Goal: Communication & Community: Answer question/provide support

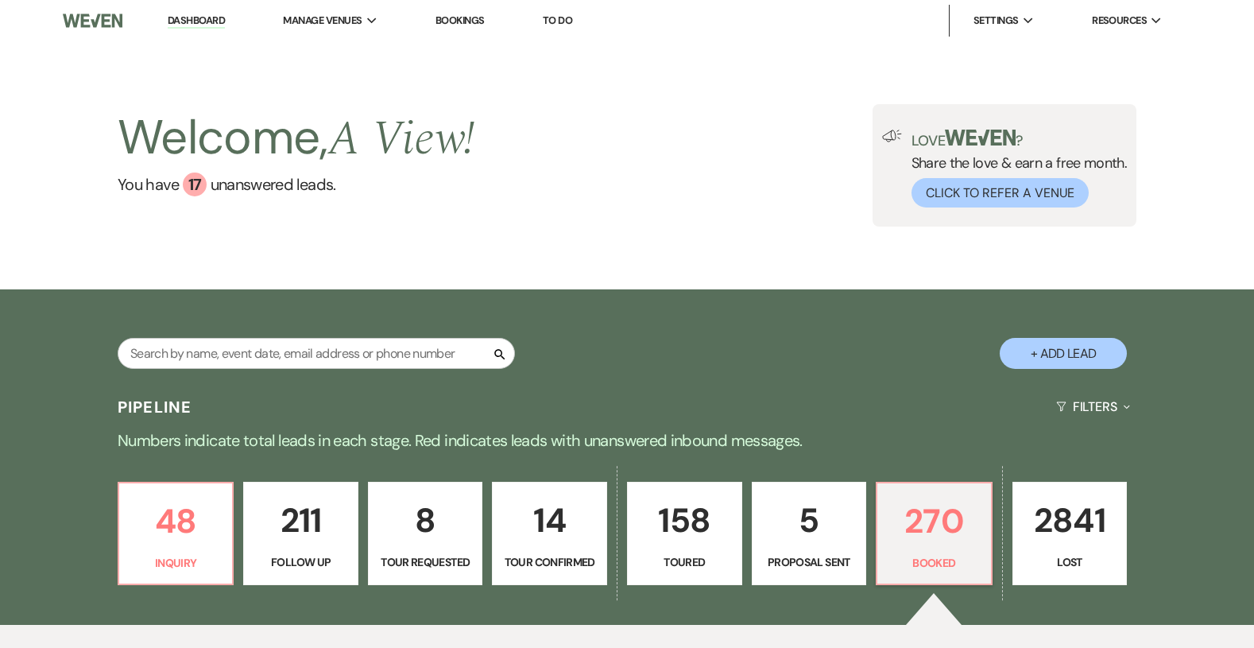
scroll to position [449, 0]
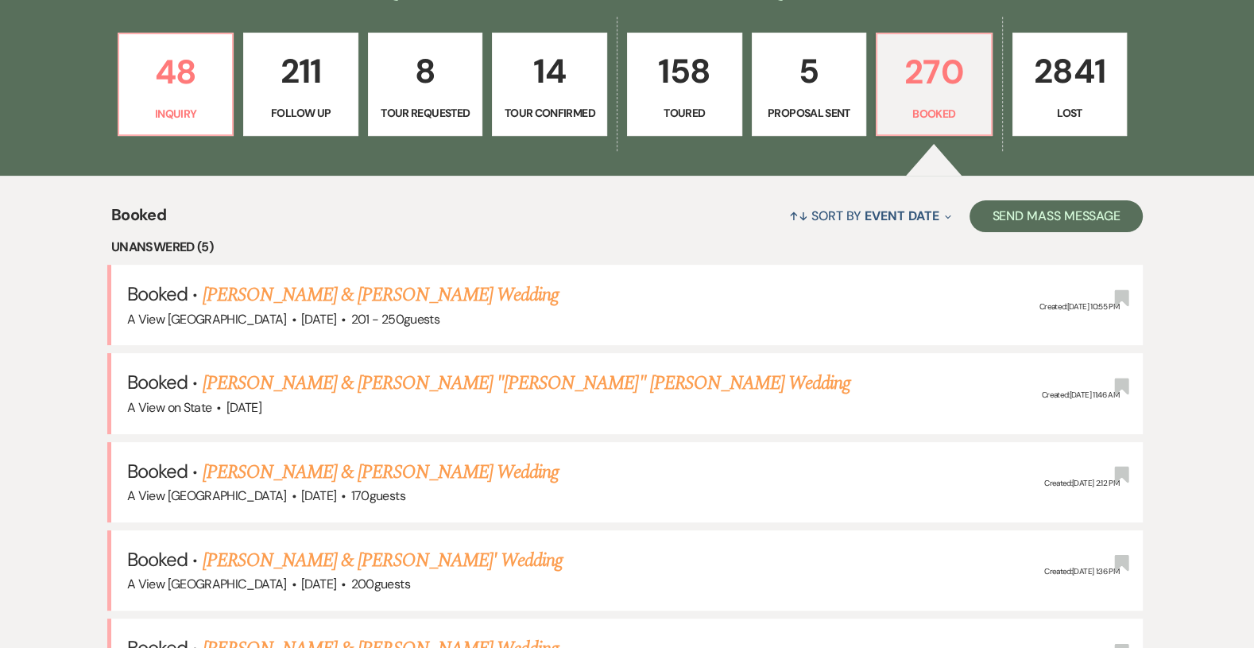
drag, startPoint x: 0, startPoint y: 0, endPoint x: 556, endPoint y: 379, distance: 672.7
click at [556, 378] on link "[PERSON_NAME] & [PERSON_NAME] "[PERSON_NAME]" [PERSON_NAME] Wedding" at bounding box center [527, 383] width 649 height 29
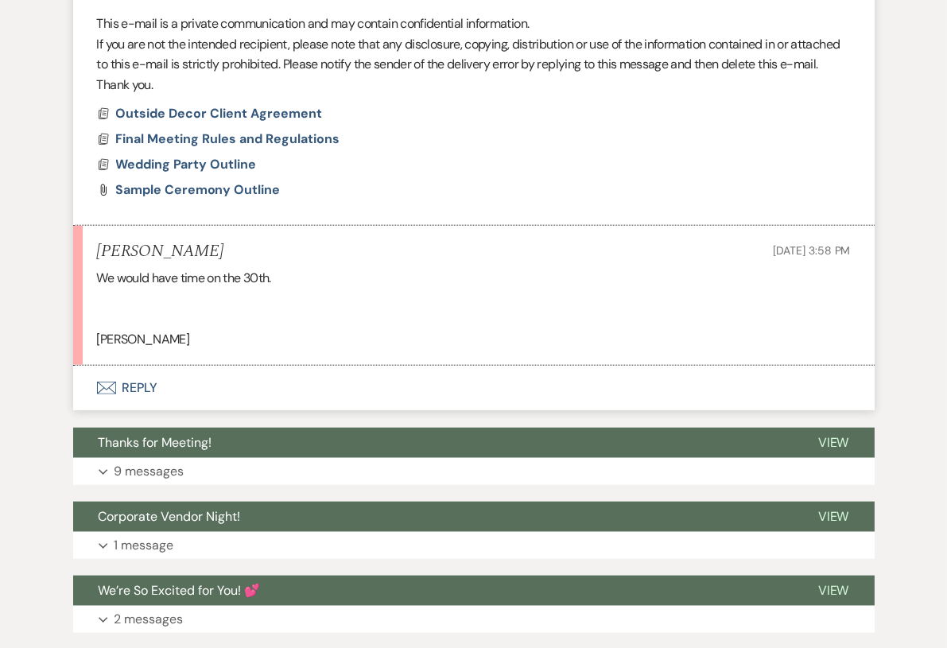
scroll to position [2163, 0]
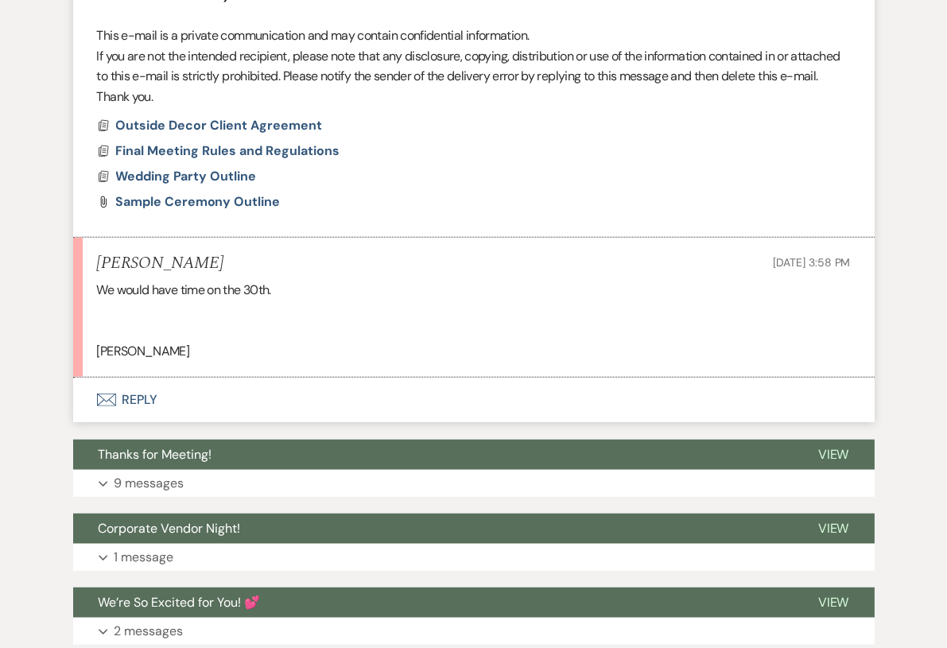
click at [150, 378] on button "Envelope Reply" at bounding box center [473, 400] width 801 height 45
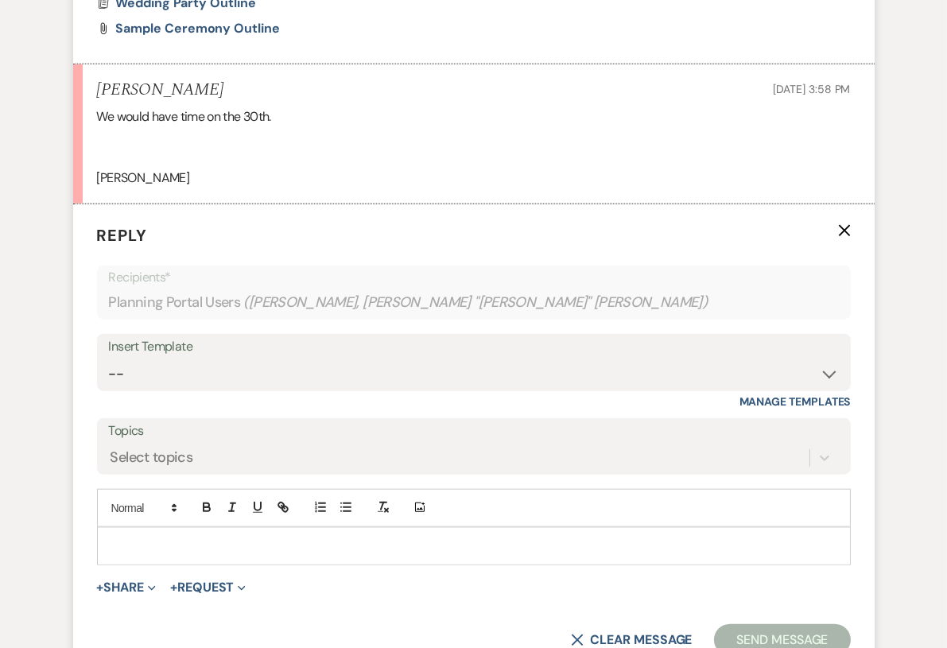
scroll to position [2361, 0]
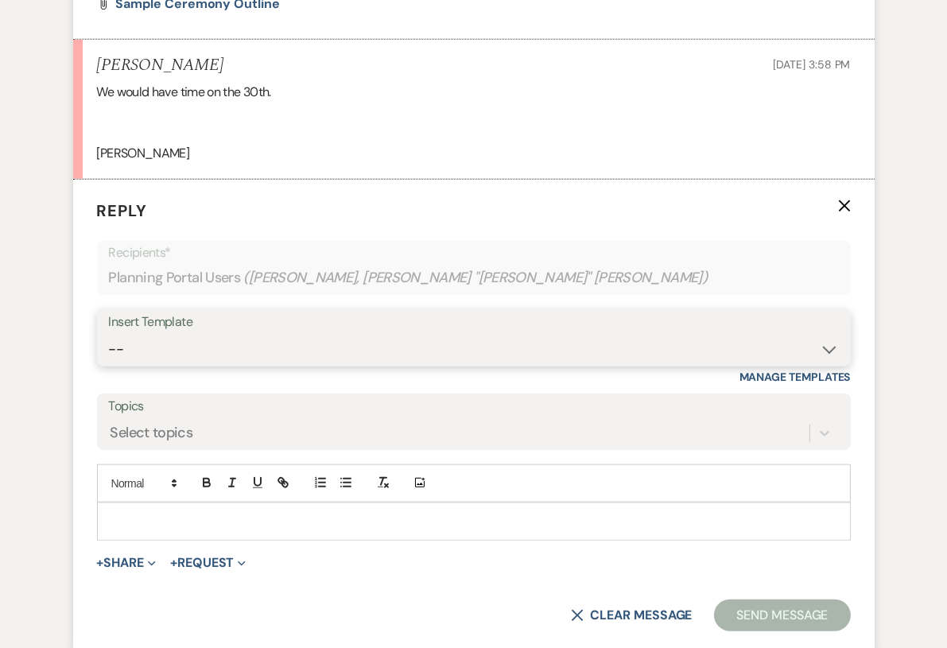
click at [259, 334] on select "-- Tour Confirmation Contract (Pre-Booked Leads) Out of office Inquiry Email Al…" at bounding box center [474, 349] width 730 height 31
select select "3704"
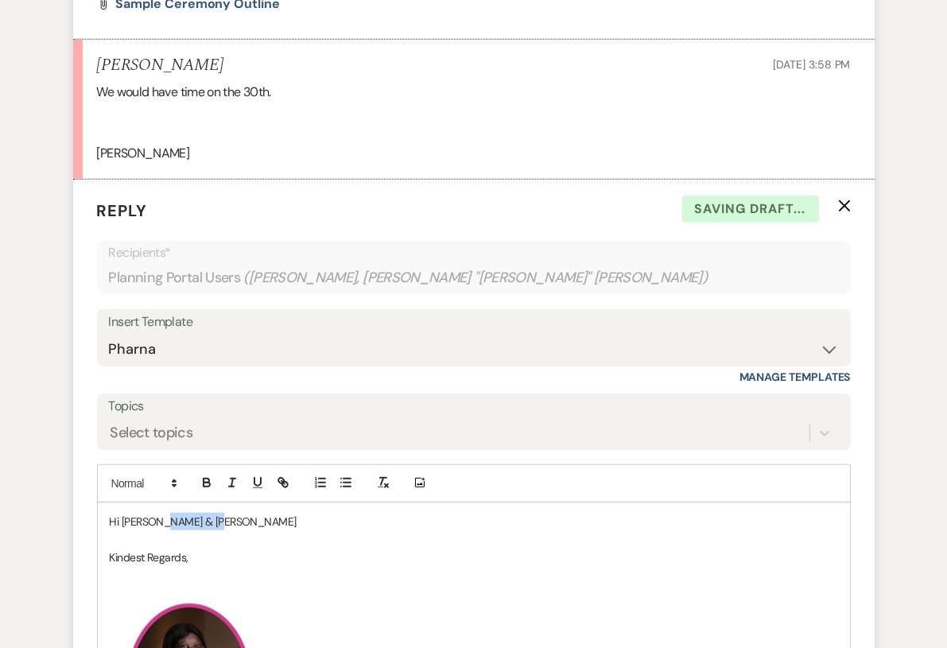
drag, startPoint x: 238, startPoint y: 504, endPoint x: 166, endPoint y: 502, distance: 71.6
click at [166, 513] on p "Hi [PERSON_NAME] & [PERSON_NAME]" at bounding box center [474, 521] width 728 height 17
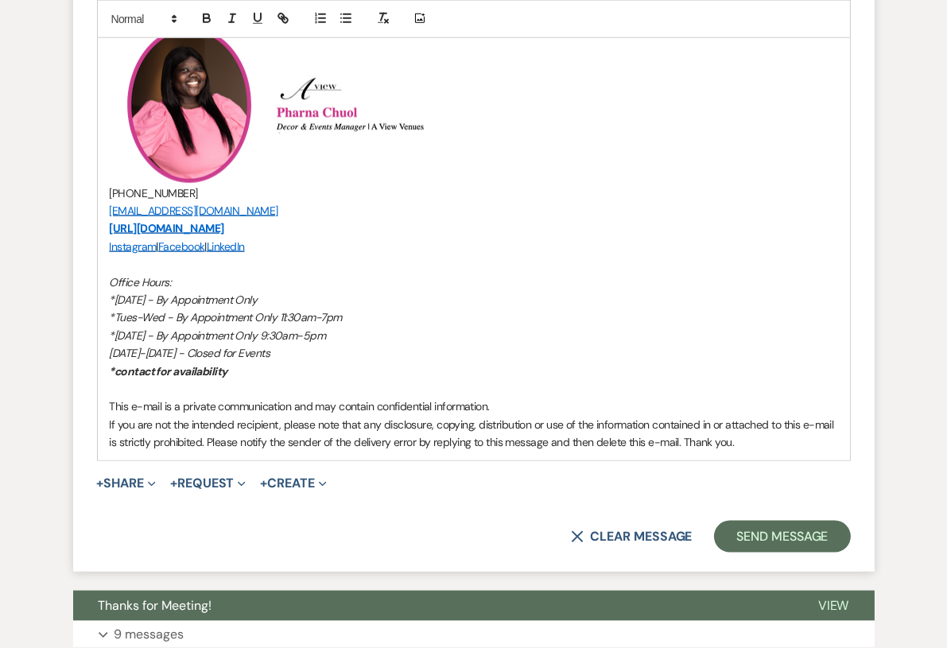
scroll to position [3075, 0]
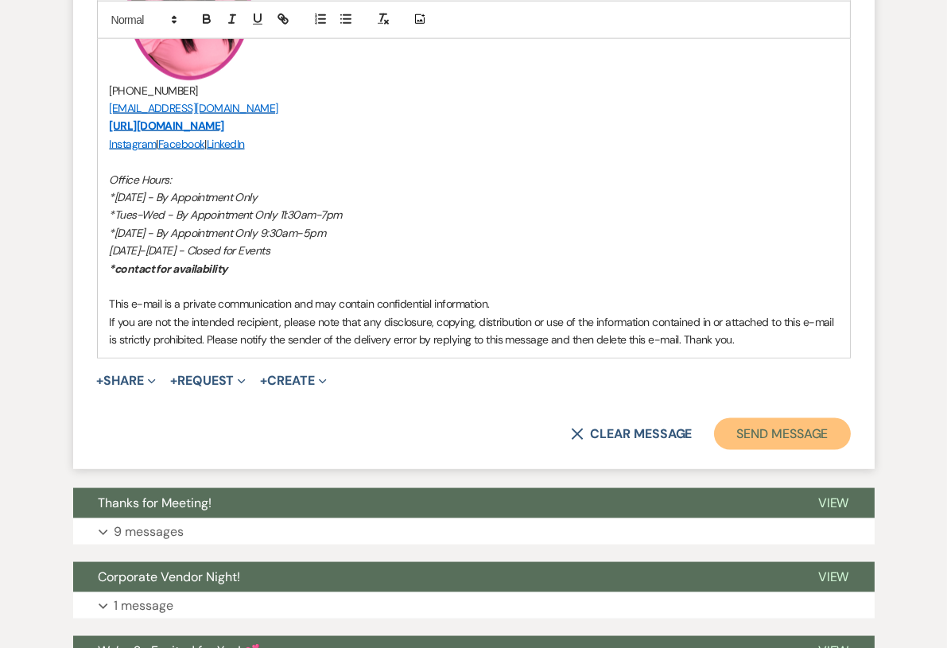
click at [761, 418] on button "Send Message" at bounding box center [782, 434] width 136 height 32
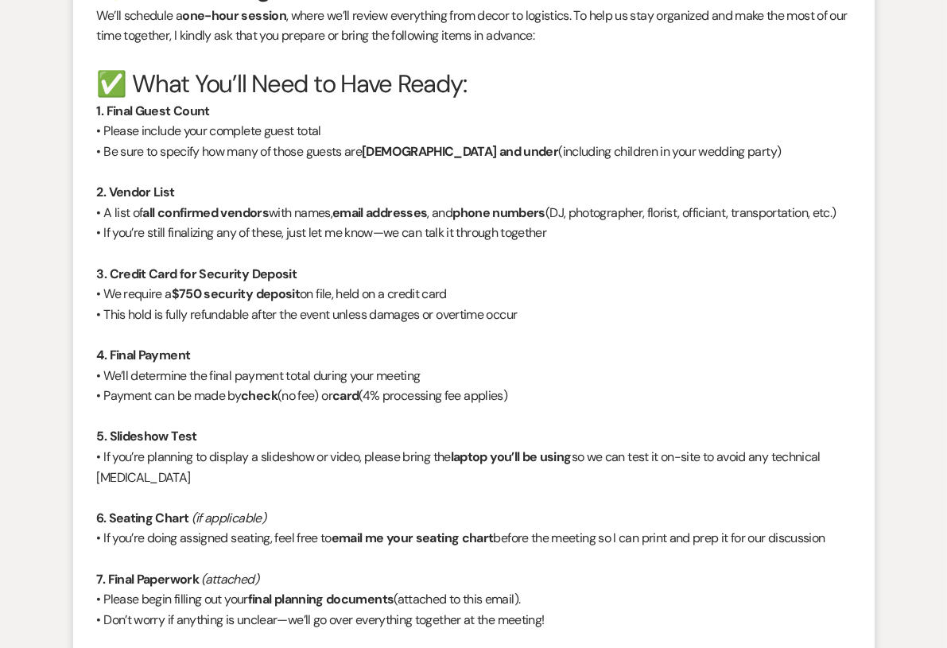
scroll to position [0, 0]
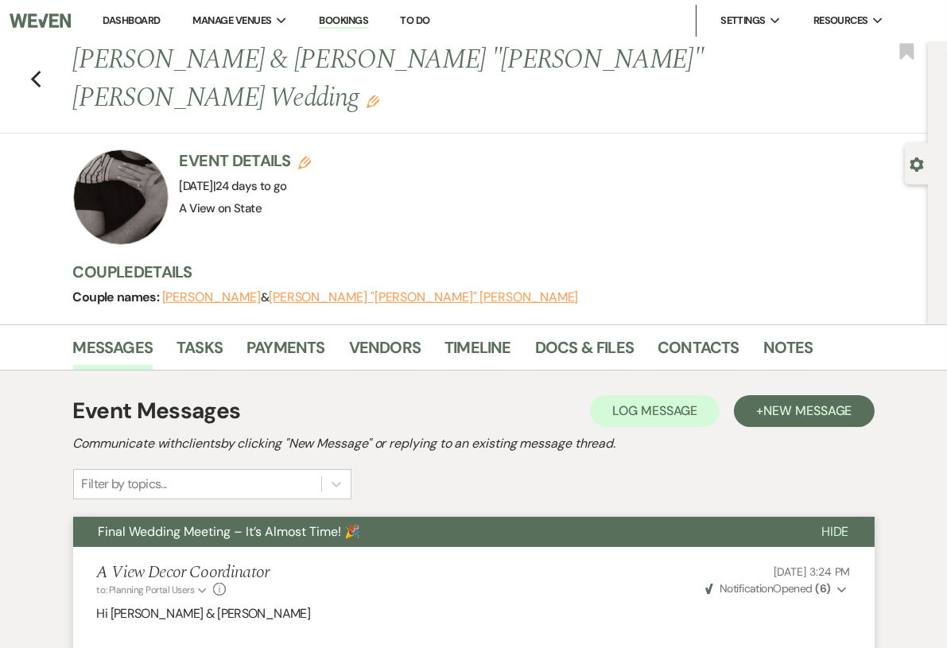
click at [118, 19] on link "Dashboard" at bounding box center [131, 21] width 57 height 14
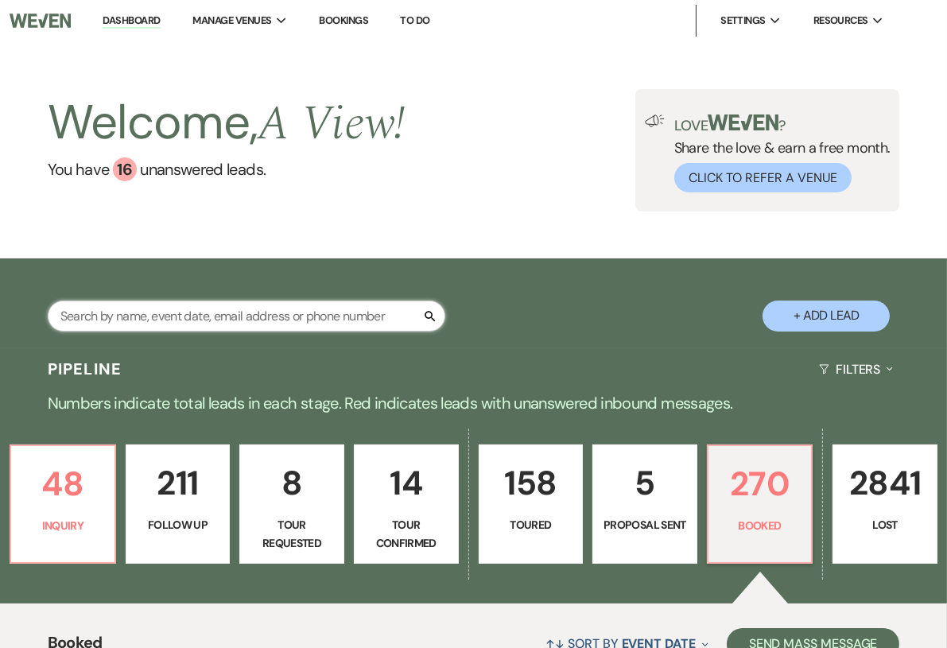
click at [179, 318] on input "text" at bounding box center [246, 315] width 397 height 31
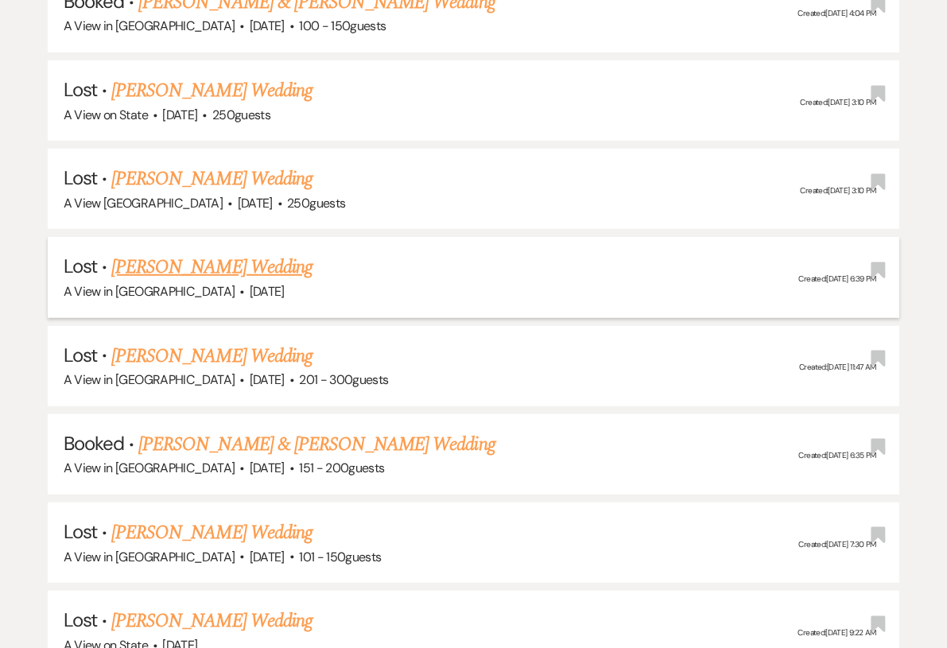
scroll to position [1765, 0]
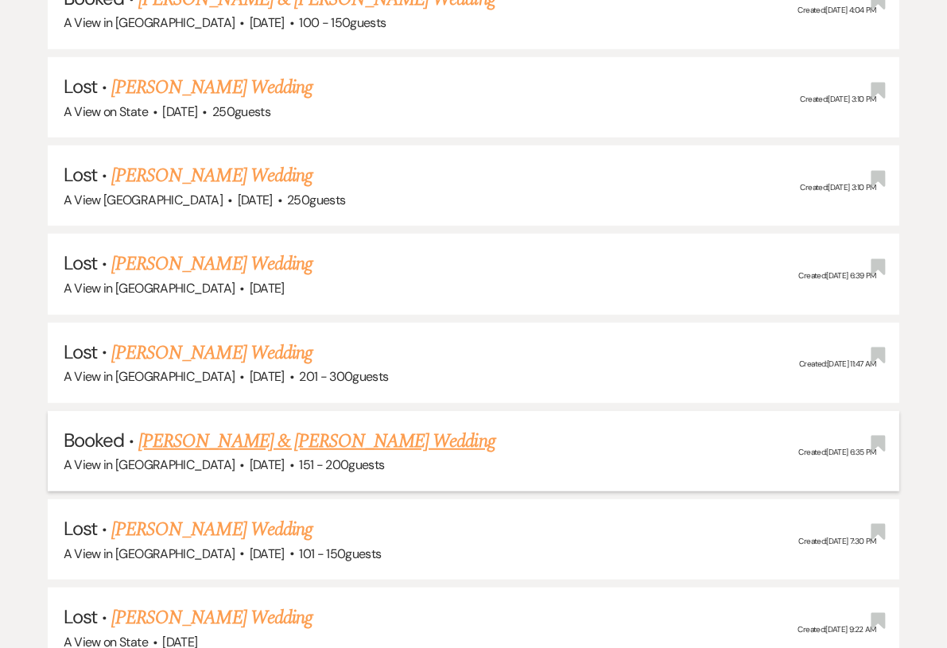
type input "[PERSON_NAME]"
click at [221, 427] on link "[PERSON_NAME] & [PERSON_NAME] Wedding" at bounding box center [316, 441] width 356 height 29
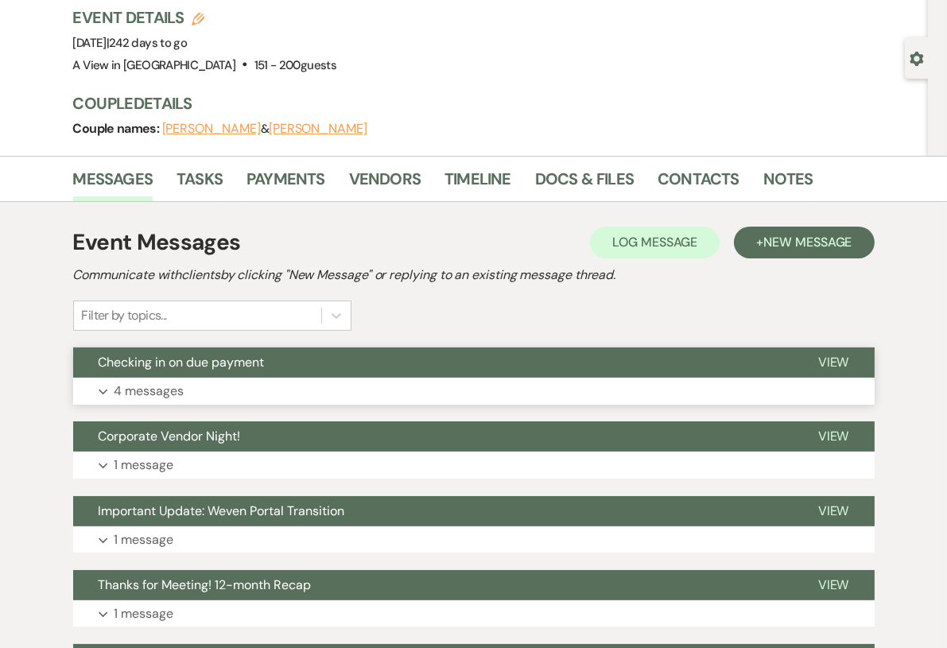
click at [494, 362] on button "Checking in on due payment" at bounding box center [432, 362] width 719 height 30
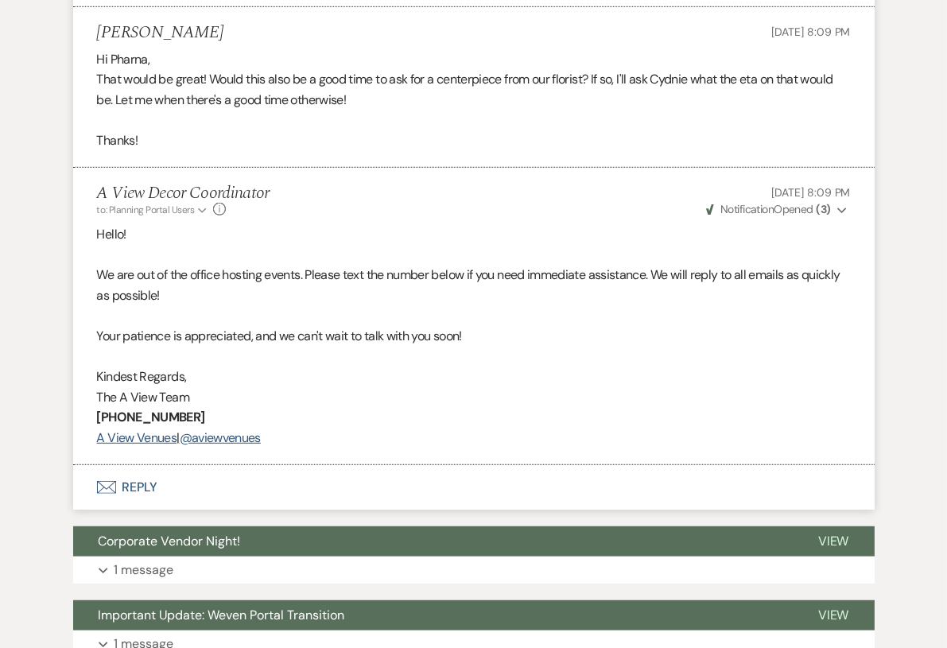
scroll to position [1437, 0]
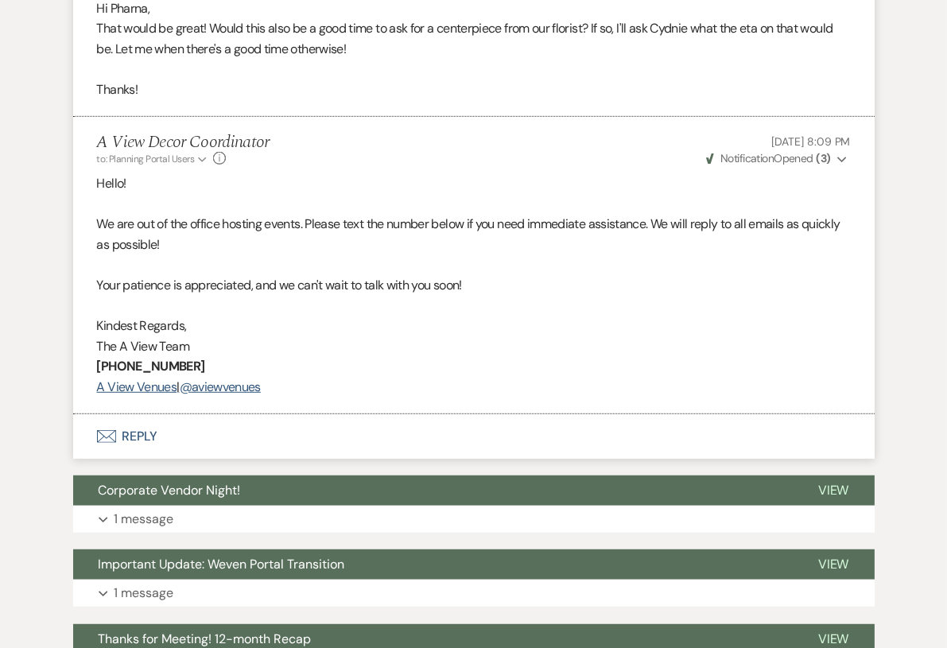
click at [172, 436] on button "Envelope Reply" at bounding box center [473, 436] width 801 height 45
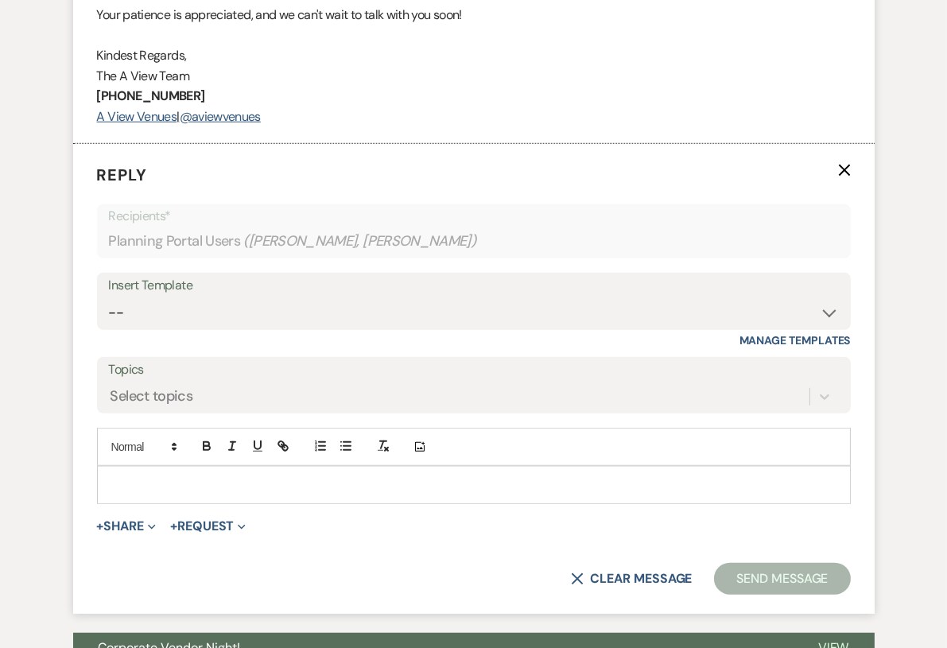
scroll to position [1716, 0]
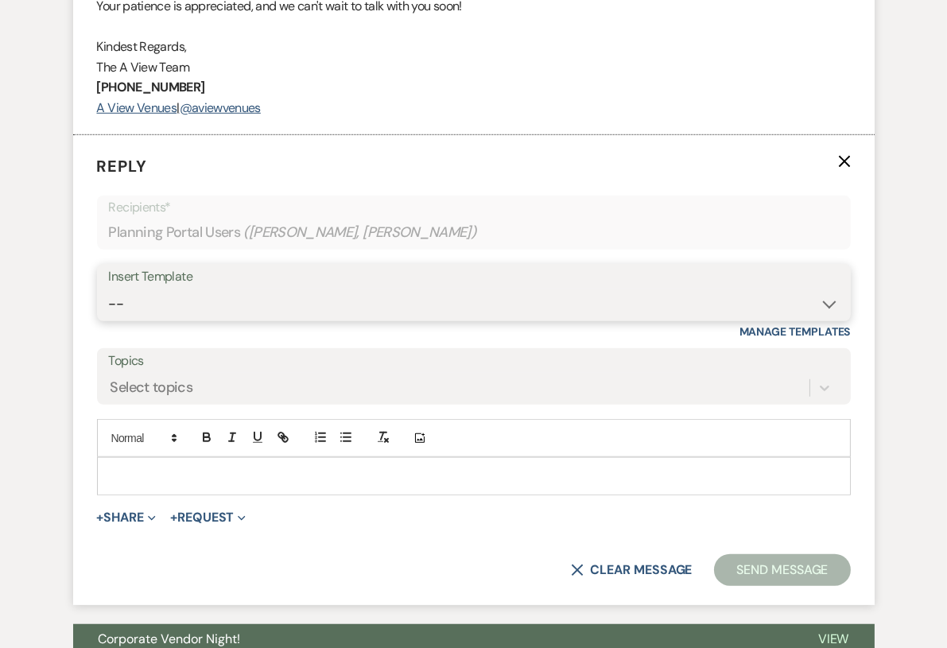
click at [257, 291] on select "-- Tour Confirmation Contract (Pre-Booked Leads) Out of office Inquiry Email Al…" at bounding box center [474, 304] width 730 height 31
select select "3703"
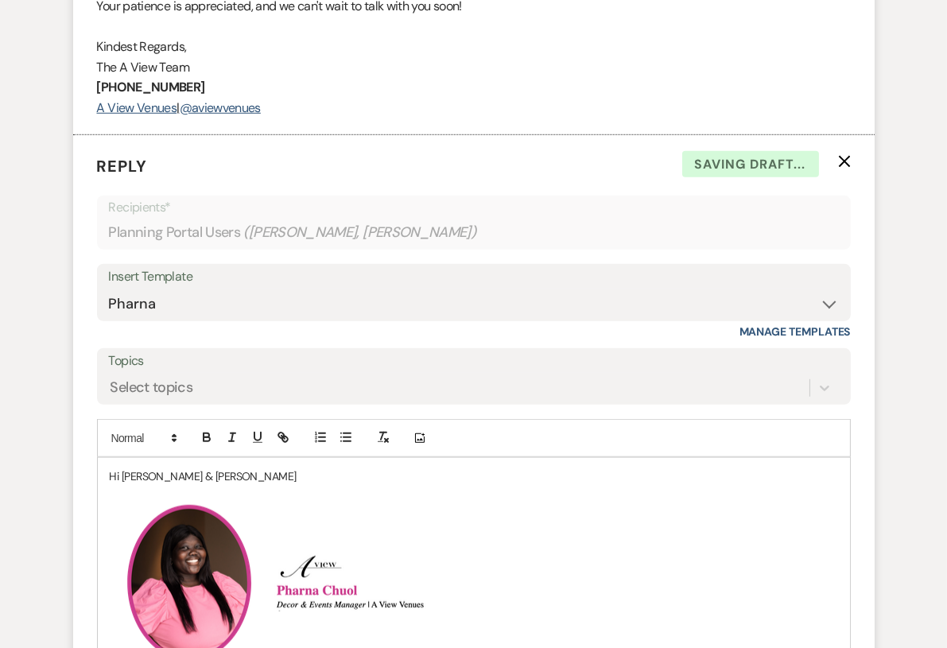
click at [237, 477] on p "Hi [PERSON_NAME] & [PERSON_NAME]" at bounding box center [474, 475] width 728 height 17
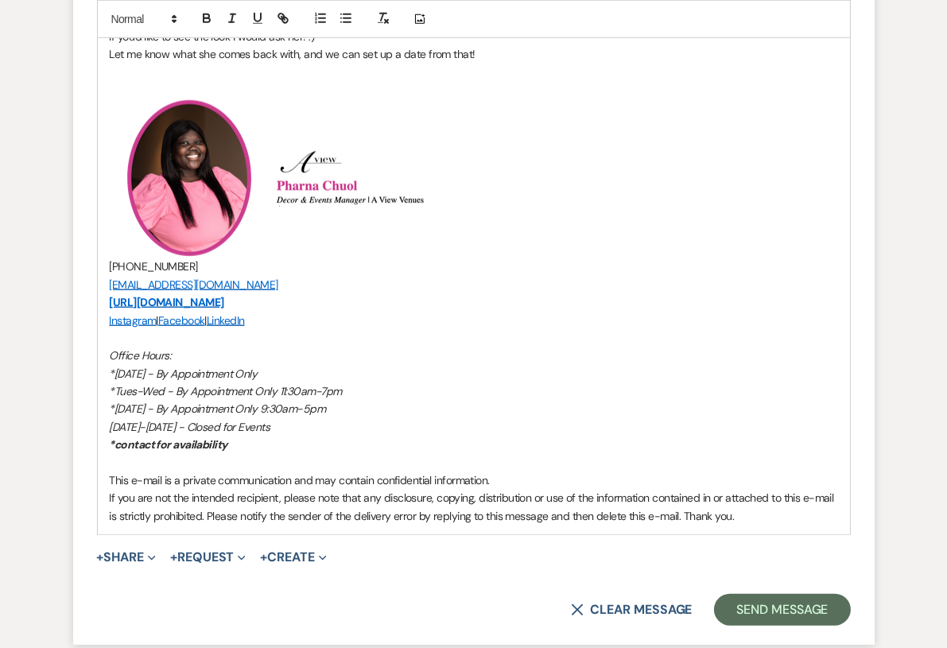
scroll to position [2195, 0]
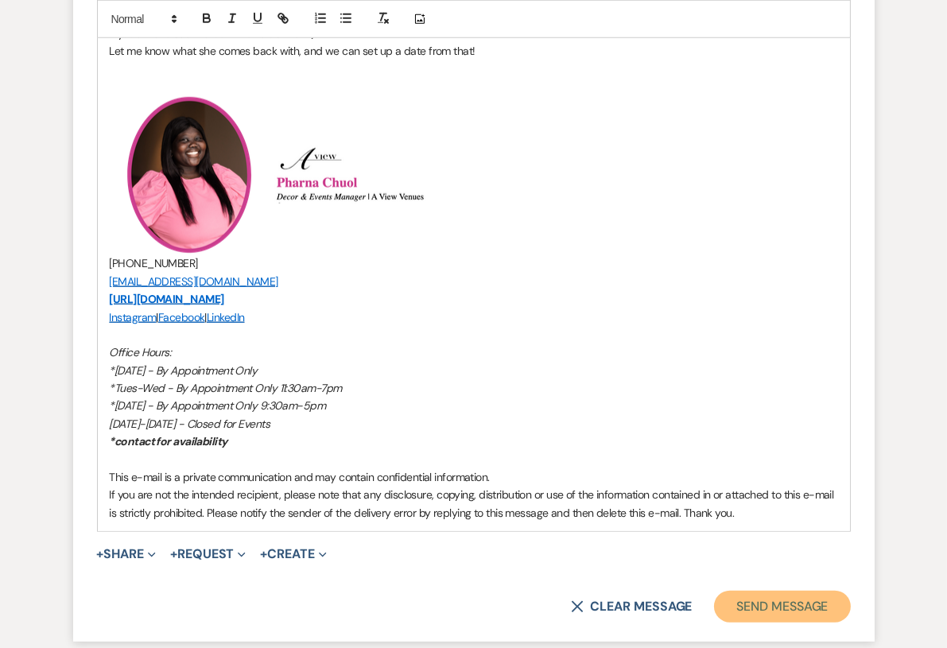
click at [748, 606] on button "Send Message" at bounding box center [782, 607] width 136 height 32
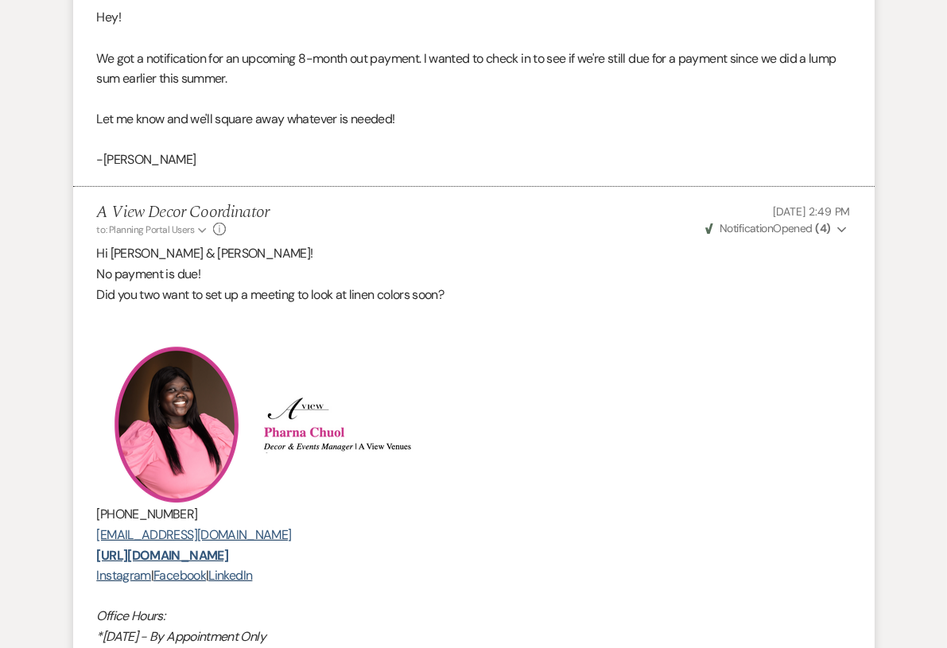
scroll to position [0, 0]
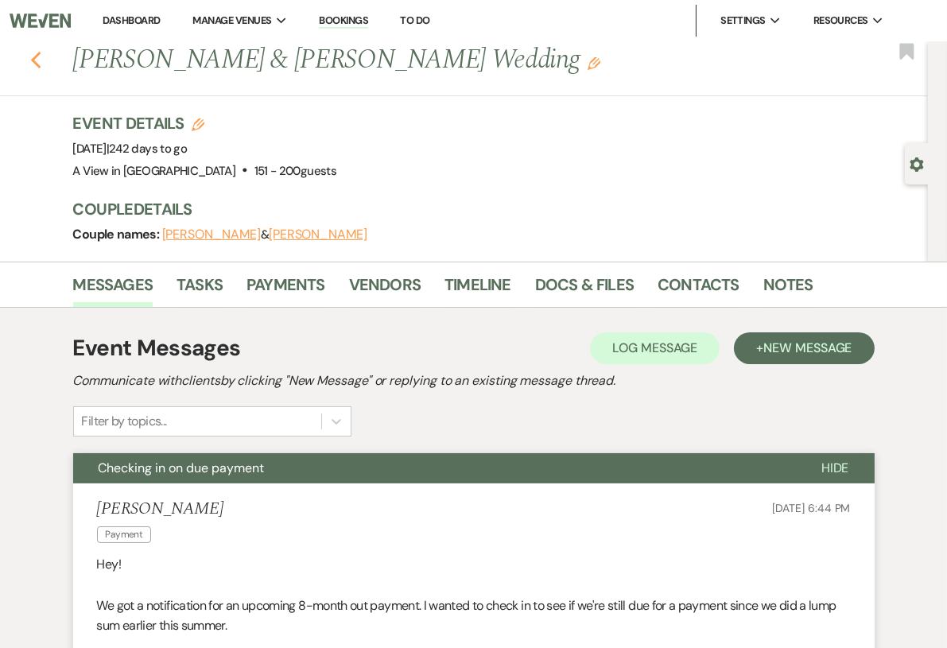
click at [39, 56] on icon "Previous" at bounding box center [36, 60] width 12 height 19
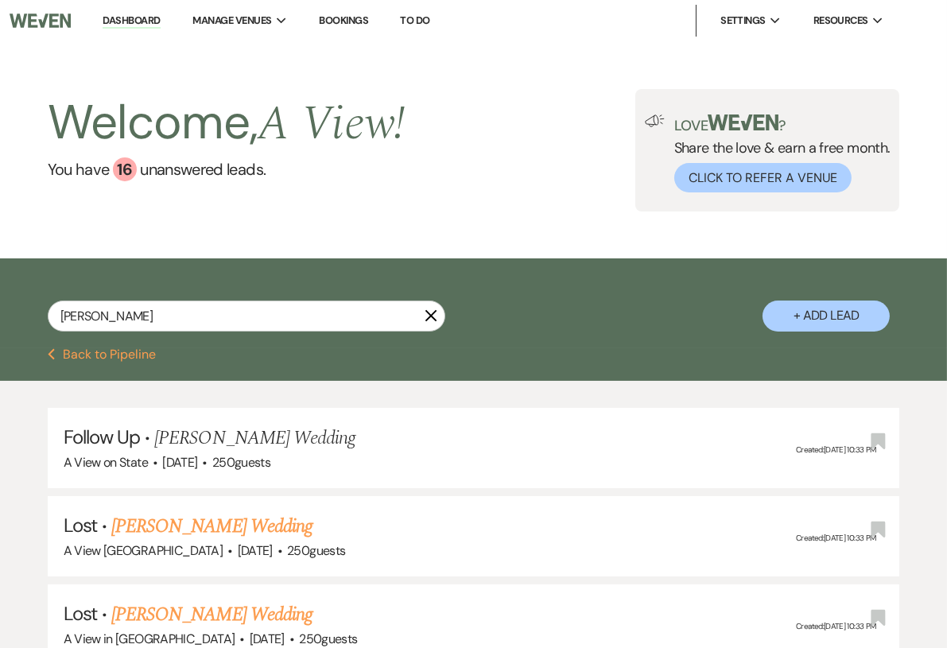
click at [109, 358] on button "Previous Back to Pipeline" at bounding box center [102, 354] width 109 height 13
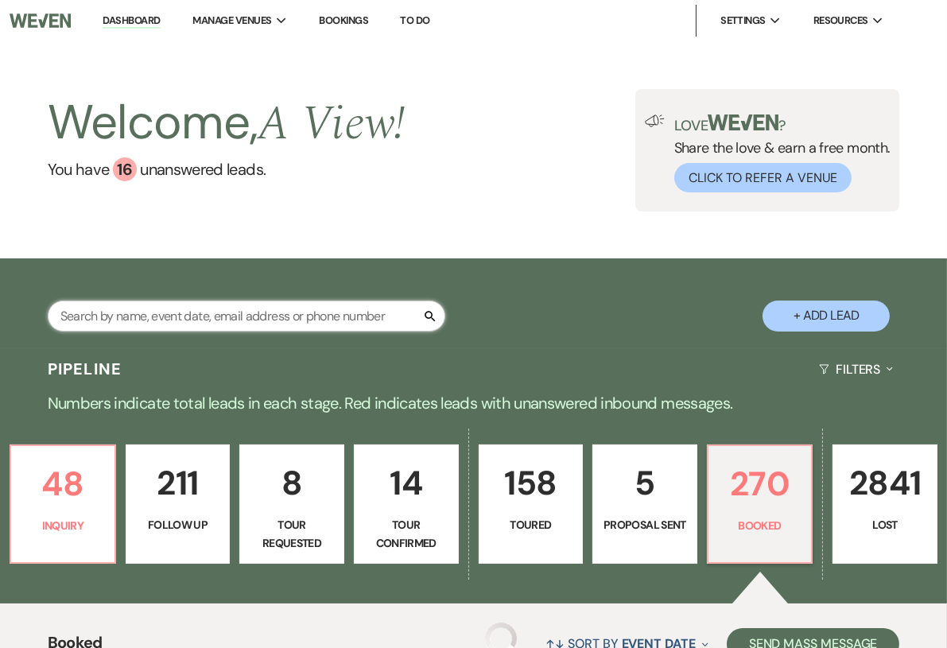
click at [175, 312] on input "text" at bounding box center [246, 315] width 397 height 31
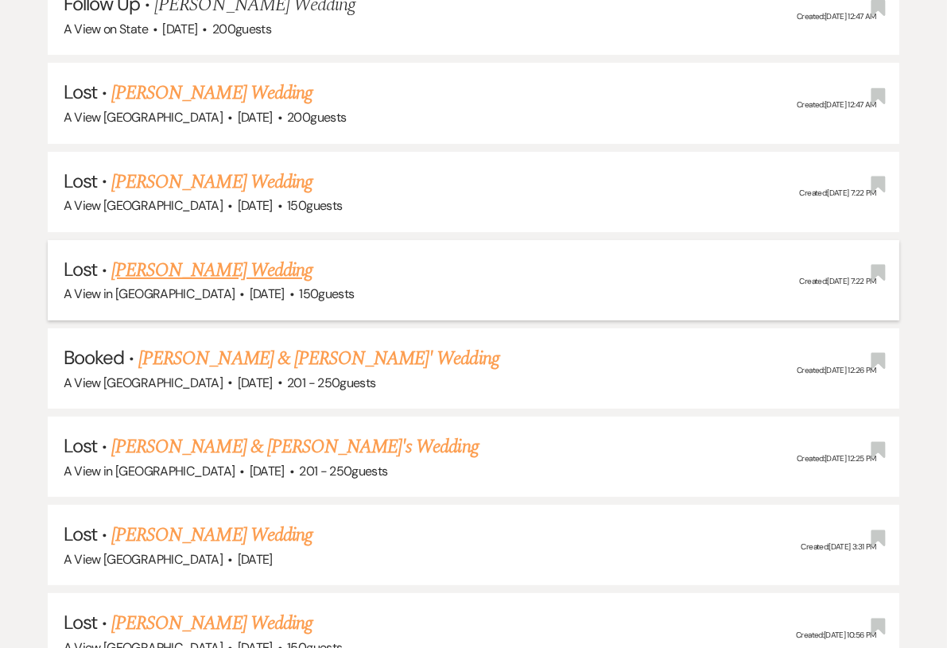
scroll to position [525, 0]
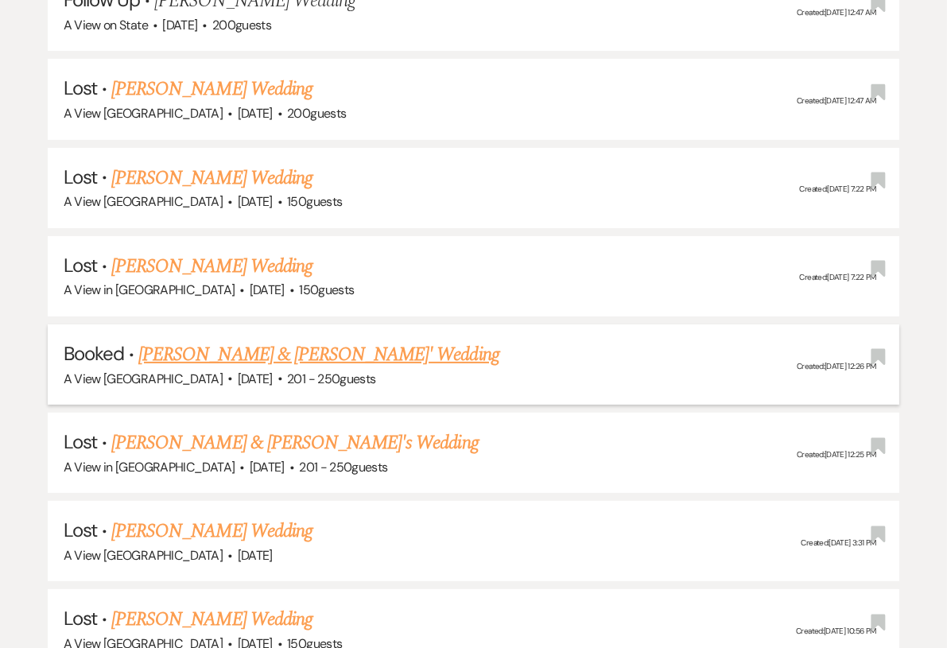
type input "[PERSON_NAME]"
click at [246, 355] on link "[PERSON_NAME] & [PERSON_NAME]' Wedding" at bounding box center [318, 354] width 361 height 29
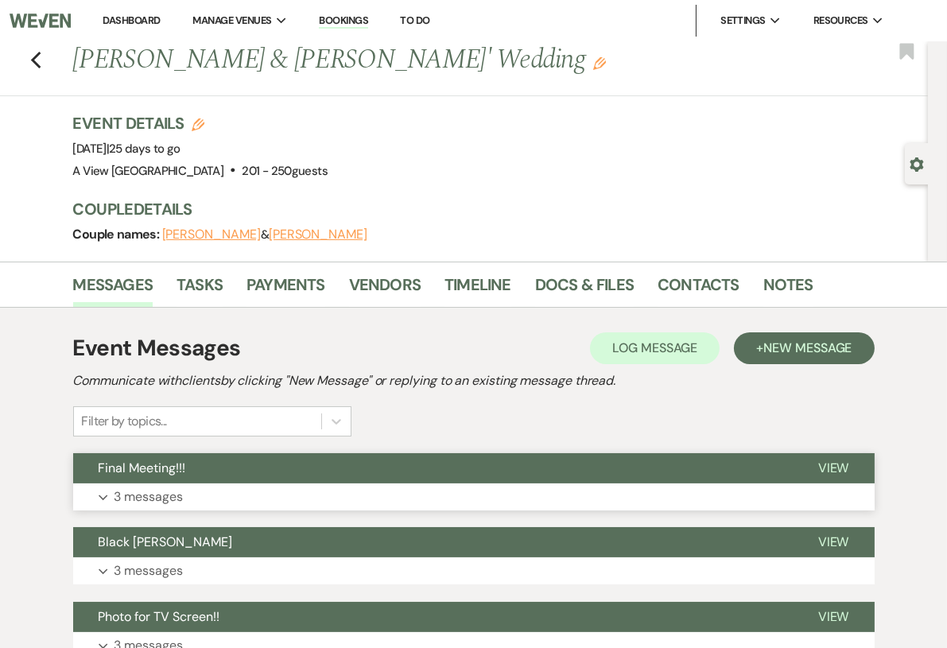
click at [395, 483] on button "Expand 3 messages" at bounding box center [473, 496] width 801 height 27
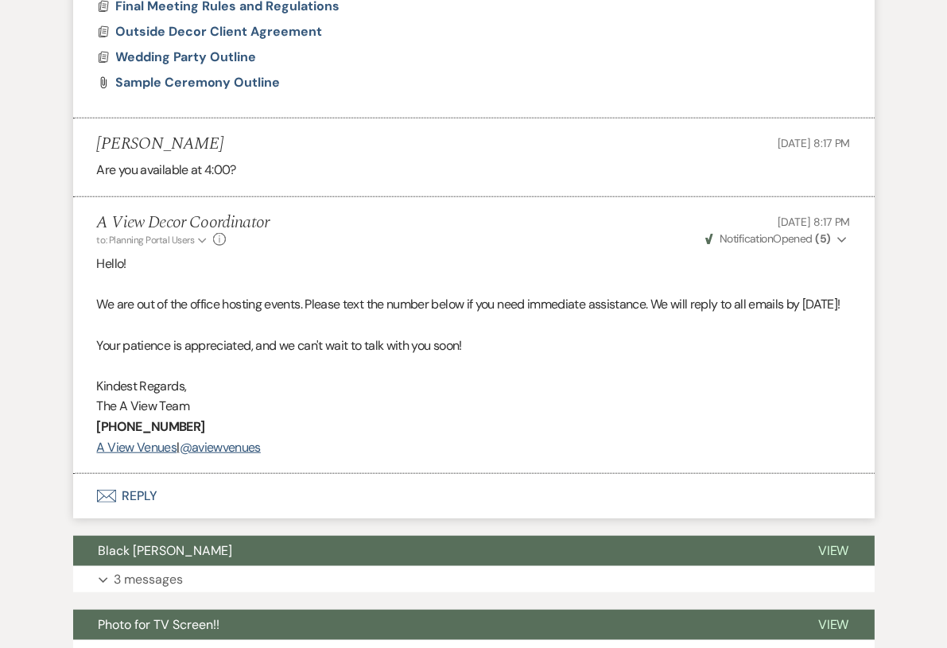
scroll to position [2180, 0]
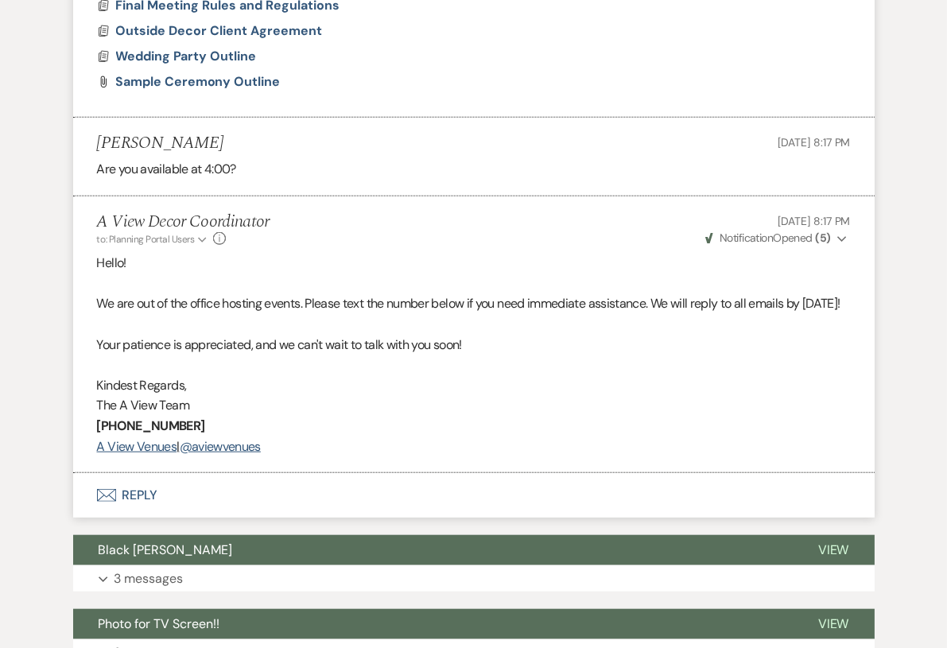
click at [125, 517] on button "Envelope Reply" at bounding box center [473, 495] width 801 height 45
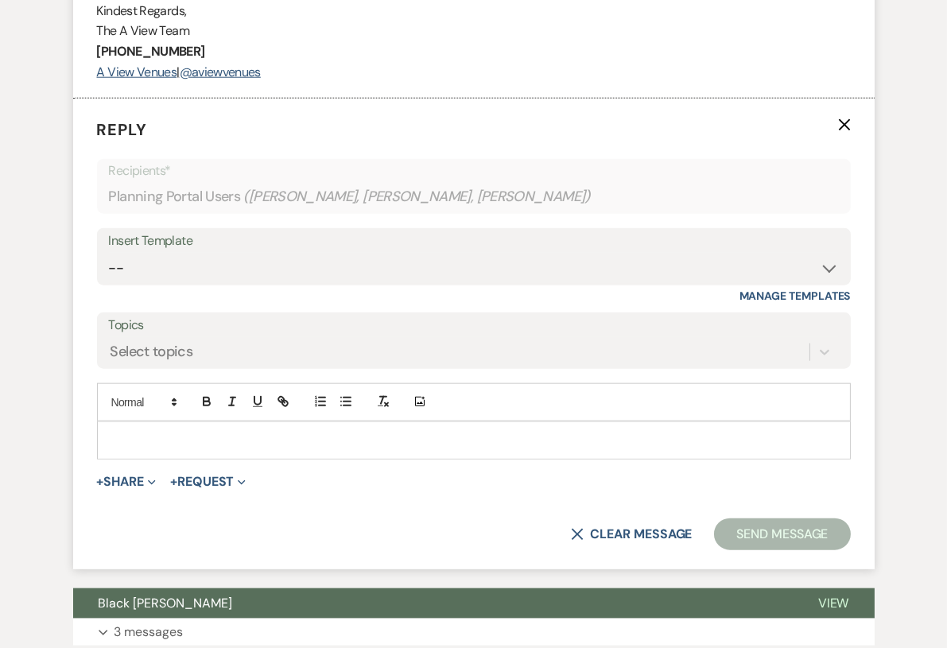
scroll to position [2559, 0]
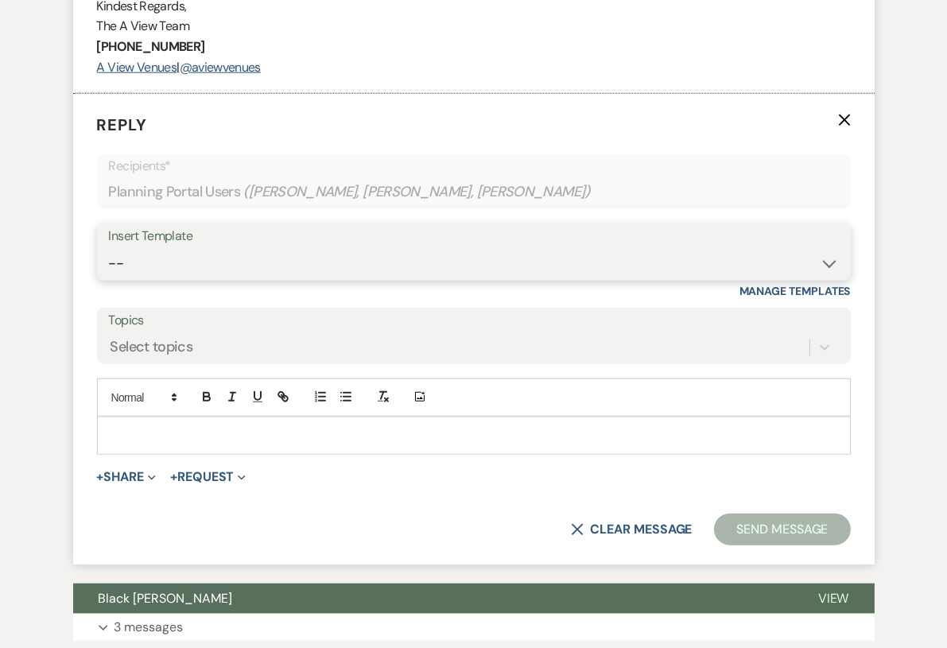
click at [248, 279] on select "-- Tour Confirmation Contract (Pre-Booked Leads) Out of office Inquiry Email Al…" at bounding box center [474, 263] width 730 height 31
select select "3373"
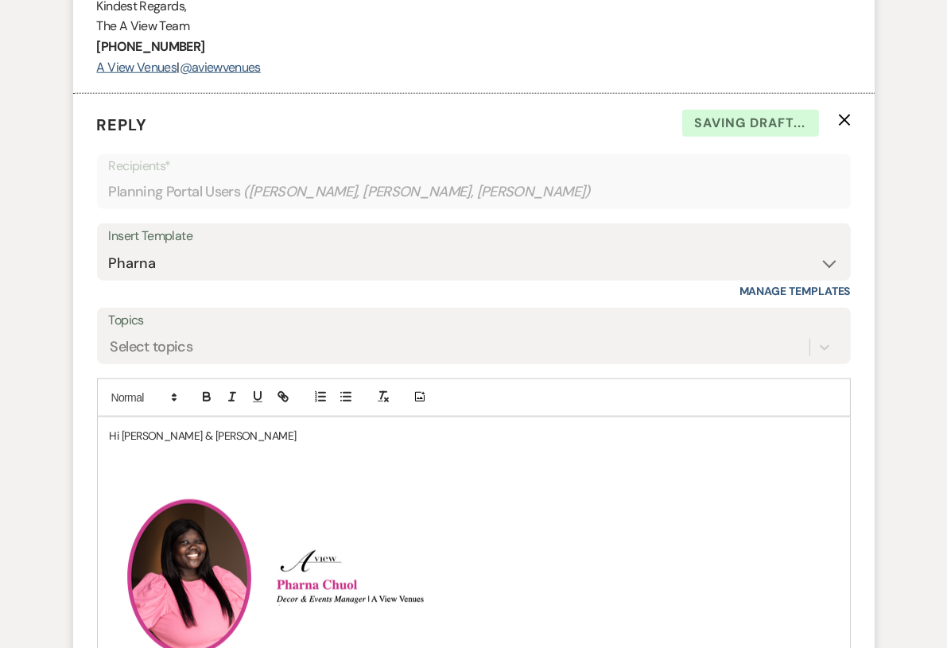
click at [222, 444] on p "Hi [PERSON_NAME] & [PERSON_NAME]" at bounding box center [474, 435] width 728 height 17
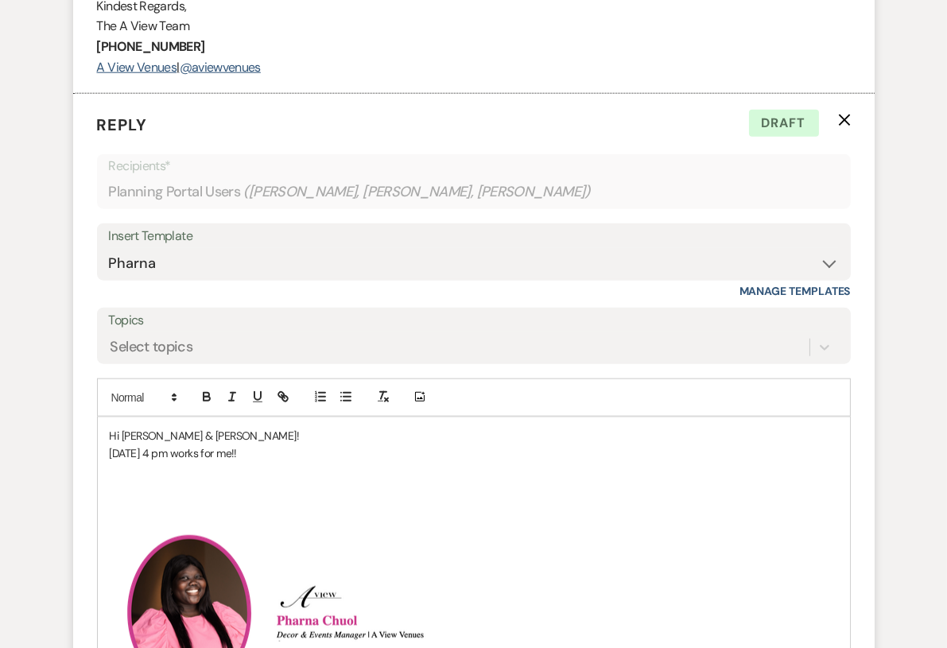
click at [377, 515] on p at bounding box center [474, 506] width 728 height 17
click at [352, 479] on p at bounding box center [474, 470] width 728 height 17
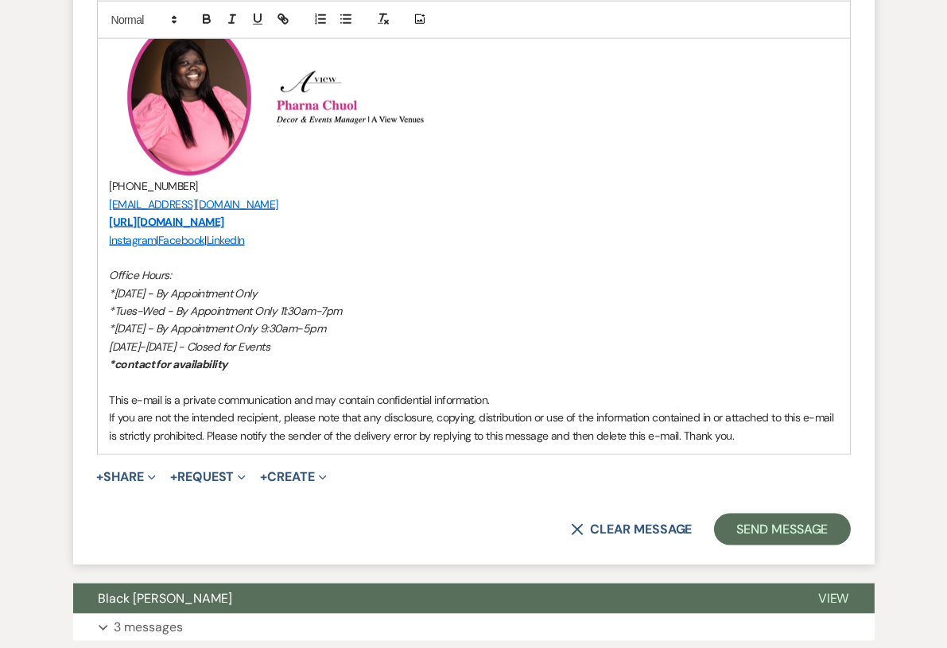
scroll to position [3208, 0]
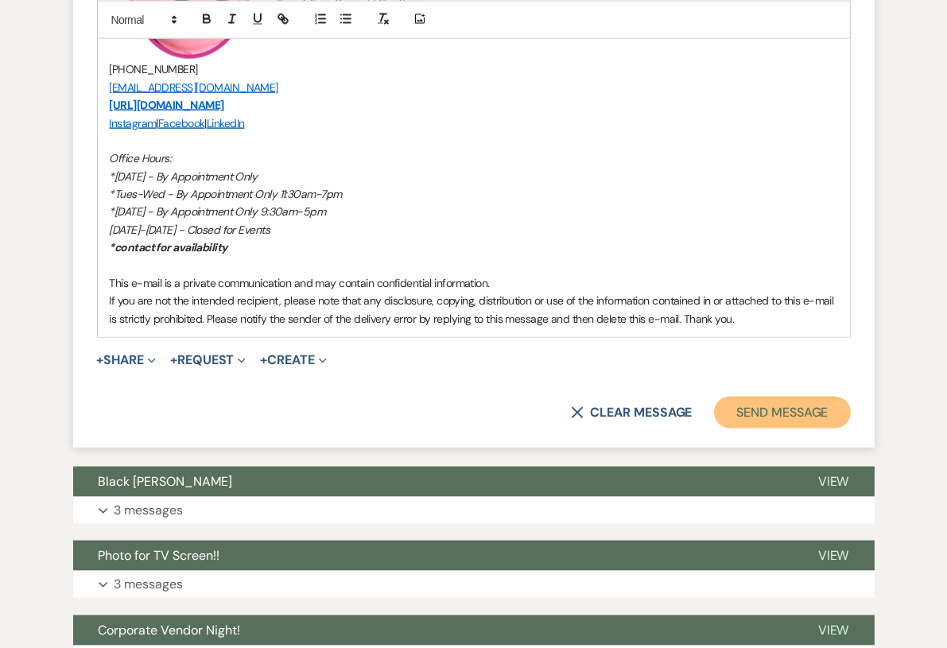
click at [741, 428] on button "Send Message" at bounding box center [782, 413] width 136 height 32
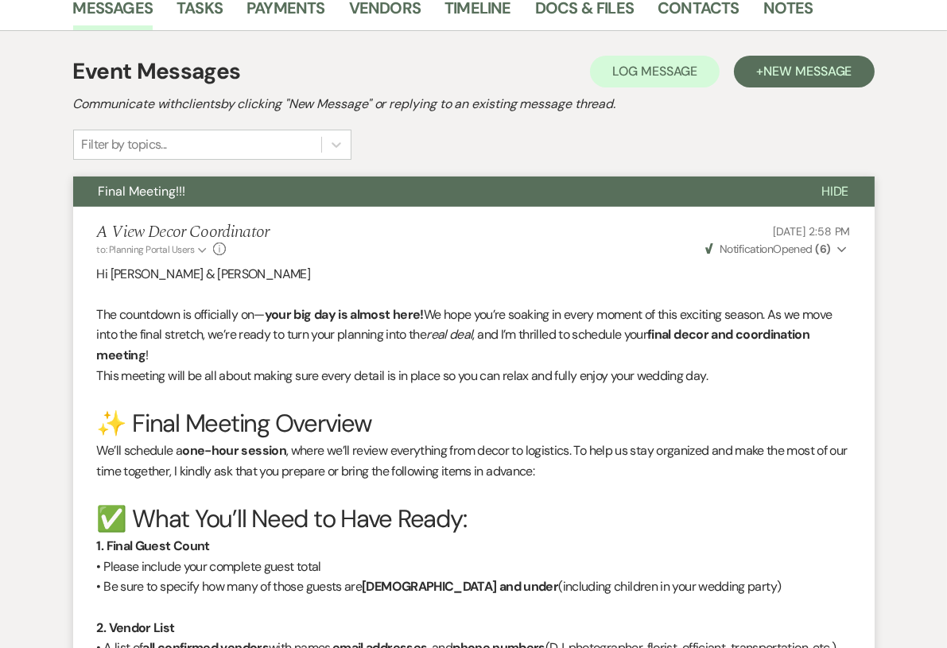
scroll to position [0, 0]
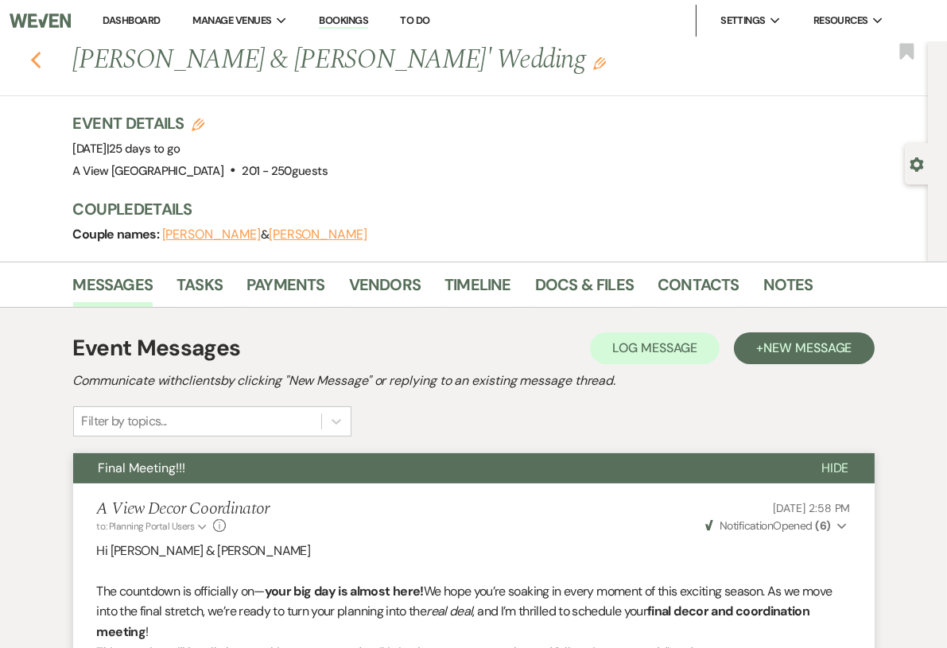
click at [36, 60] on icon "Previous" at bounding box center [36, 60] width 12 height 19
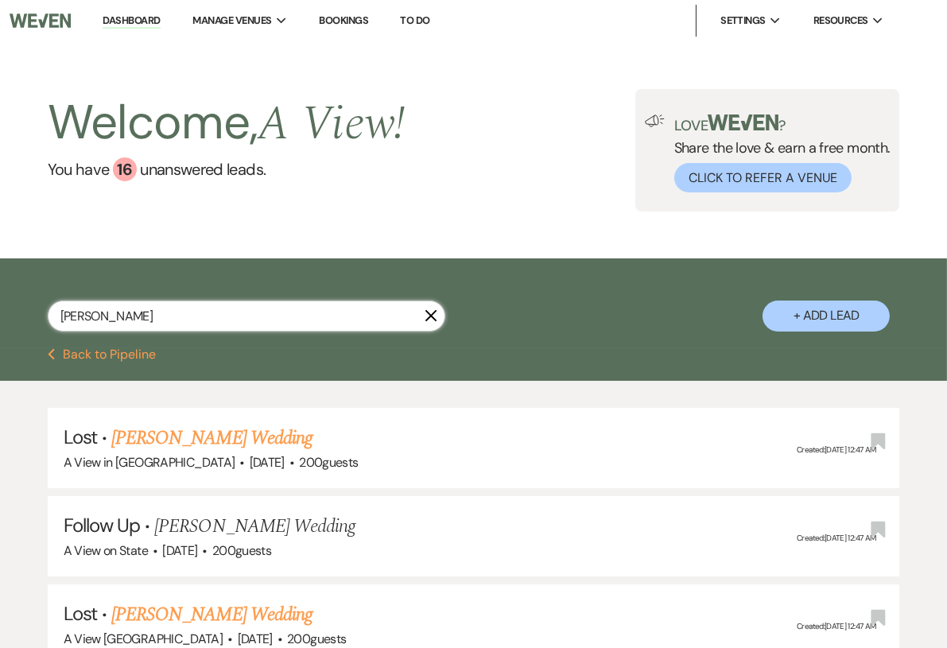
click at [169, 312] on input "[PERSON_NAME]" at bounding box center [246, 315] width 397 height 31
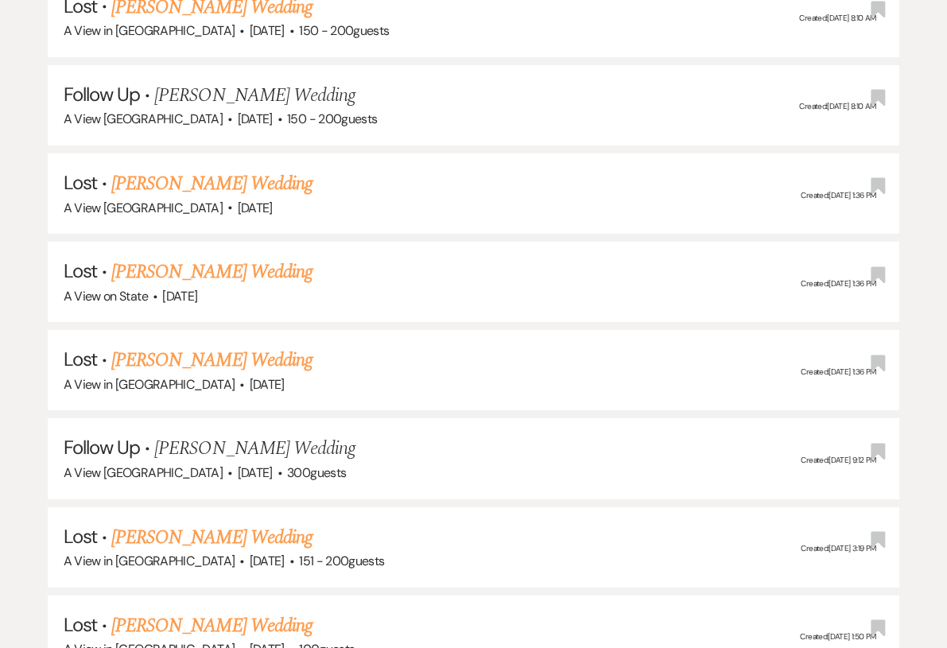
scroll to position [700, 0]
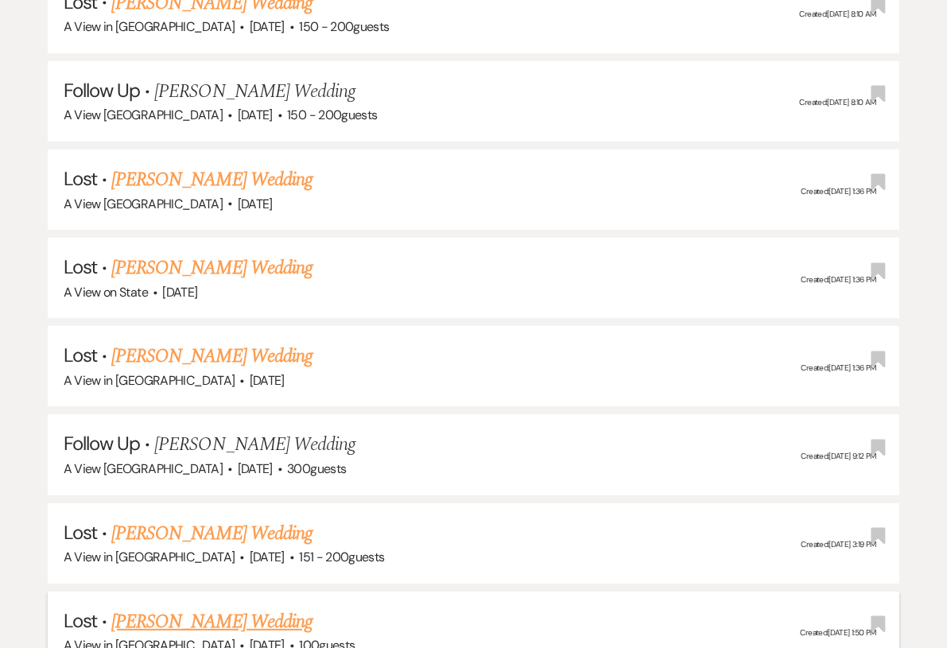
type input "[PERSON_NAME]"
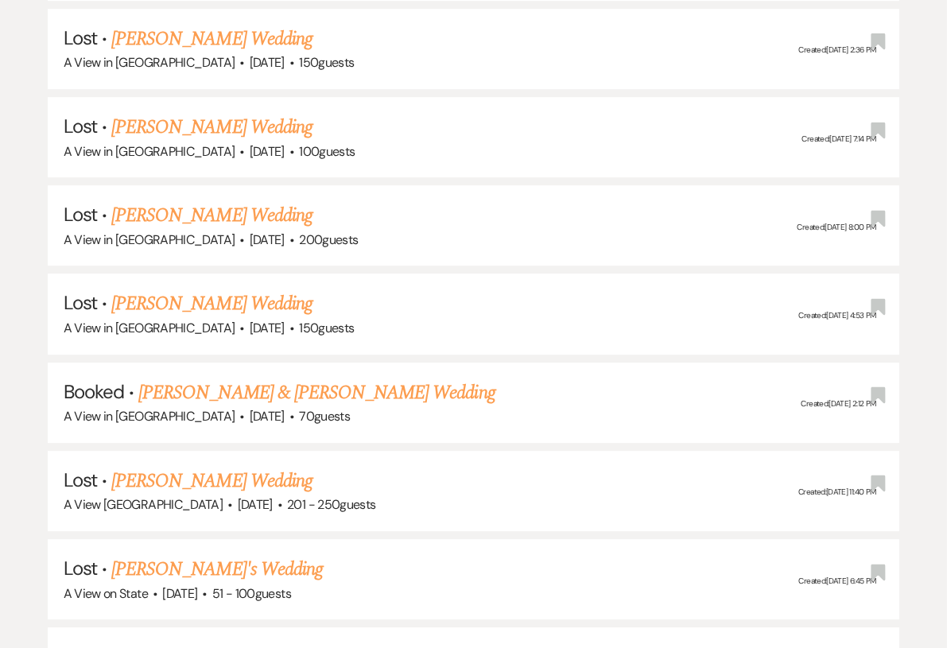
scroll to position [6941, 0]
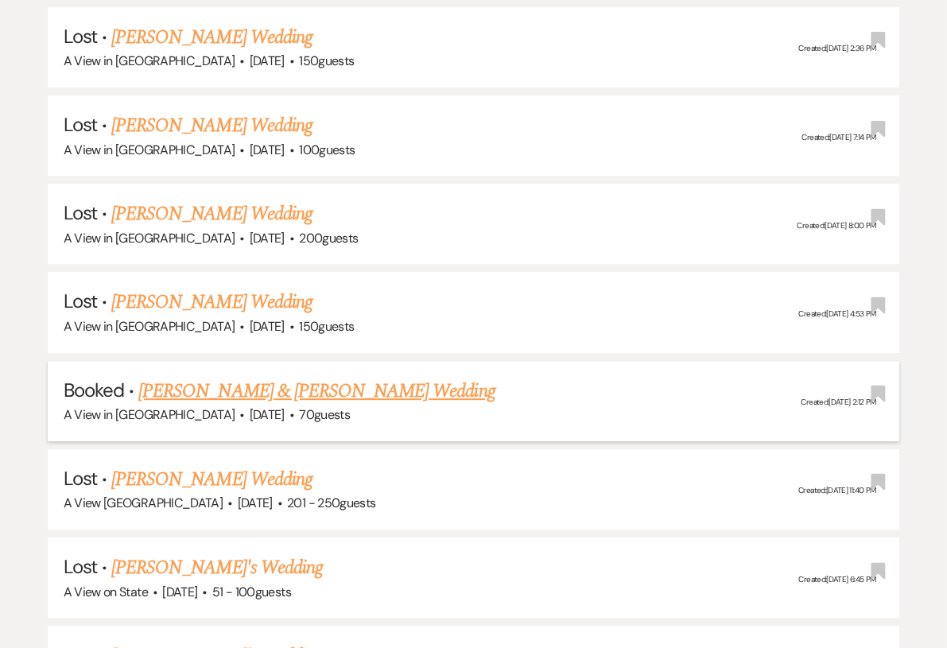
click at [328, 377] on link "[PERSON_NAME] & [PERSON_NAME] Wedding" at bounding box center [316, 391] width 356 height 29
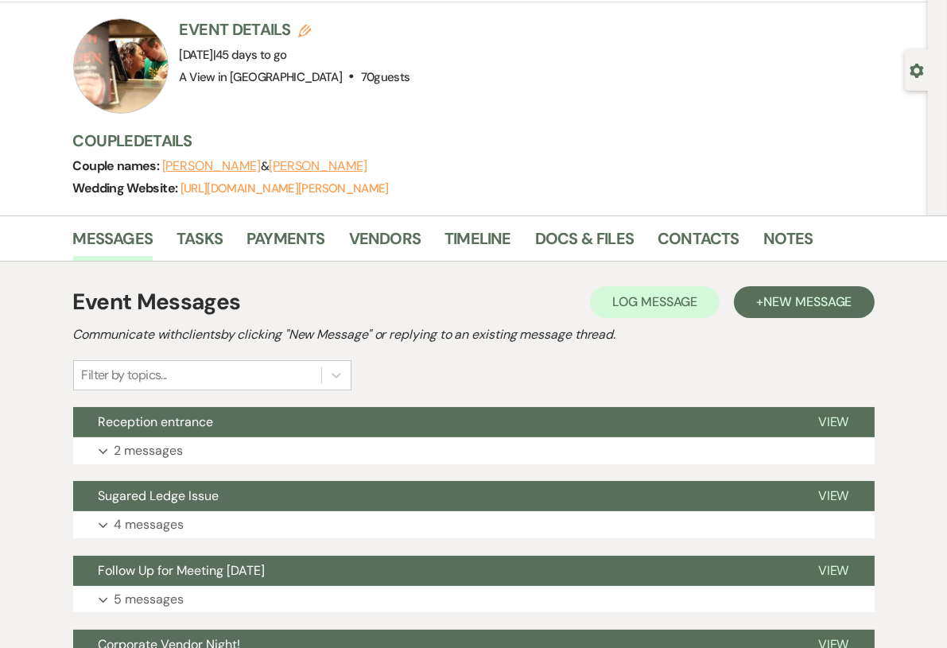
scroll to position [95, 0]
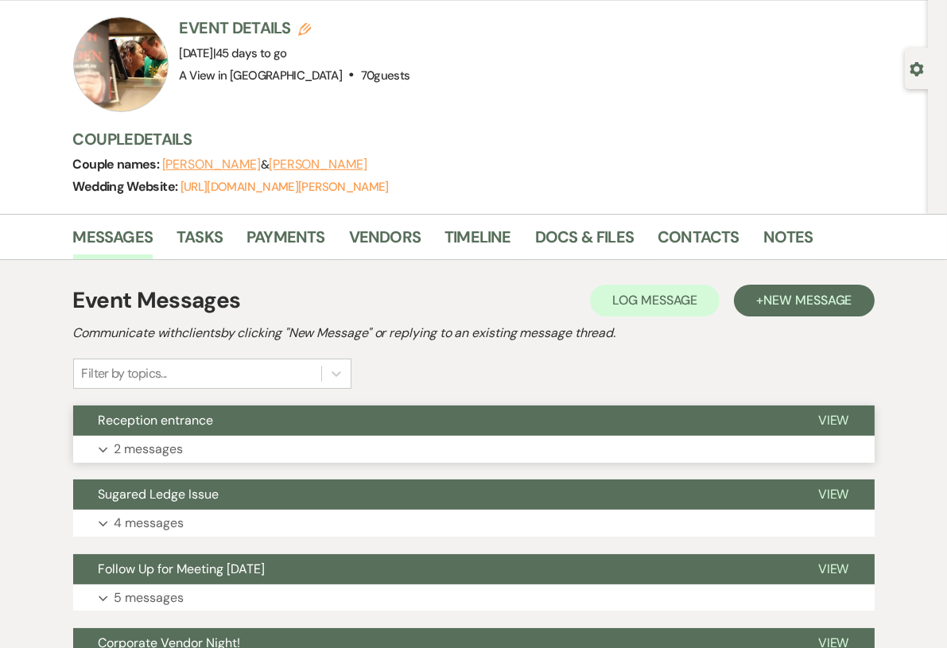
click at [234, 438] on button "Expand 2 messages" at bounding box center [473, 449] width 801 height 27
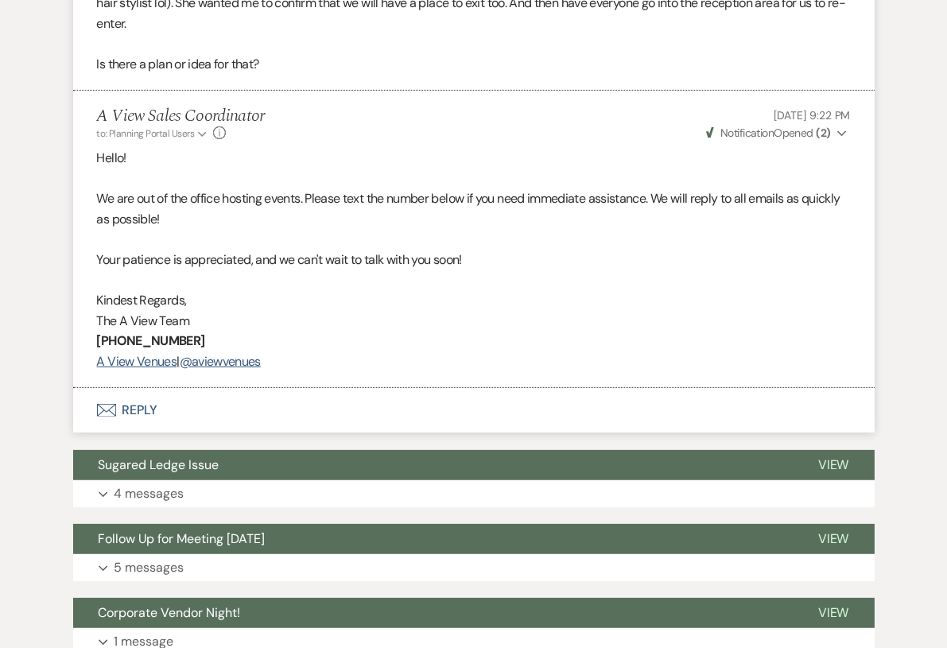
scroll to position [671, 0]
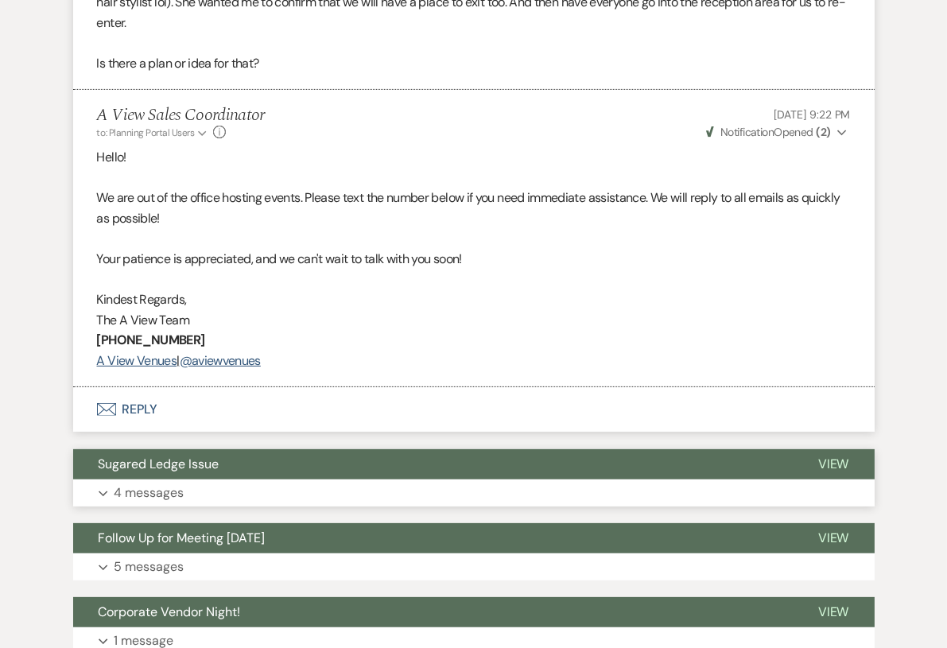
click at [189, 461] on span "Sugared Ledge Issue" at bounding box center [159, 463] width 121 height 17
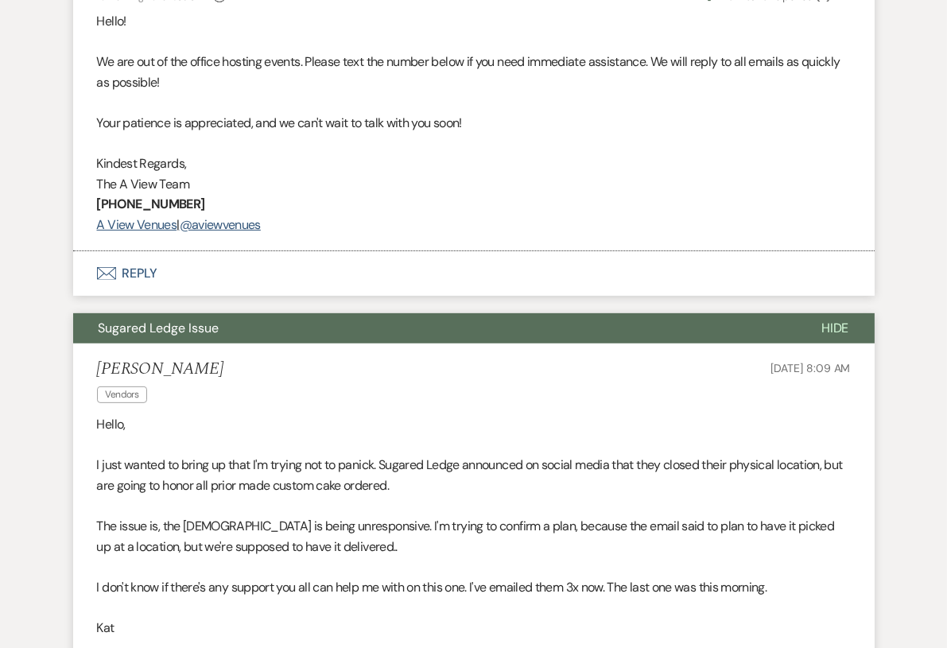
scroll to position [785, 0]
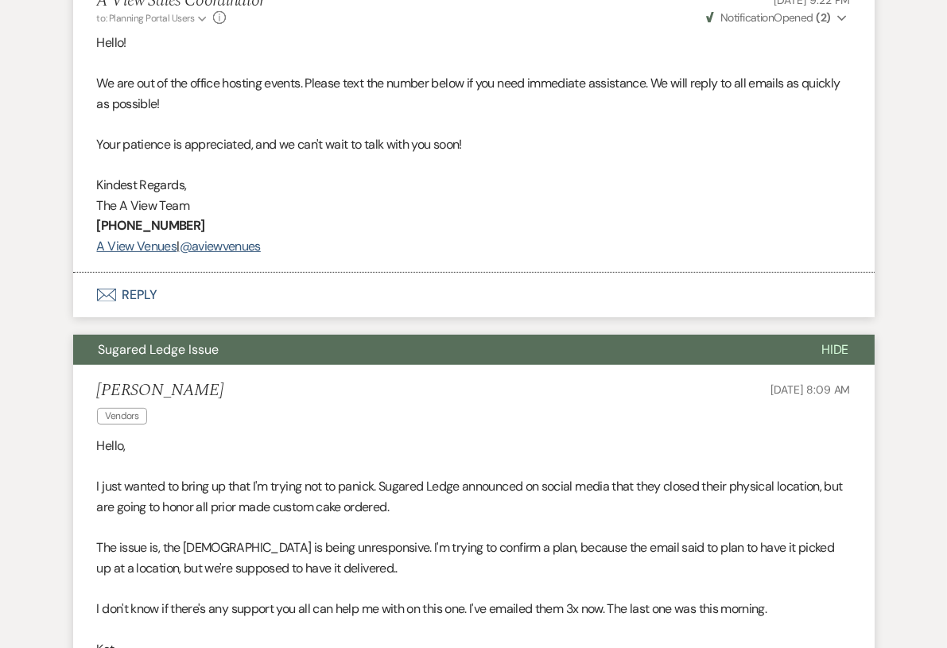
click at [192, 297] on button "Envelope Reply" at bounding box center [473, 295] width 801 height 45
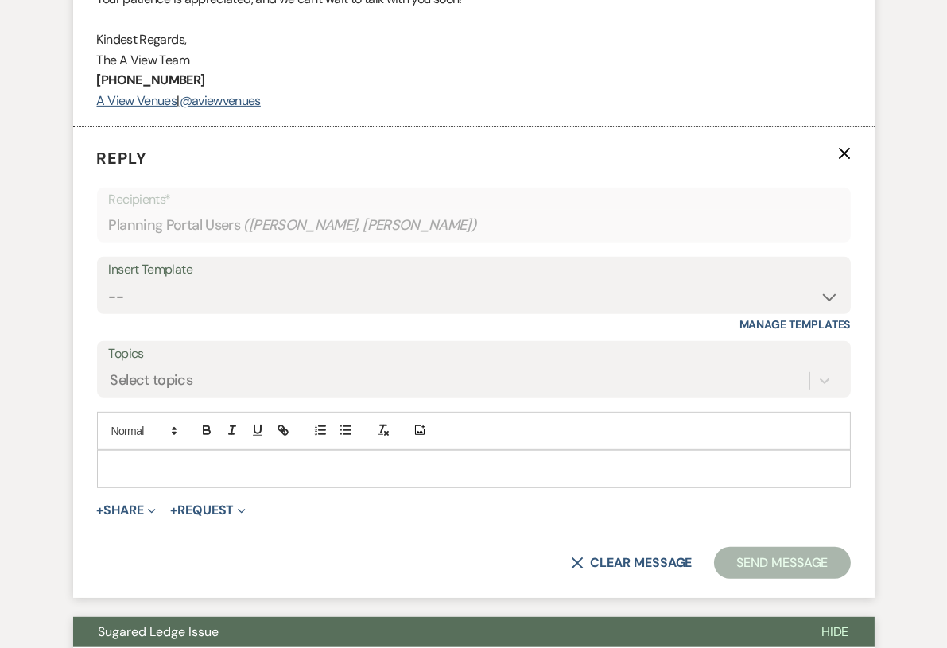
scroll to position [967, 0]
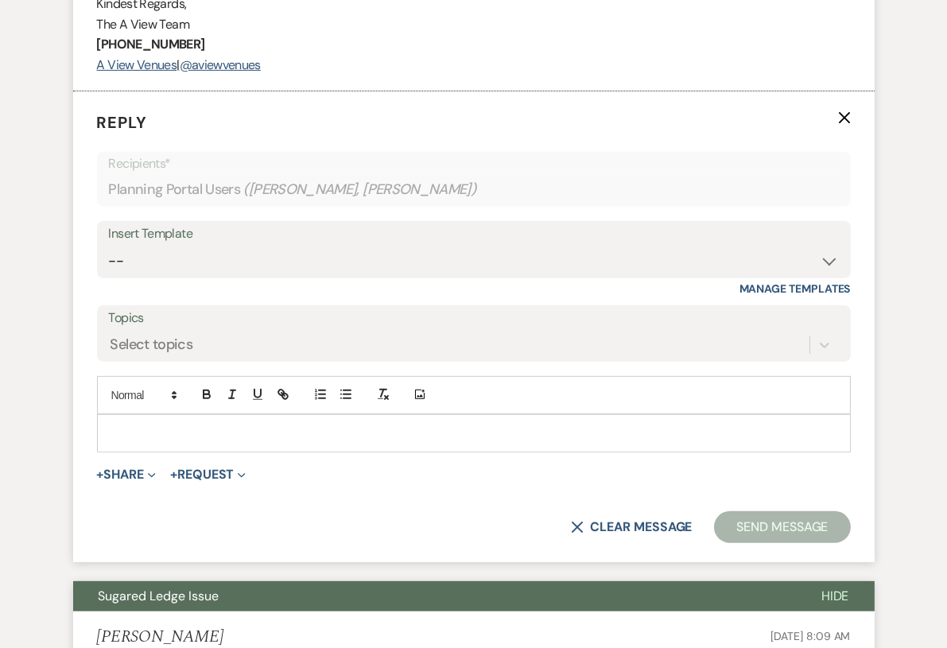
click at [276, 281] on div "Insert Template -- Tour Confirmation Contract (Pre-Booked Leads) Out of office …" at bounding box center [474, 258] width 754 height 75
click at [273, 266] on select "-- Tour Confirmation Contract (Pre-Booked Leads) Out of office Inquiry Email Al…" at bounding box center [474, 261] width 730 height 31
select select "3703"
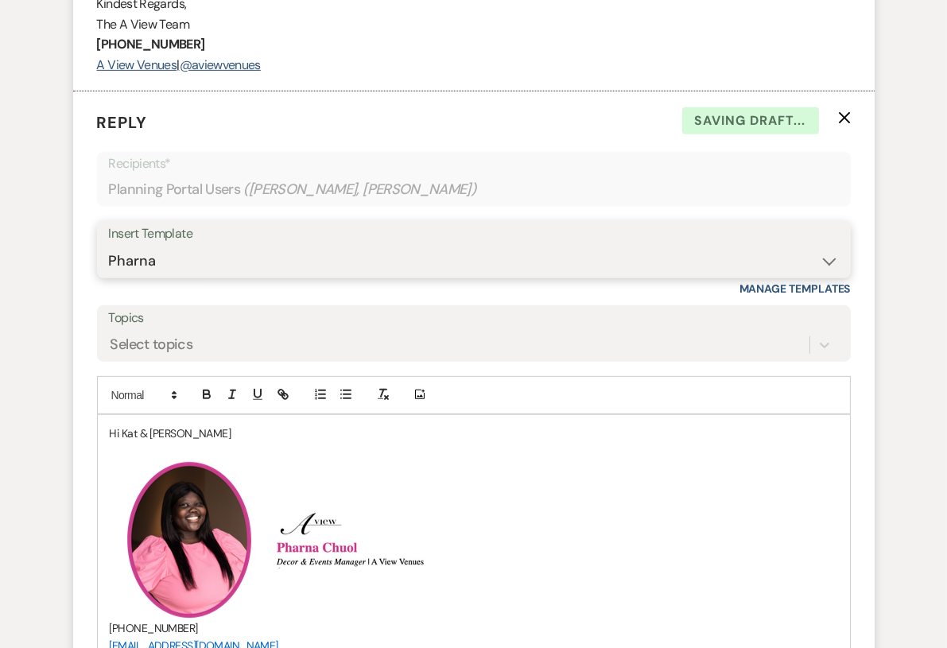
scroll to position [953, 0]
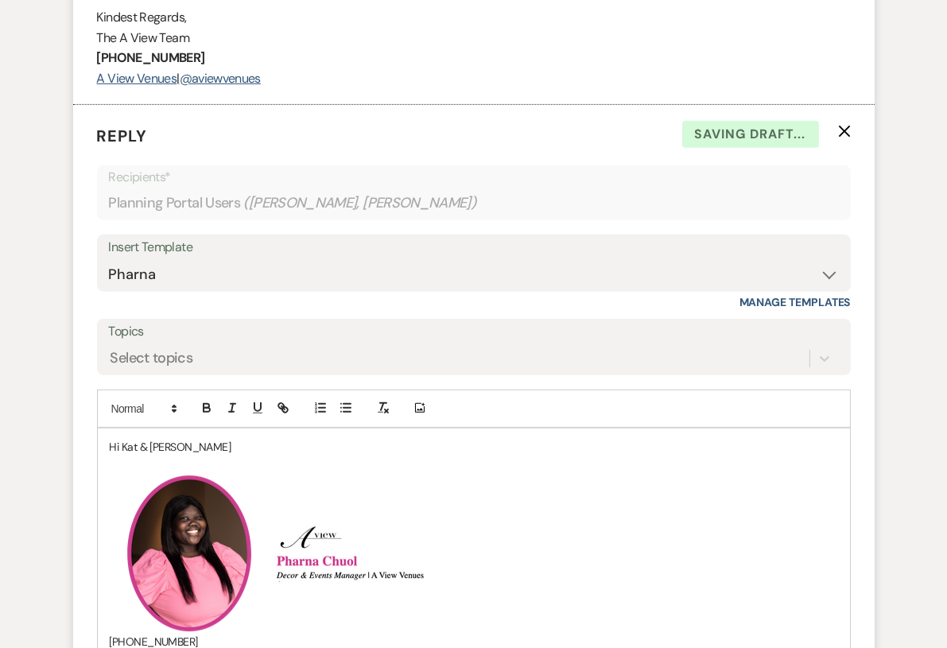
click at [239, 457] on p at bounding box center [474, 463] width 728 height 17
click at [227, 444] on p "Hi Kat & [PERSON_NAME]" at bounding box center [474, 446] width 728 height 17
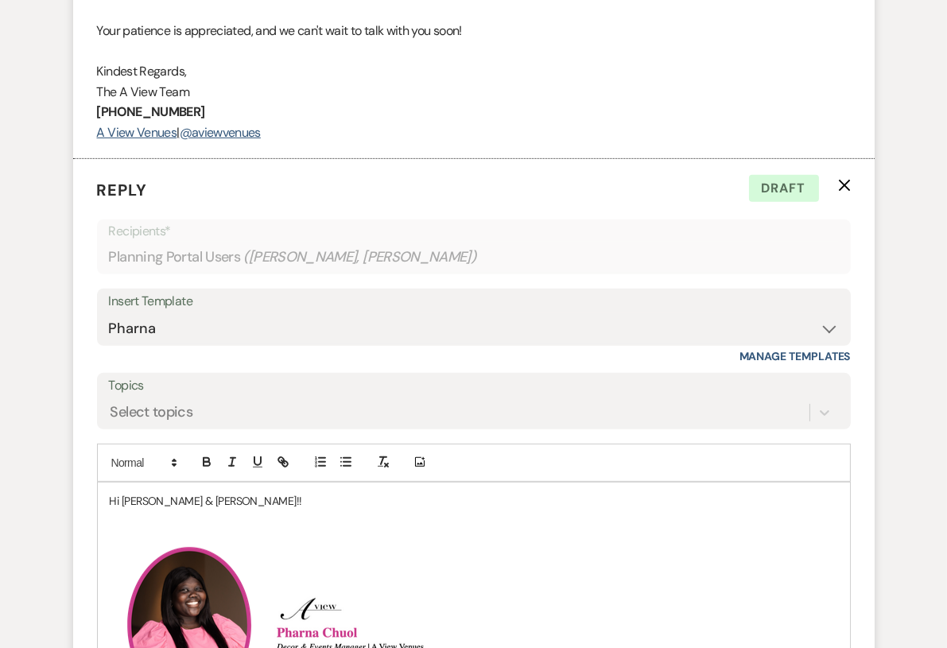
scroll to position [950, 0]
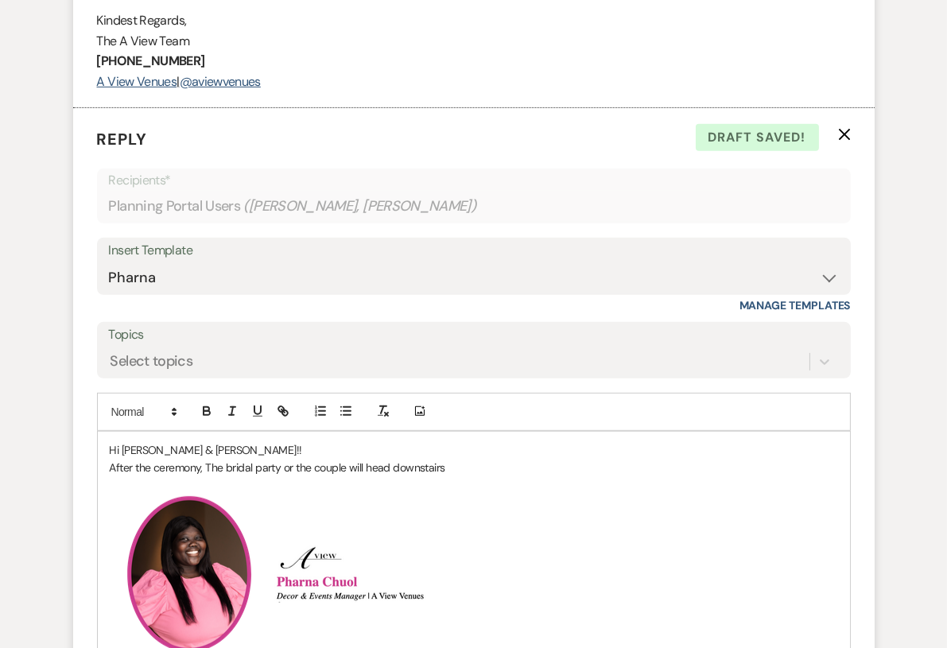
click at [459, 463] on p "After the ceremony, The bridal party or the couple will head downstairs" at bounding box center [474, 467] width 728 height 17
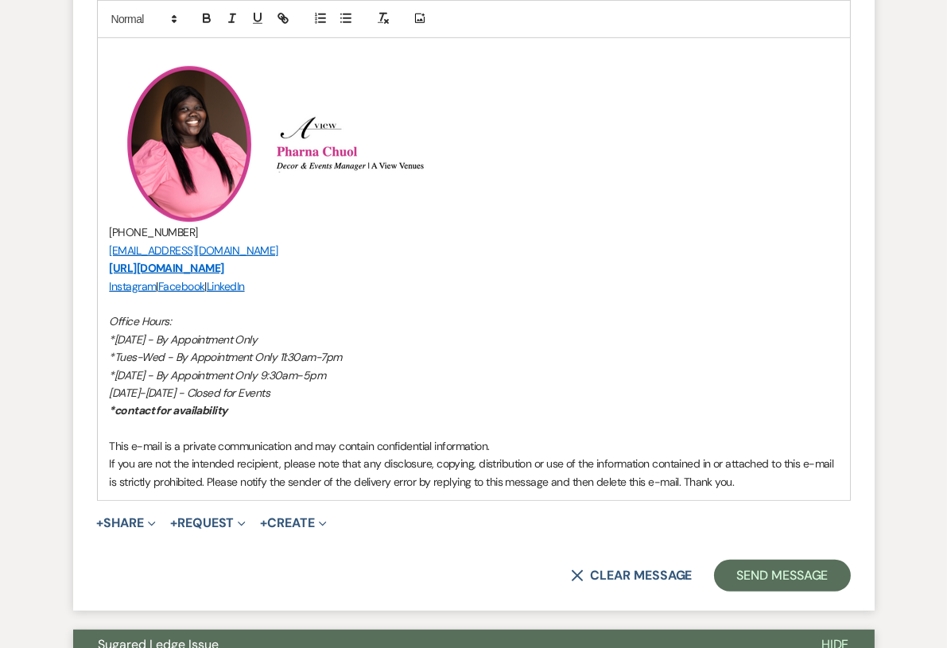
scroll to position [1401, 0]
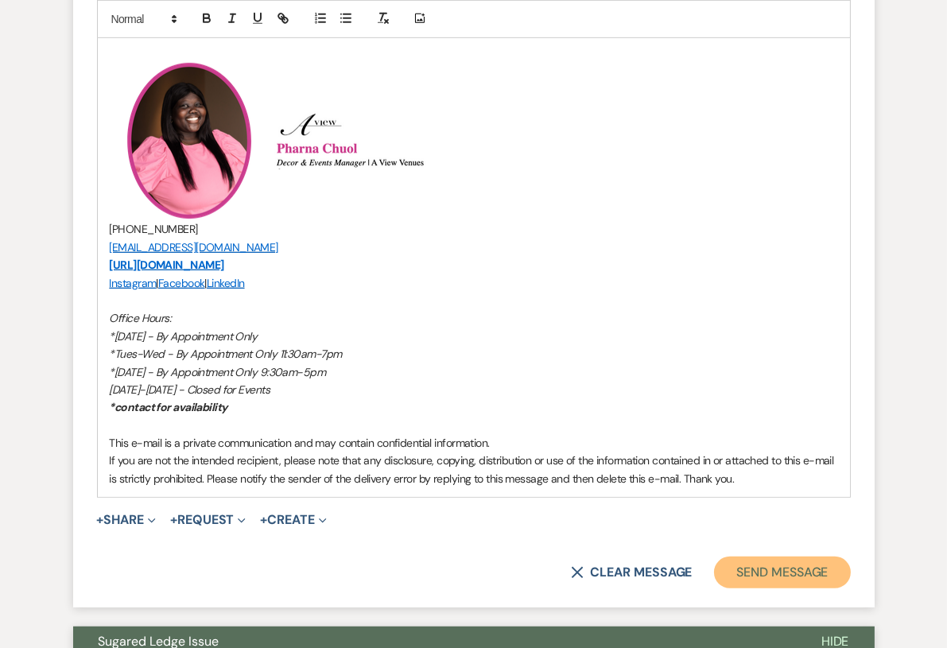
click at [756, 558] on button "Send Message" at bounding box center [782, 572] width 136 height 32
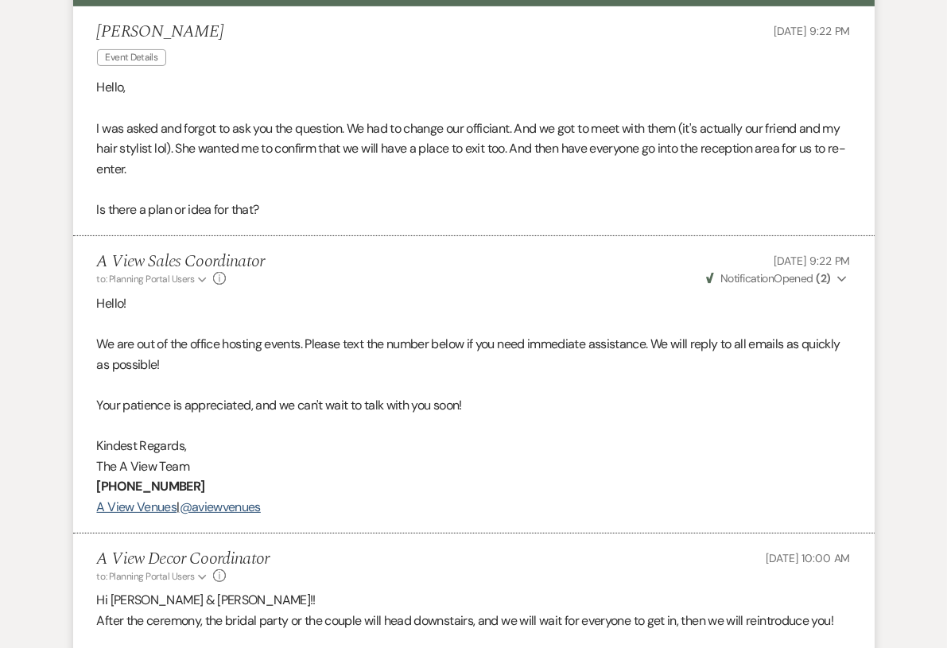
scroll to position [0, 0]
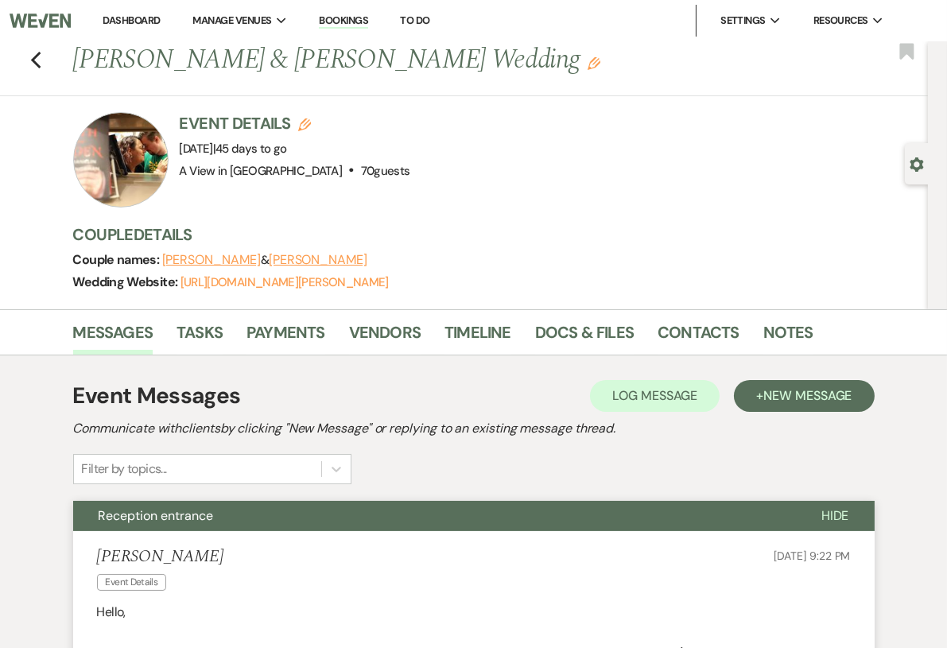
click at [138, 17] on link "Dashboard" at bounding box center [131, 21] width 57 height 14
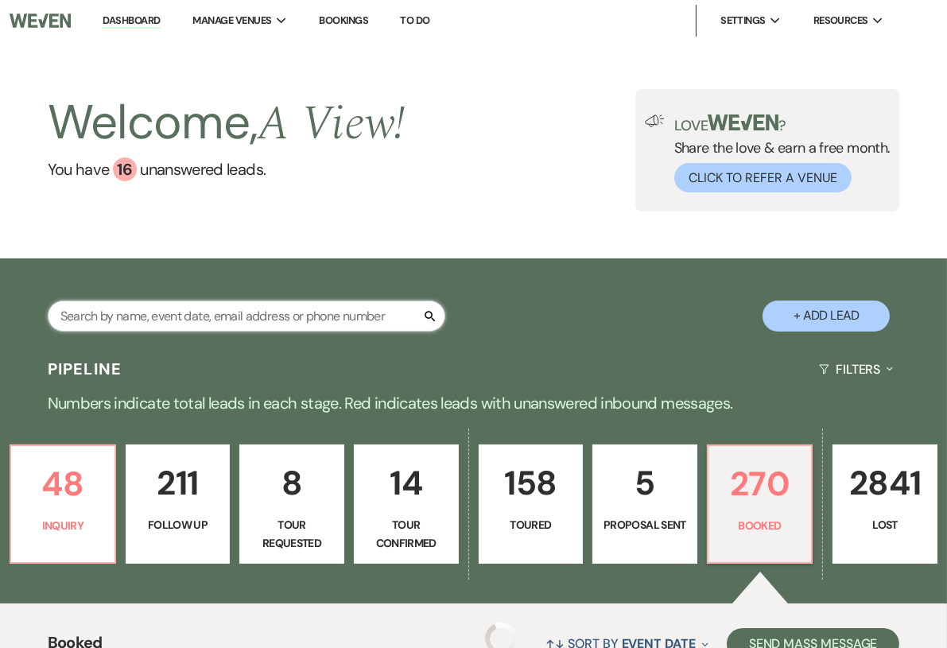
click at [224, 304] on input "text" at bounding box center [246, 315] width 397 height 31
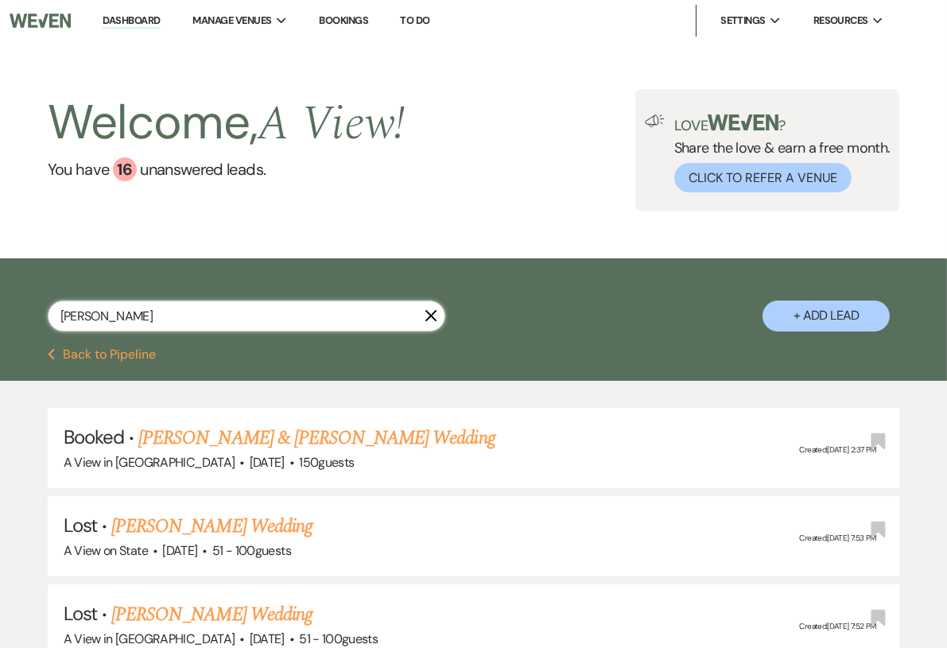
scroll to position [144, 0]
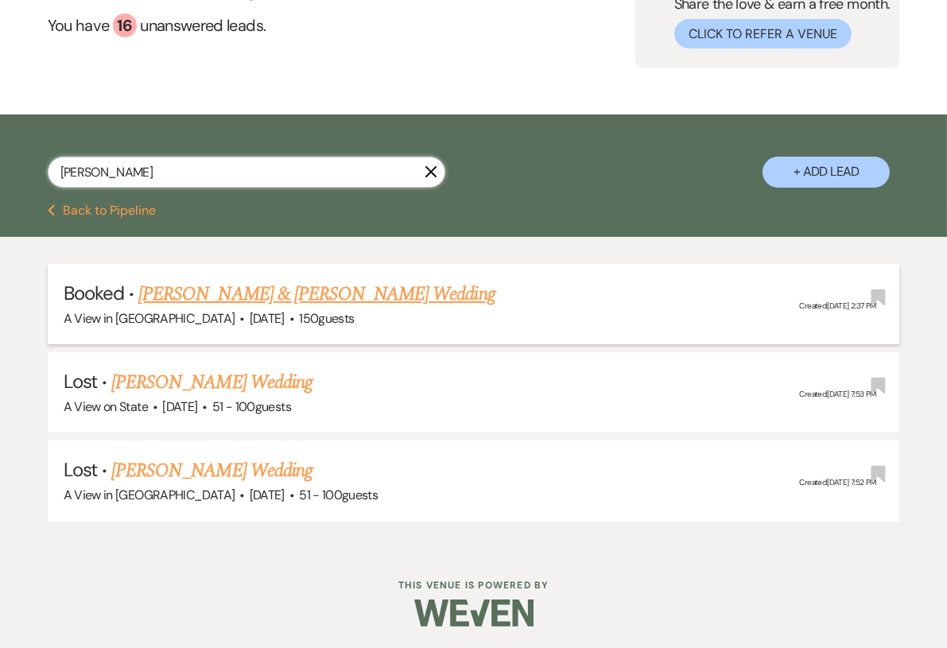
type input "[PERSON_NAME]"
click at [293, 298] on link "[PERSON_NAME] & [PERSON_NAME] Wedding" at bounding box center [316, 294] width 356 height 29
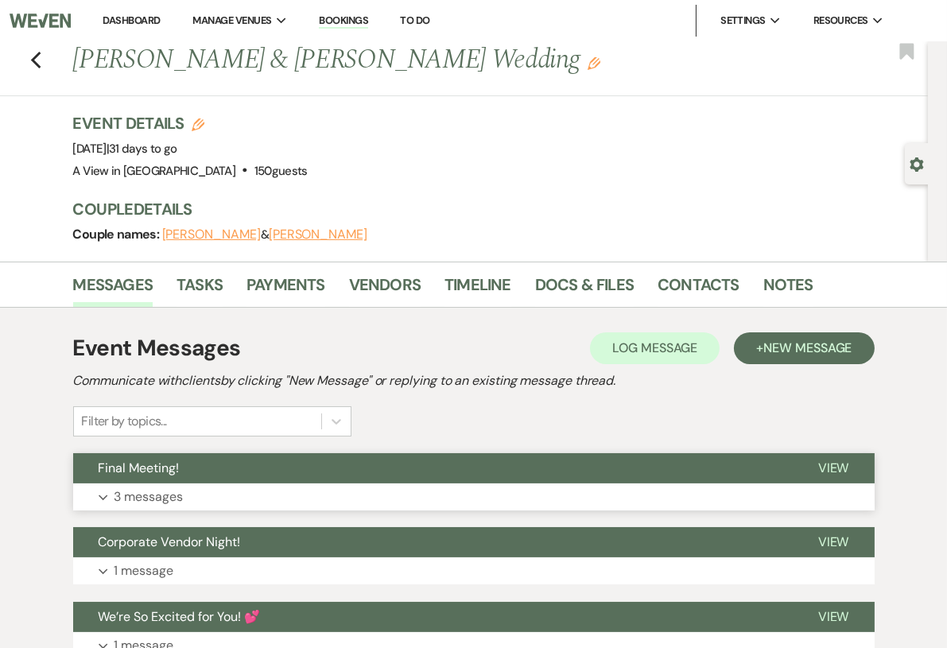
click at [285, 492] on button "Expand 3 messages" at bounding box center [473, 496] width 801 height 27
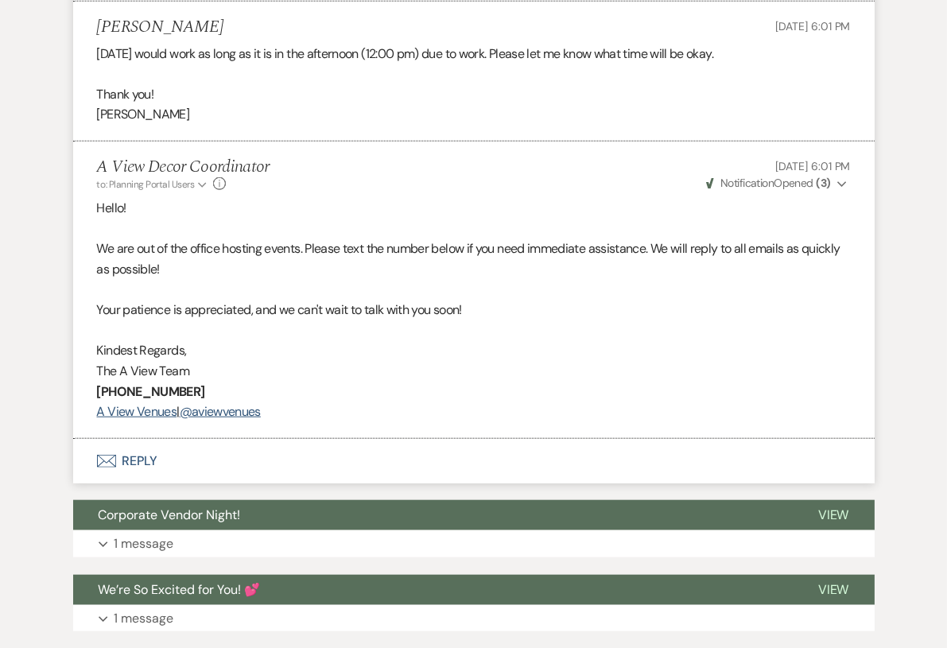
scroll to position [2239, 0]
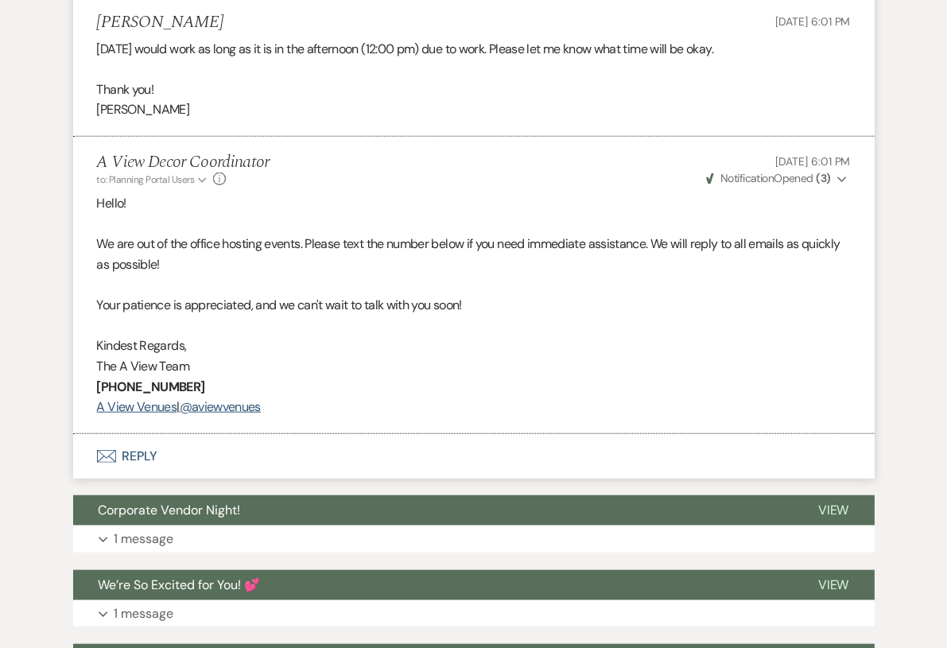
click at [130, 477] on button "Envelope Reply" at bounding box center [473, 456] width 801 height 45
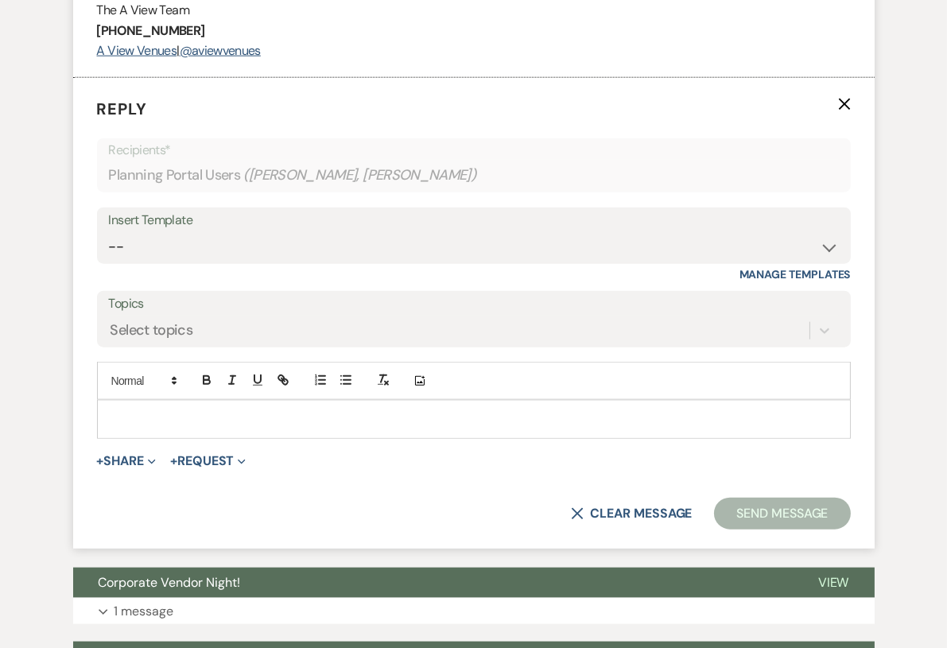
scroll to position [2601, 0]
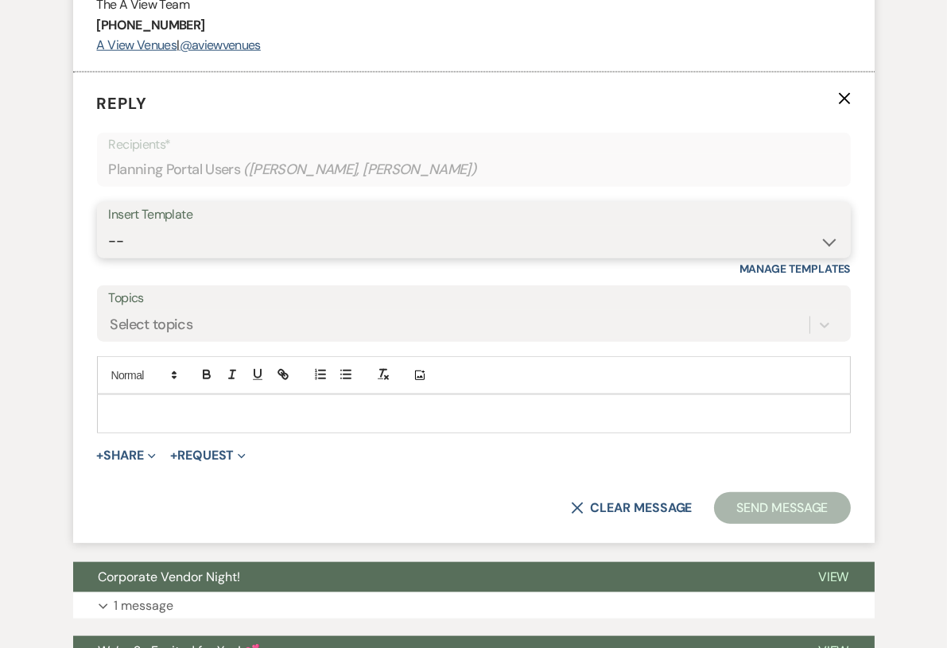
click at [246, 257] on select "-- Tour Confirmation Contract (Pre-Booked Leads) Out of office Inquiry Email Al…" at bounding box center [474, 241] width 730 height 31
select select "3703"
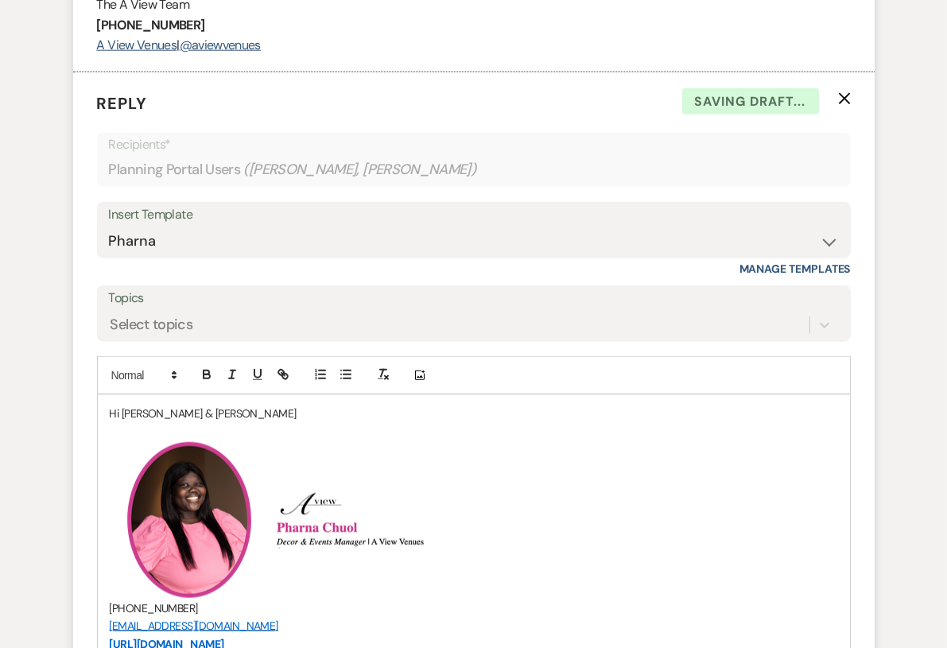
click at [250, 422] on p "Hi [PERSON_NAME] & [PERSON_NAME]" at bounding box center [474, 413] width 728 height 17
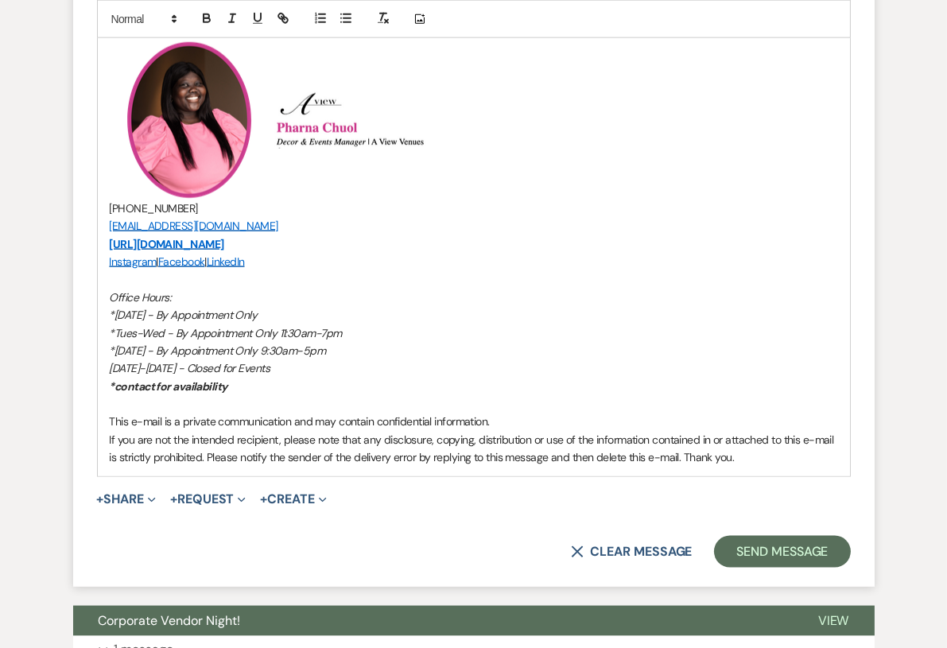
scroll to position [3045, 0]
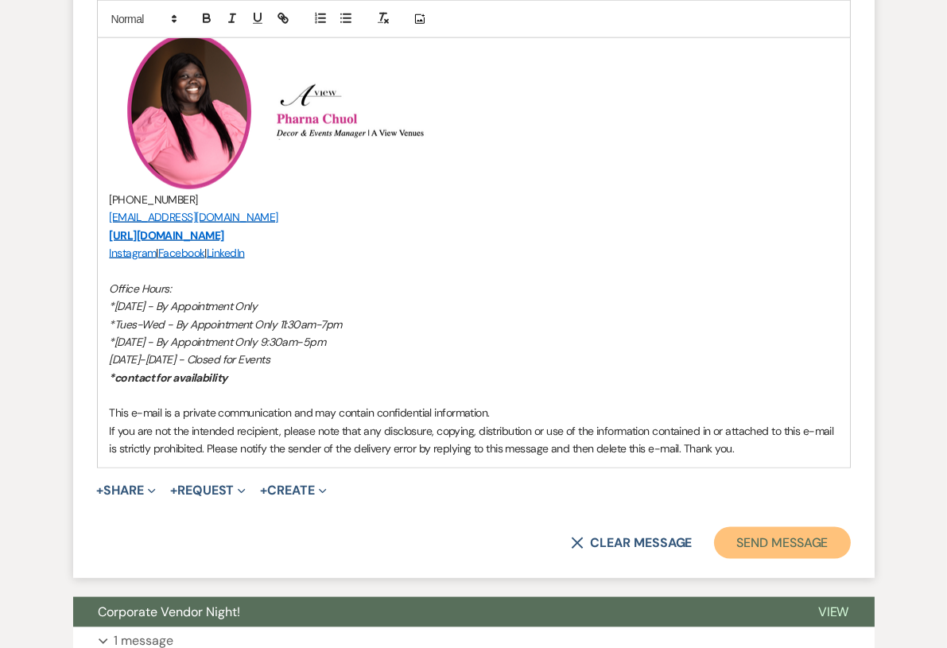
click at [785, 559] on button "Send Message" at bounding box center [782, 543] width 136 height 32
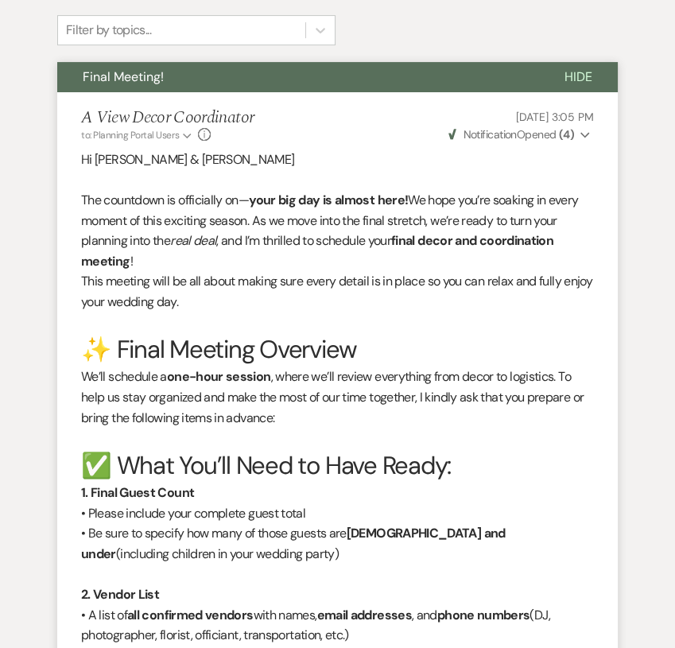
scroll to position [0, 0]
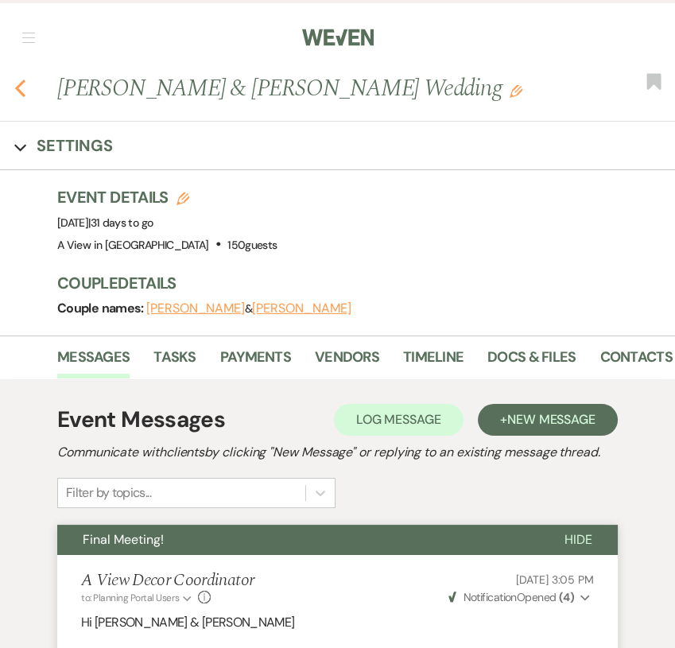
click at [21, 93] on use "button" at bounding box center [20, 87] width 10 height 17
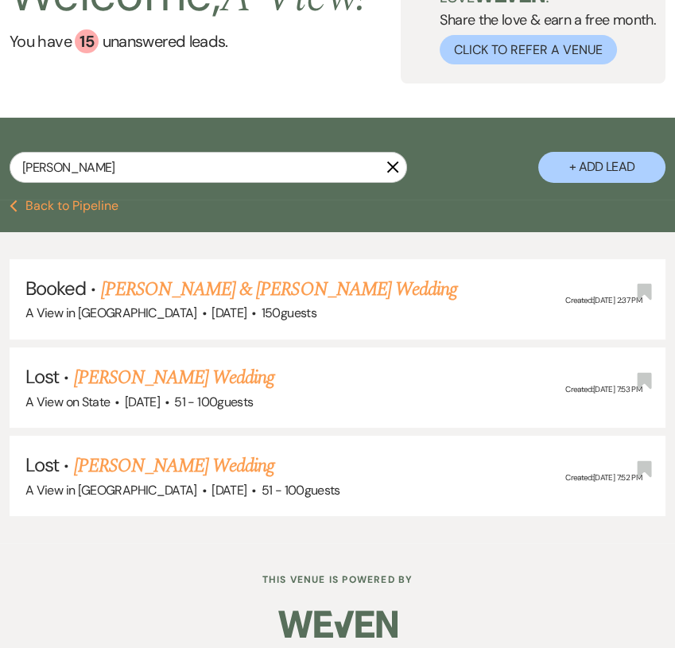
click at [53, 207] on button "Previous Back to Pipeline" at bounding box center [64, 206] width 109 height 13
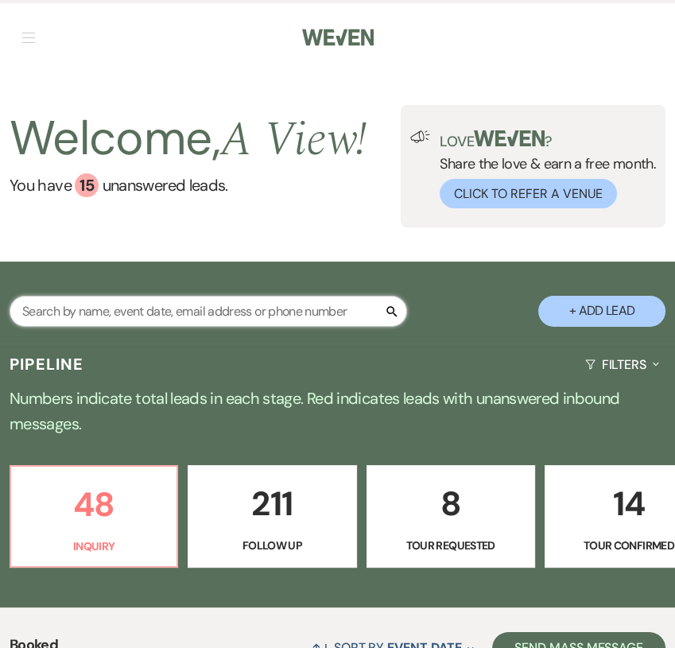
click at [172, 305] on input "text" at bounding box center [208, 311] width 397 height 31
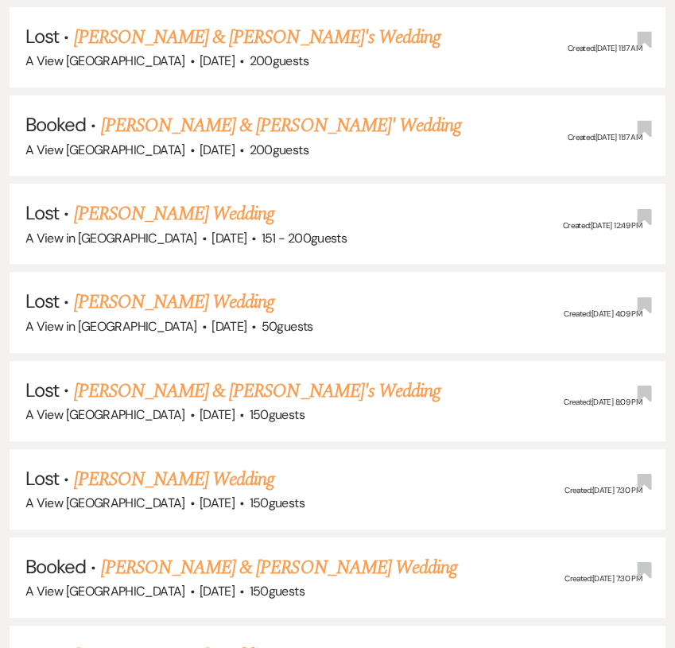
scroll to position [886, 0]
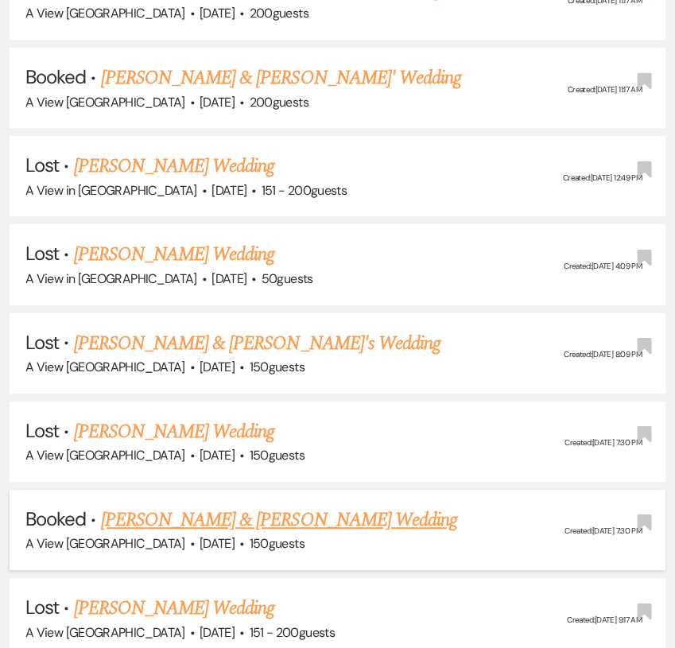
type input "[PERSON_NAME]"
click at [229, 513] on link "[PERSON_NAME] & [PERSON_NAME] Wedding" at bounding box center [279, 520] width 356 height 29
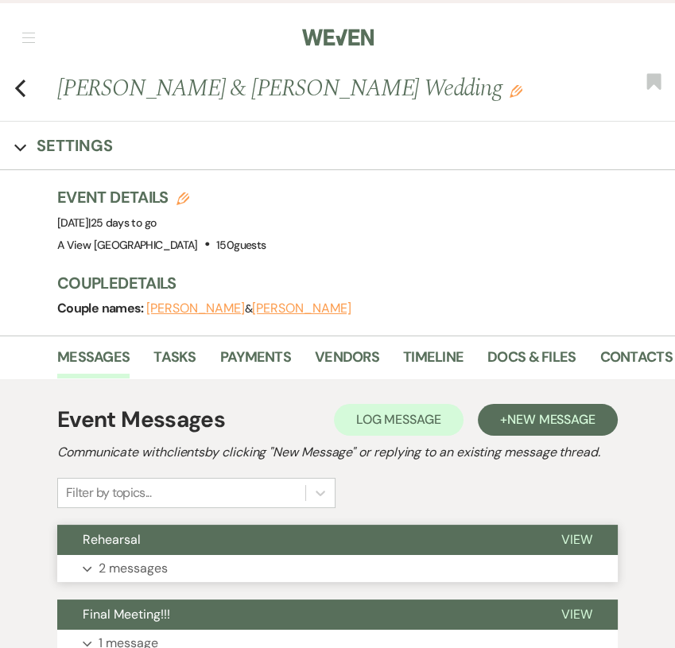
click at [240, 548] on button "Rehearsal" at bounding box center [296, 540] width 479 height 30
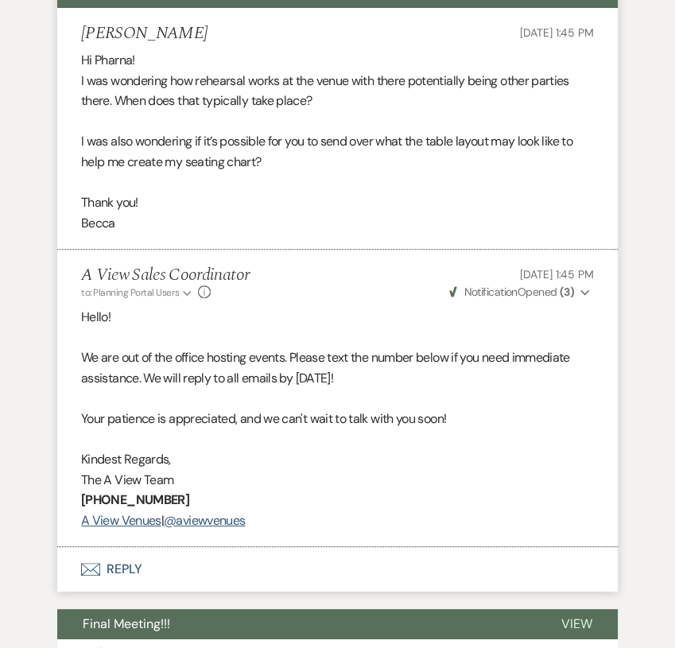
click at [143, 554] on button "Envelope Reply" at bounding box center [337, 569] width 560 height 45
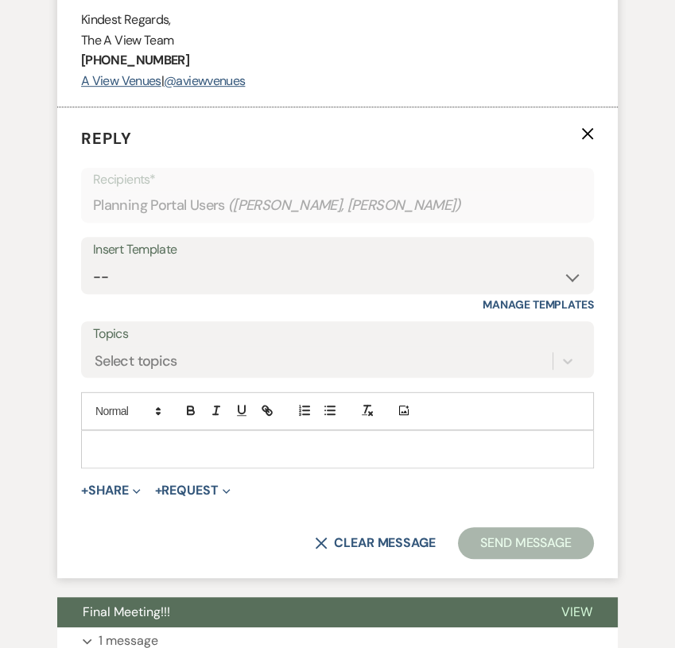
scroll to position [1002, 0]
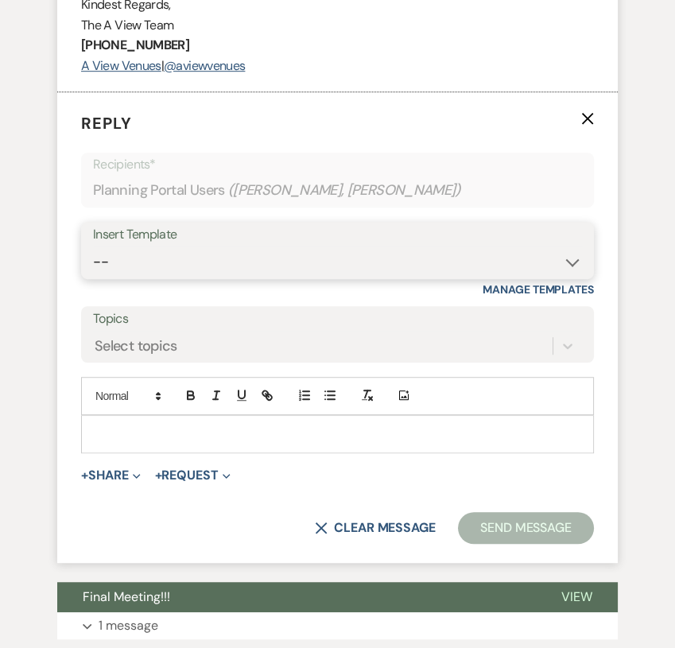
click at [255, 255] on select "-- Tour Confirmation Contract (Pre-Booked Leads) Out of office Inquiry Email Al…" at bounding box center [337, 261] width 489 height 31
select select "3373"
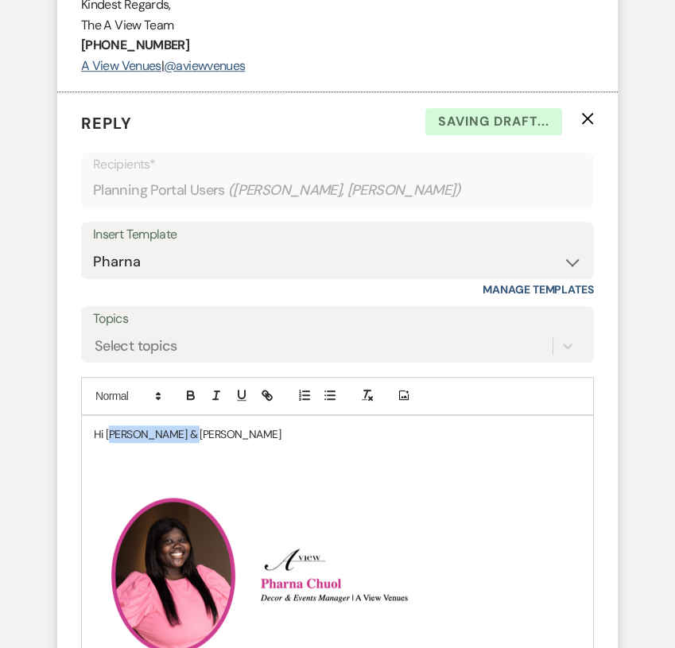
drag, startPoint x: 212, startPoint y: 427, endPoint x: 112, endPoint y: 426, distance: 100.2
click at [111, 426] on p "Hi [PERSON_NAME] & [PERSON_NAME]" at bounding box center [337, 433] width 487 height 17
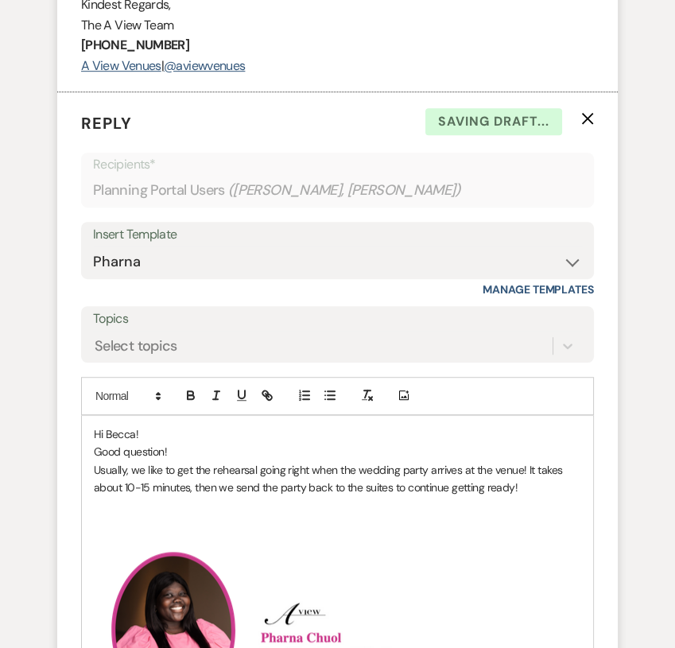
click at [535, 488] on p "Usually, we like to get the rehearsal going right when the wedding party arrive…" at bounding box center [337, 479] width 487 height 36
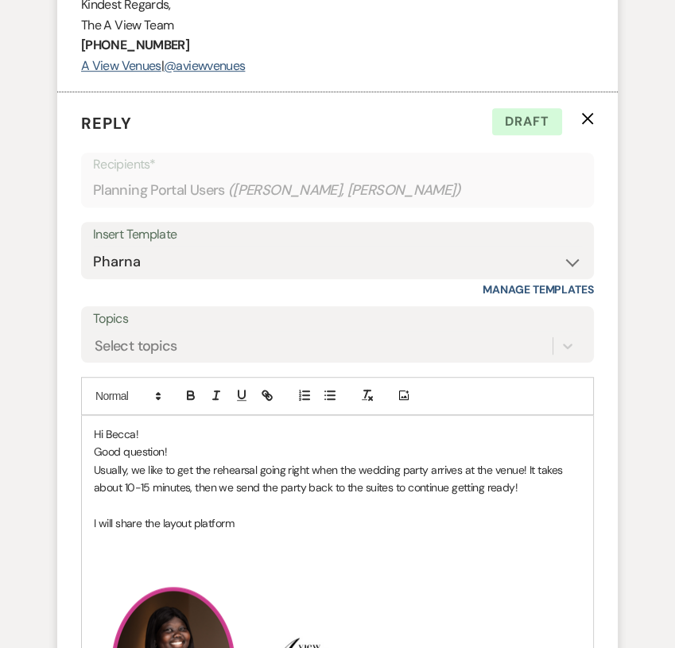
click at [512, 427] on p "Hi Becca!" at bounding box center [337, 433] width 487 height 17
click at [203, 427] on p "Hi Becca!" at bounding box center [337, 433] width 487 height 17
click at [495, 482] on p "Usually, we like to start the rehearsal as soon as the wedding party arrives at…" at bounding box center [337, 479] width 487 height 36
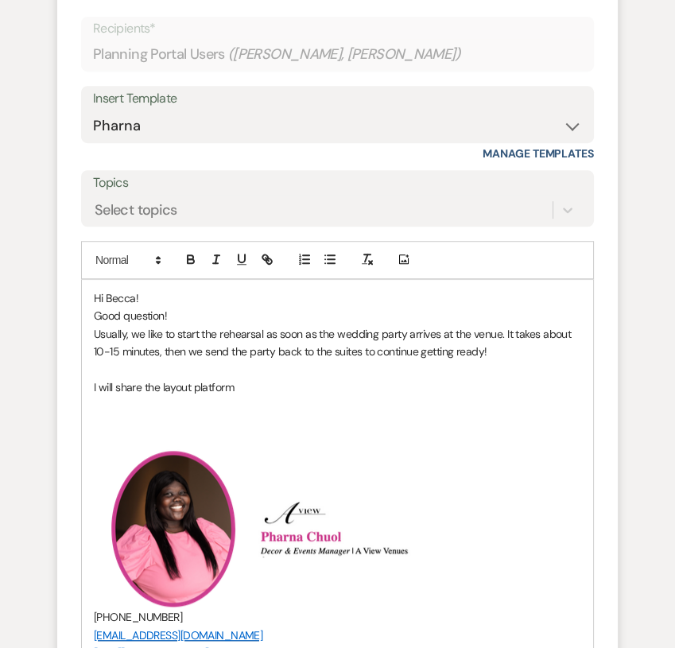
scroll to position [1160, 0]
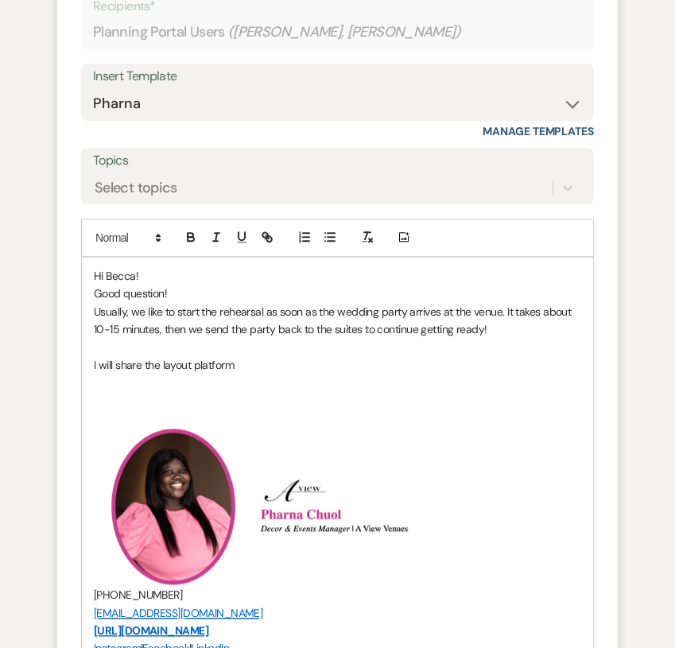
click at [246, 359] on p "I will share the layout platform" at bounding box center [337, 364] width 487 height 17
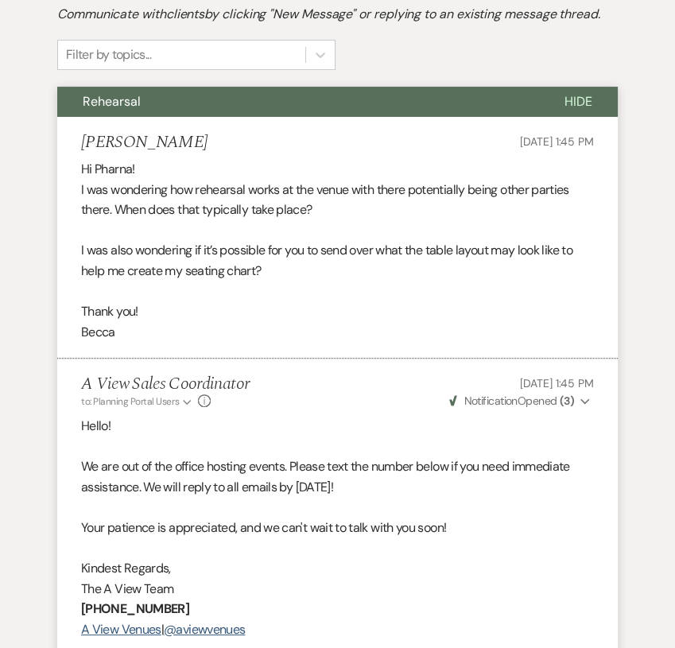
scroll to position [48, 0]
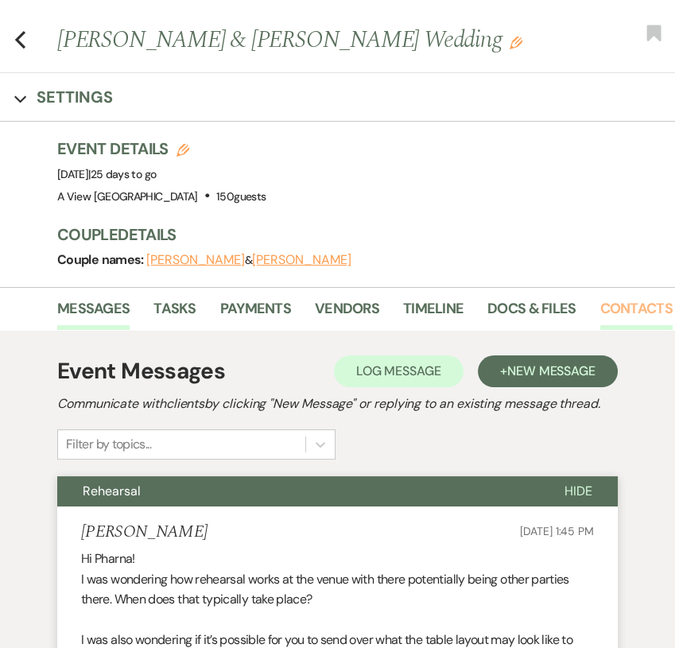
click at [611, 308] on link "Contacts" at bounding box center [636, 313] width 72 height 33
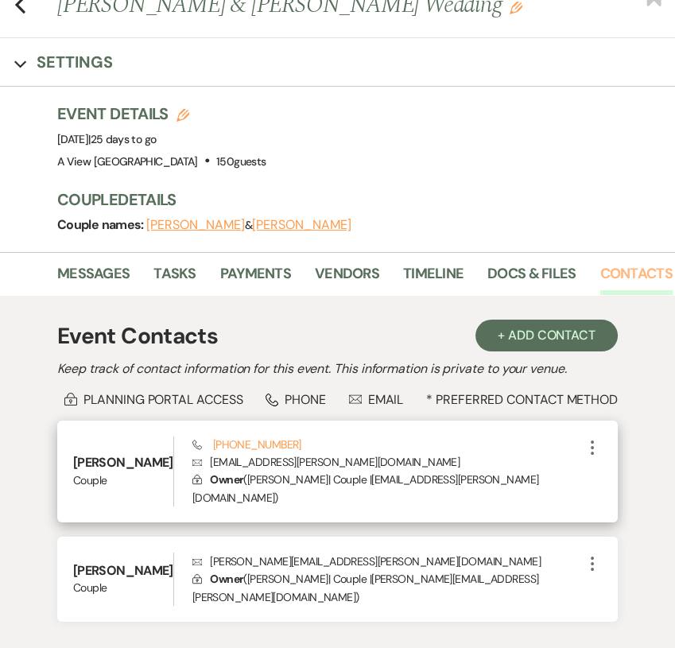
scroll to position [100, 0]
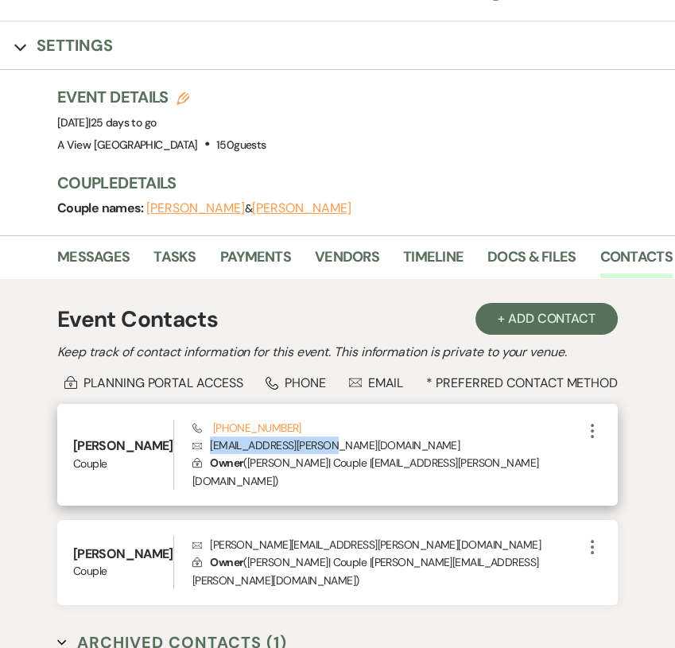
drag, startPoint x: 320, startPoint y: 441, endPoint x: 197, endPoint y: 441, distance: 123.2
click at [197, 443] on p "Envelope [EMAIL_ADDRESS][PERSON_NAME][DOMAIN_NAME]" at bounding box center [387, 444] width 390 height 17
copy p "[EMAIL_ADDRESS][PERSON_NAME][DOMAIN_NAME]"
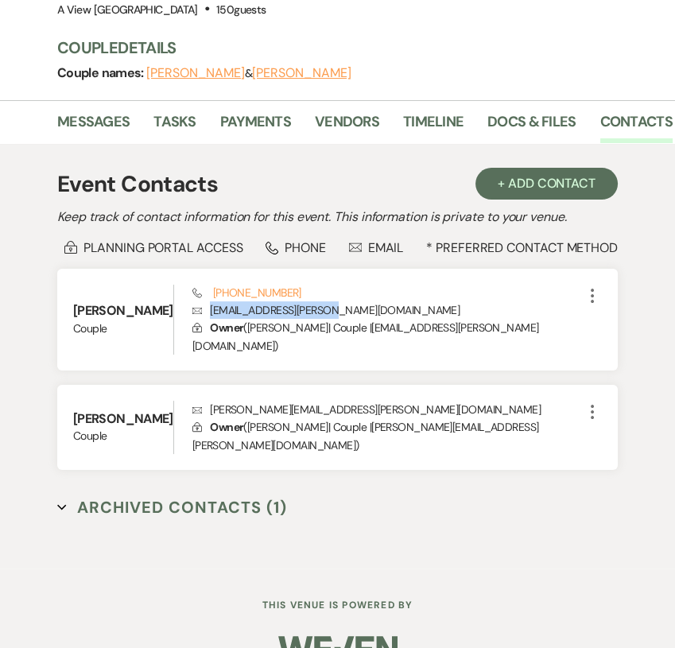
scroll to position [251, 0]
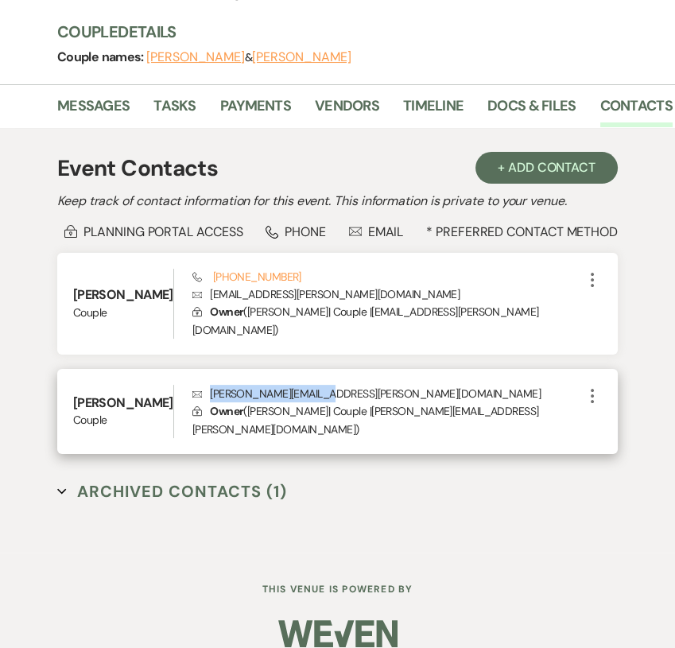
drag, startPoint x: 308, startPoint y: 374, endPoint x: 193, endPoint y: 374, distance: 114.5
click at [193, 385] on p "Envelope [PERSON_NAME][EMAIL_ADDRESS][PERSON_NAME][DOMAIN_NAME]" at bounding box center [387, 393] width 390 height 17
copy p "[PERSON_NAME][EMAIL_ADDRESS][PERSON_NAME][DOMAIN_NAME]"
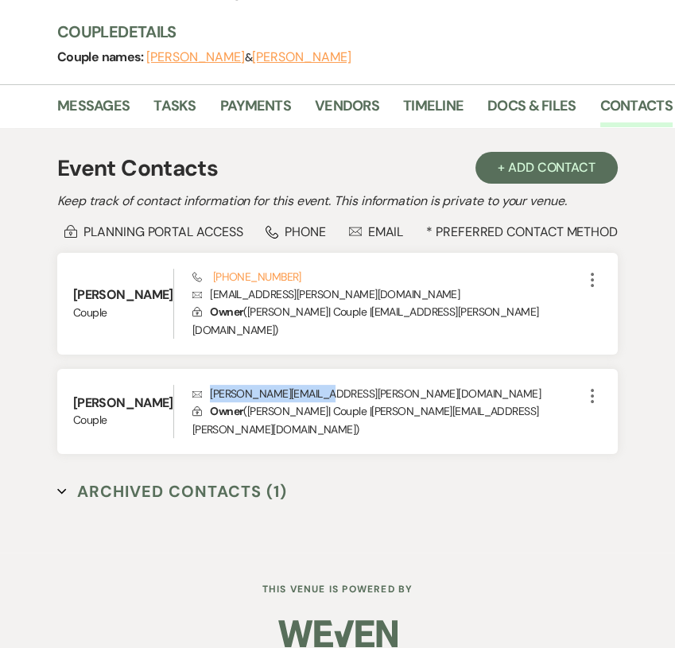
click at [153, 479] on button "Archived Contacts (1) Expand" at bounding box center [172, 491] width 230 height 24
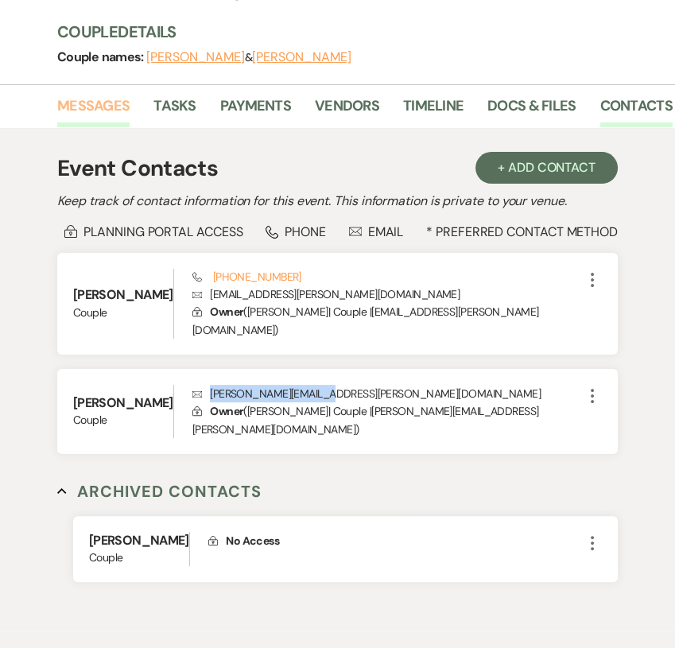
click at [116, 100] on link "Messages" at bounding box center [93, 111] width 72 height 33
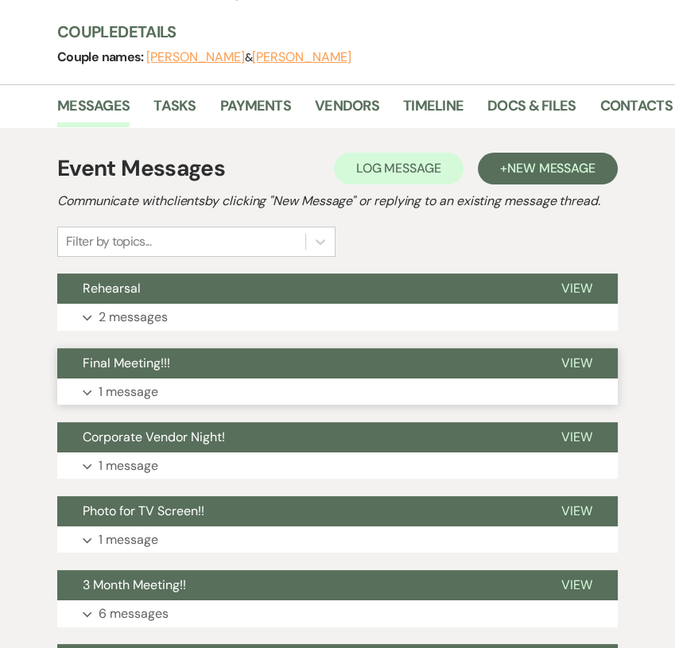
click at [200, 382] on button "Expand 1 message" at bounding box center [337, 391] width 560 height 27
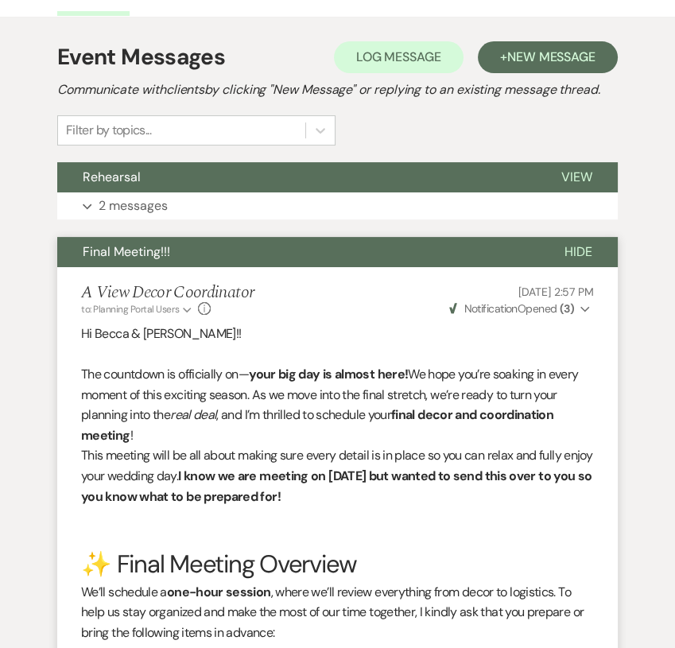
scroll to position [289, 0]
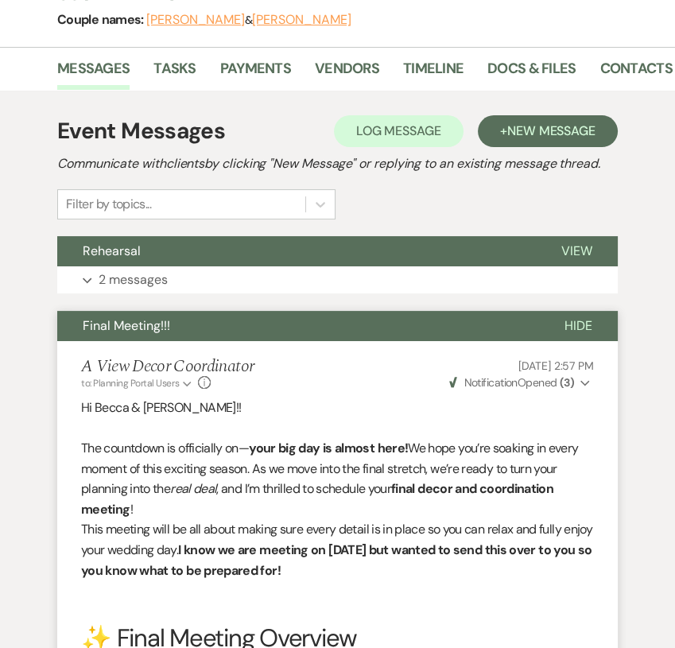
click at [250, 316] on button "Final Meeting!!!" at bounding box center [298, 326] width 482 height 30
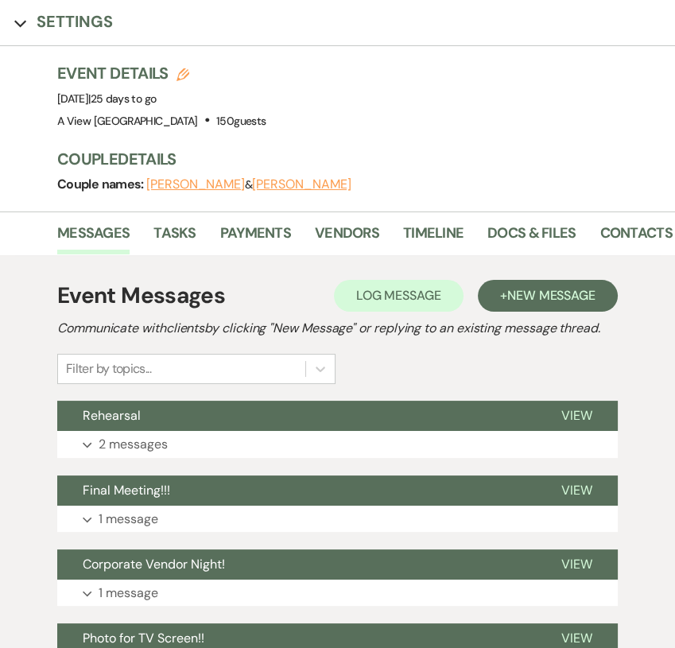
scroll to position [0, 0]
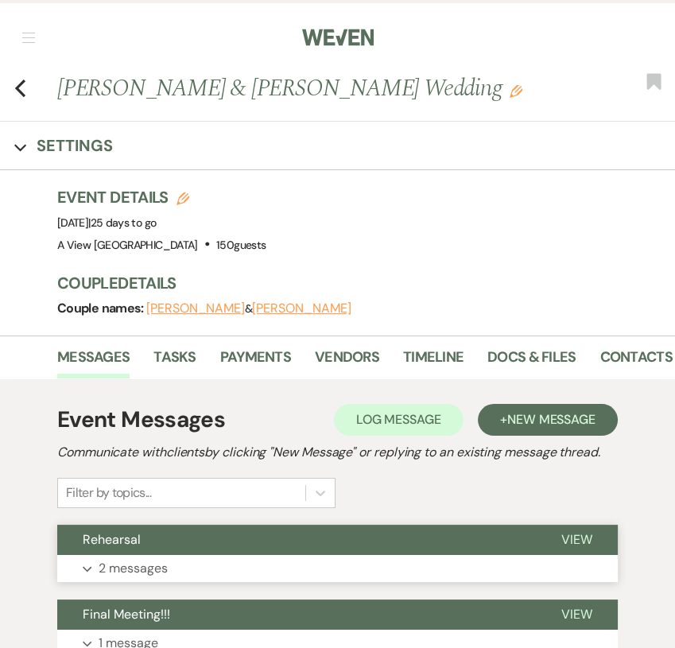
click at [225, 560] on button "Expand 2 messages" at bounding box center [337, 568] width 560 height 27
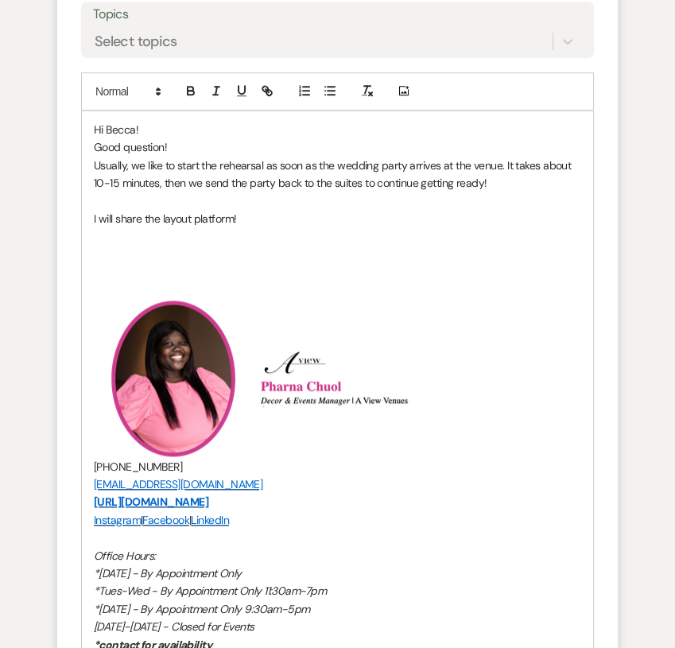
scroll to position [1307, 0]
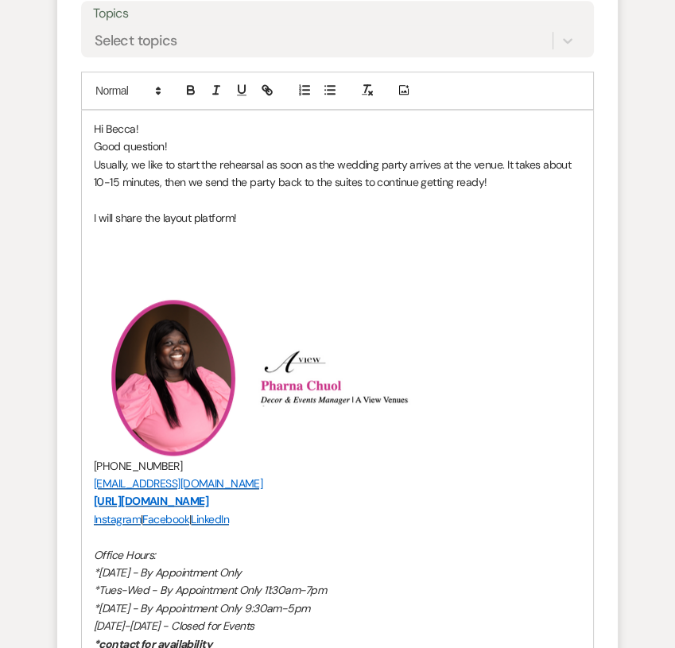
click at [269, 221] on p "I will share the layout platform!" at bounding box center [337, 217] width 487 height 17
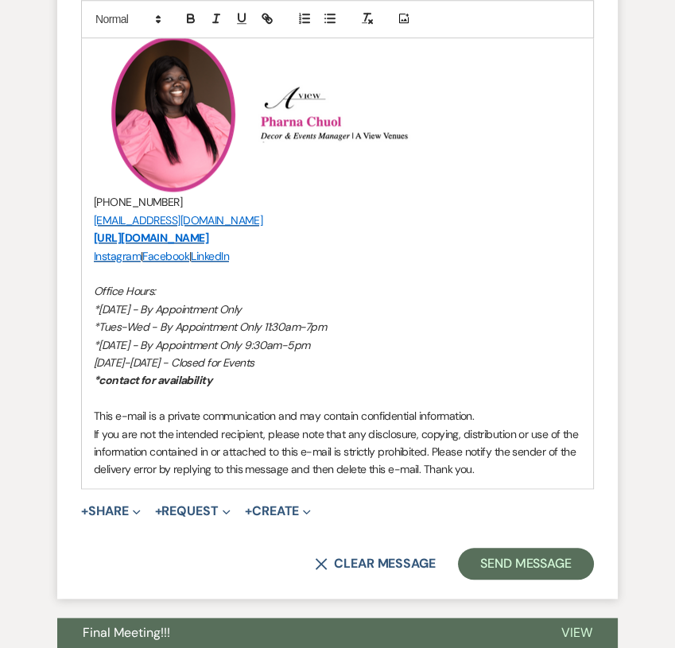
scroll to position [1611, 0]
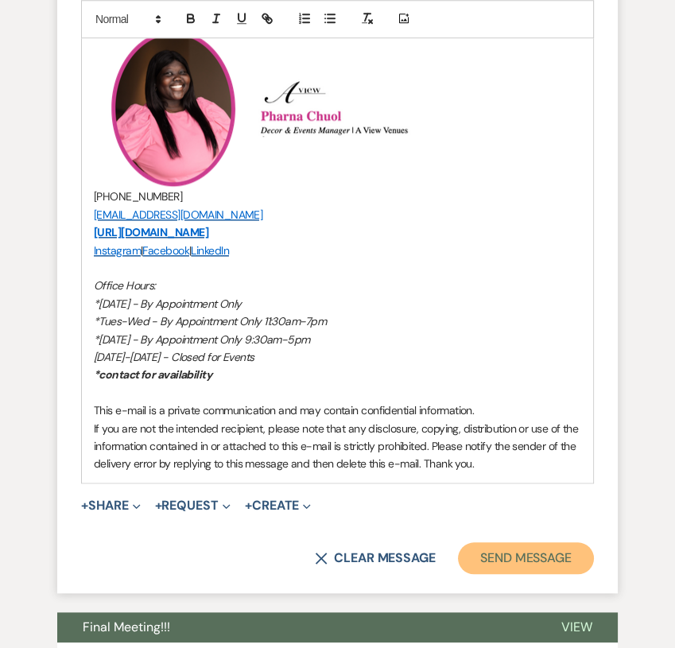
click at [496, 544] on button "Send Message" at bounding box center [526, 558] width 136 height 32
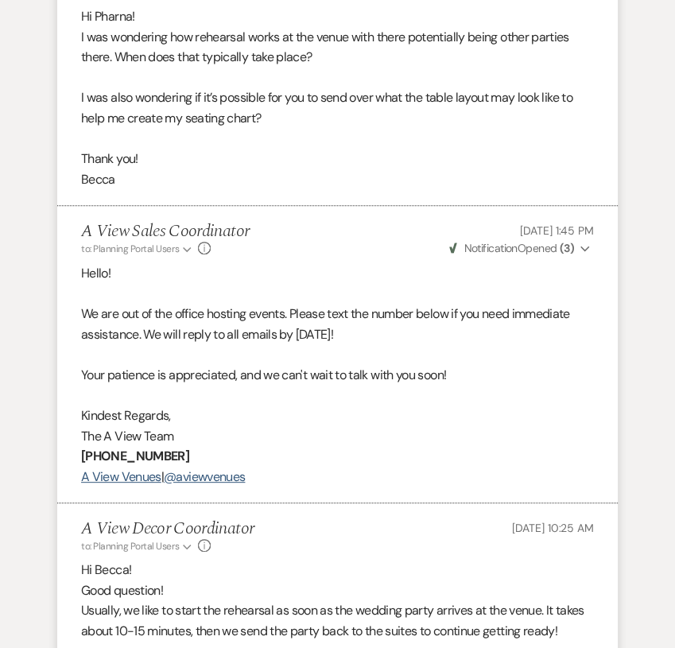
scroll to position [0, 0]
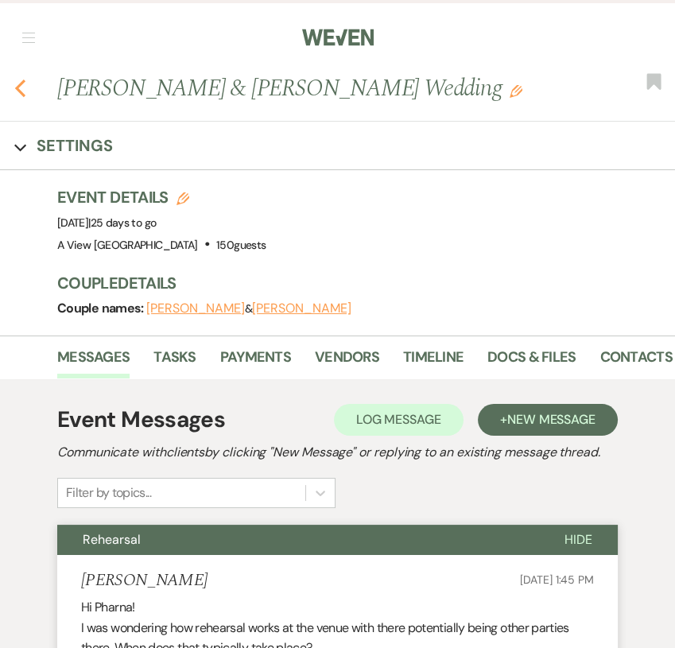
click at [16, 97] on icon "Previous" at bounding box center [20, 88] width 12 height 19
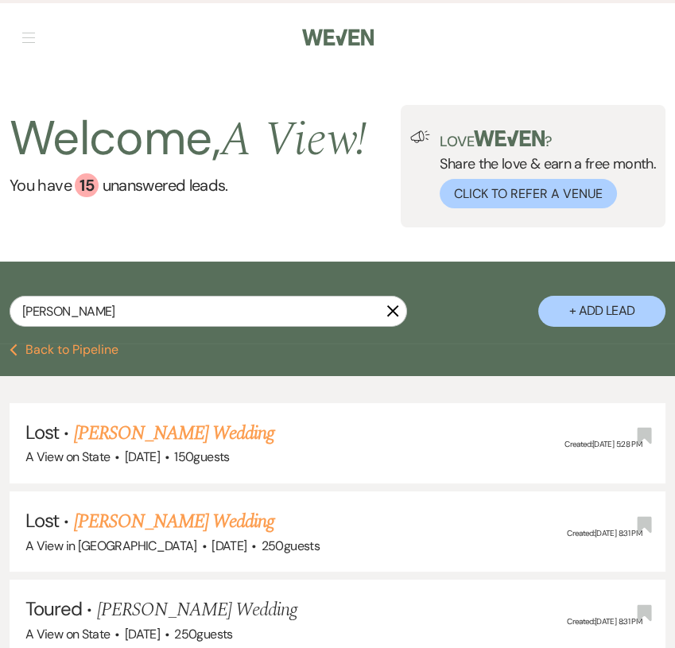
click at [51, 353] on button "Previous Back to Pipeline" at bounding box center [64, 349] width 109 height 13
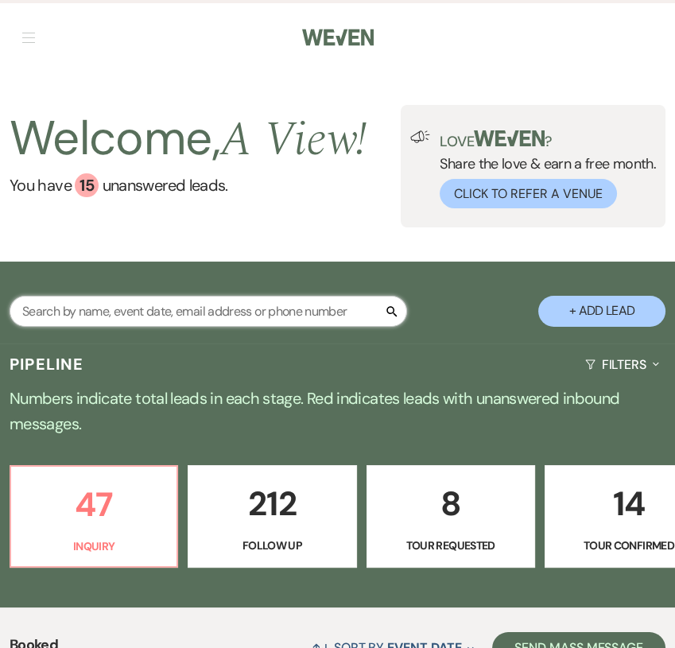
click at [177, 317] on input "text" at bounding box center [208, 311] width 397 height 31
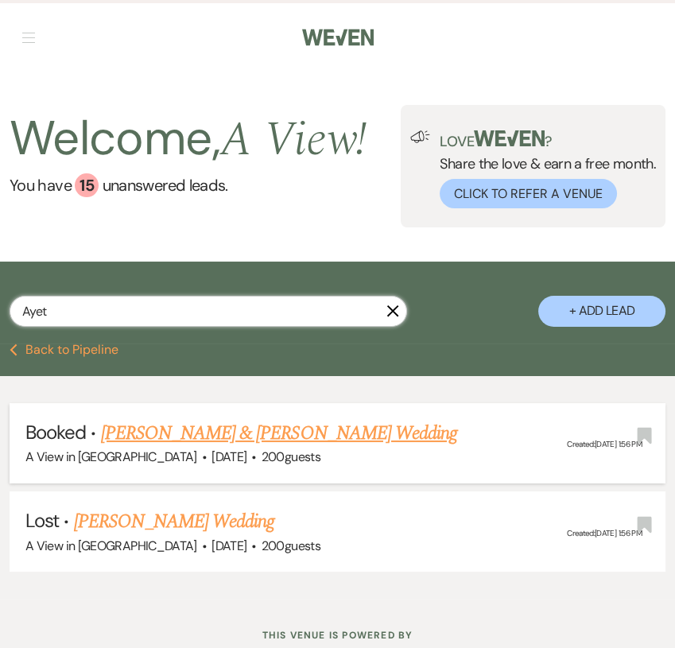
type input "Ayet"
click at [203, 436] on link "[PERSON_NAME] & [PERSON_NAME] Wedding" at bounding box center [279, 433] width 356 height 29
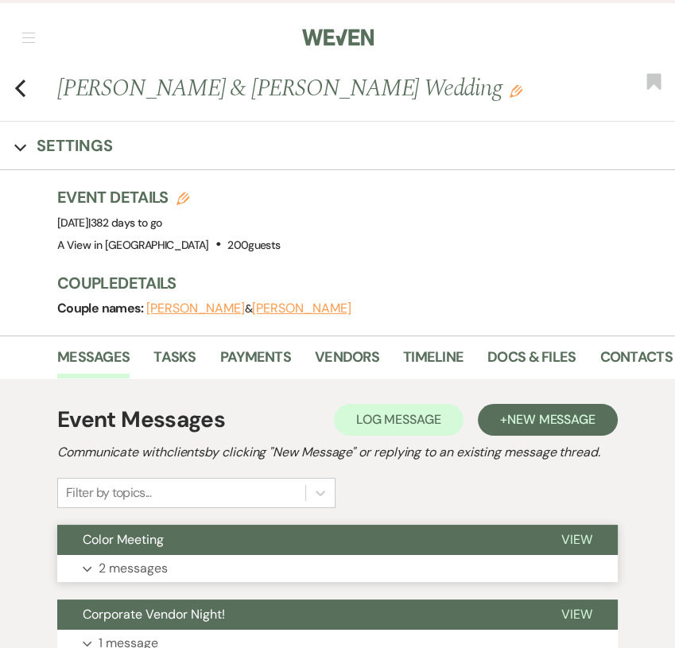
click at [223, 552] on button "Color Meeting" at bounding box center [296, 540] width 479 height 30
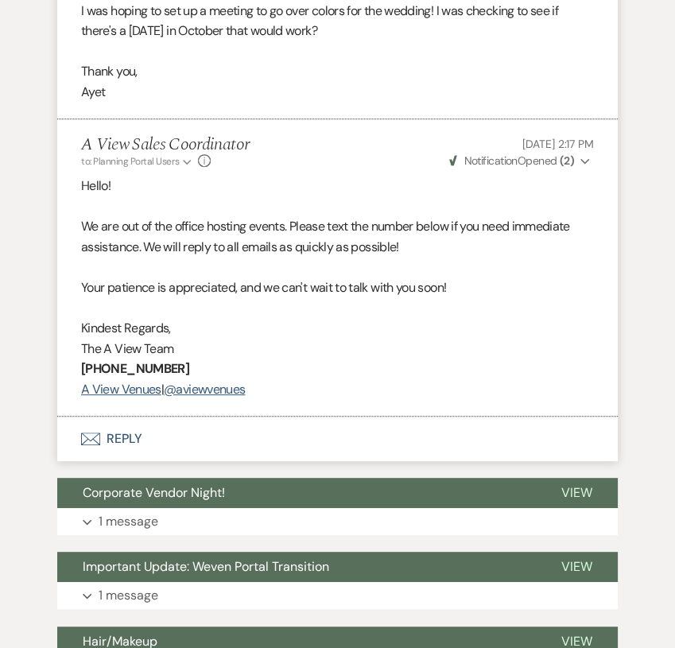
click at [184, 440] on button "Envelope Reply" at bounding box center [337, 439] width 560 height 45
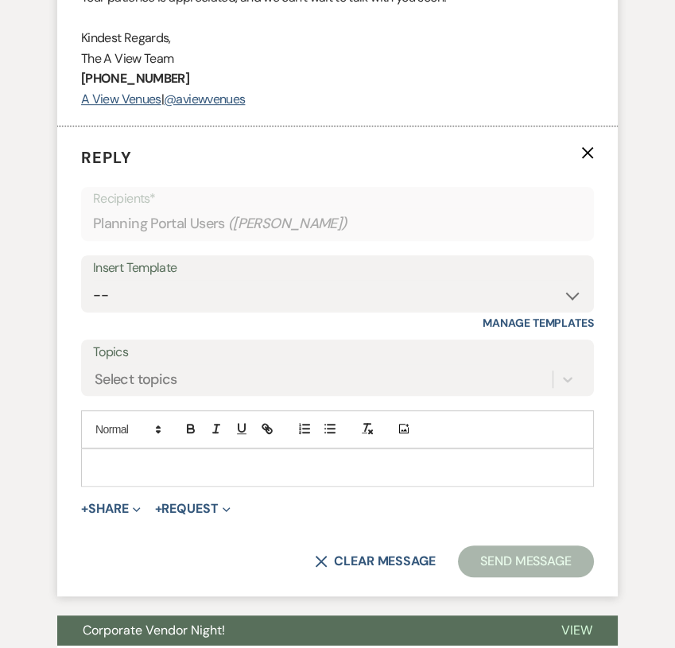
scroll to position [990, 0]
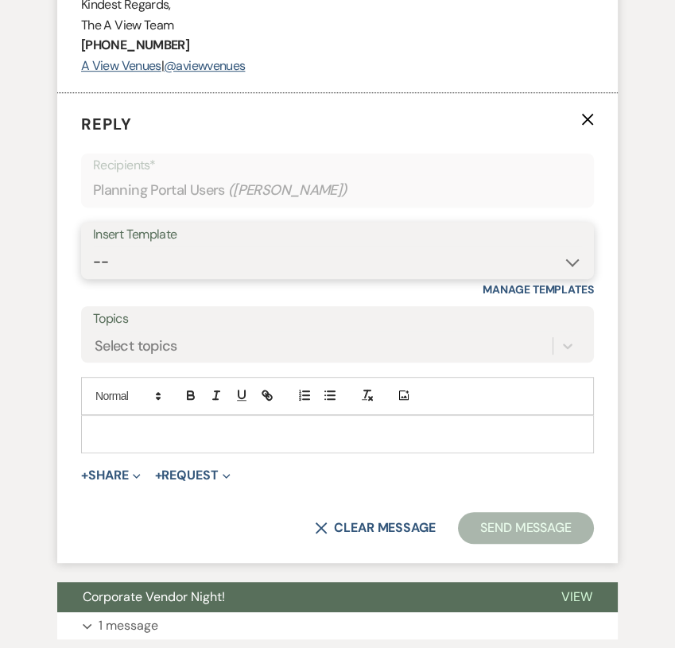
click at [208, 261] on select "-- Tour Confirmation Contract (Pre-Booked Leads) Out of office Inquiry Email Al…" at bounding box center [337, 261] width 489 height 31
select select "3703"
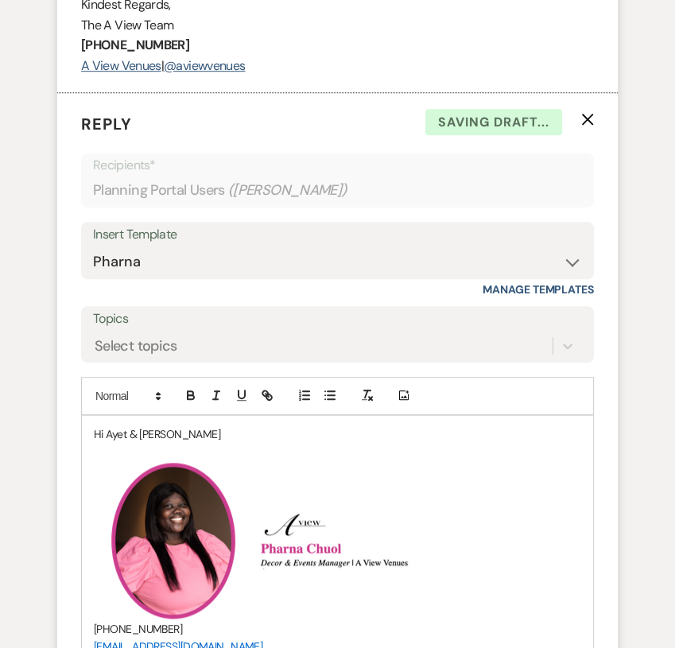
click at [184, 425] on p "Hi Ayet & [PERSON_NAME]" at bounding box center [337, 433] width 487 height 17
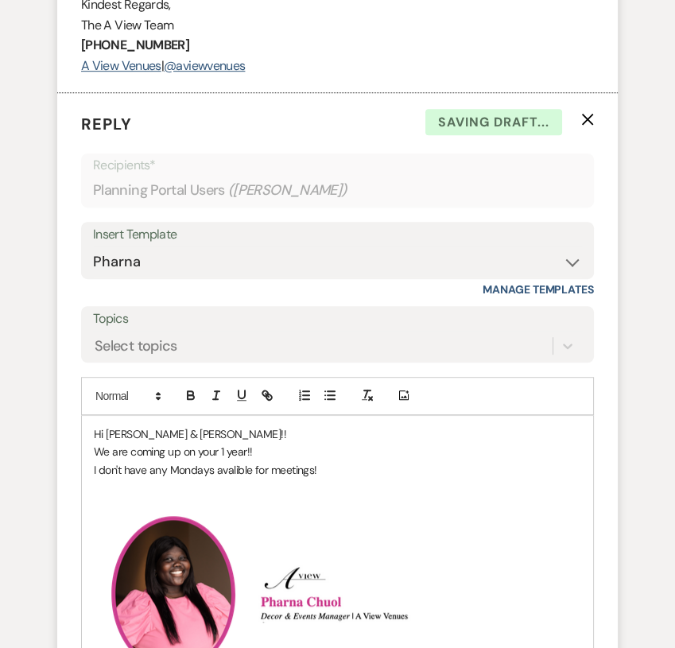
click at [230, 465] on p "I don't have any Mondays avalible for meetings!" at bounding box center [337, 469] width 487 height 17
click at [328, 467] on p "I don't have any Mondays available for meetings!" at bounding box center [337, 469] width 487 height 17
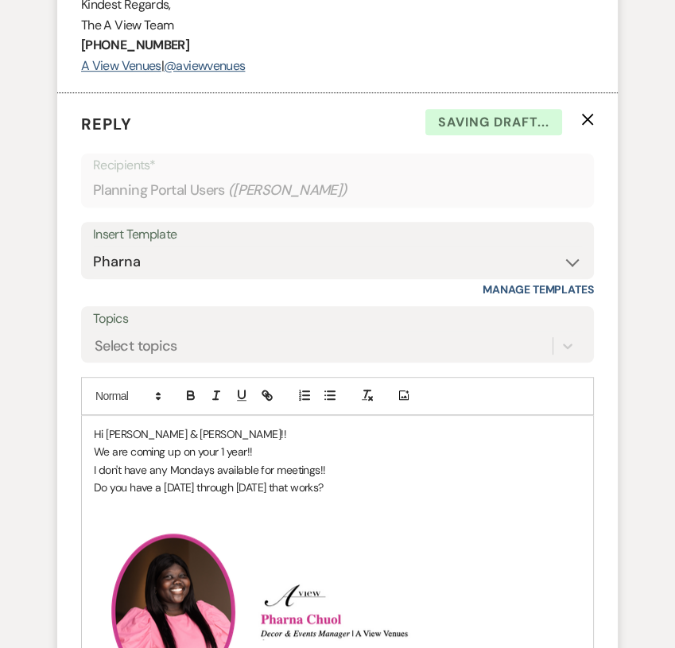
click at [378, 479] on p "Do you have a [DATE] through [DATE] that works?" at bounding box center [337, 487] width 487 height 17
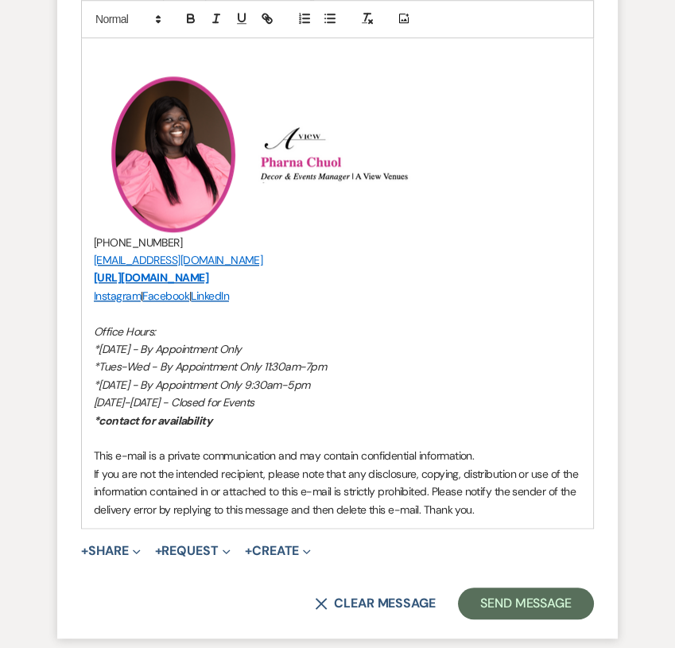
scroll to position [1480, 0]
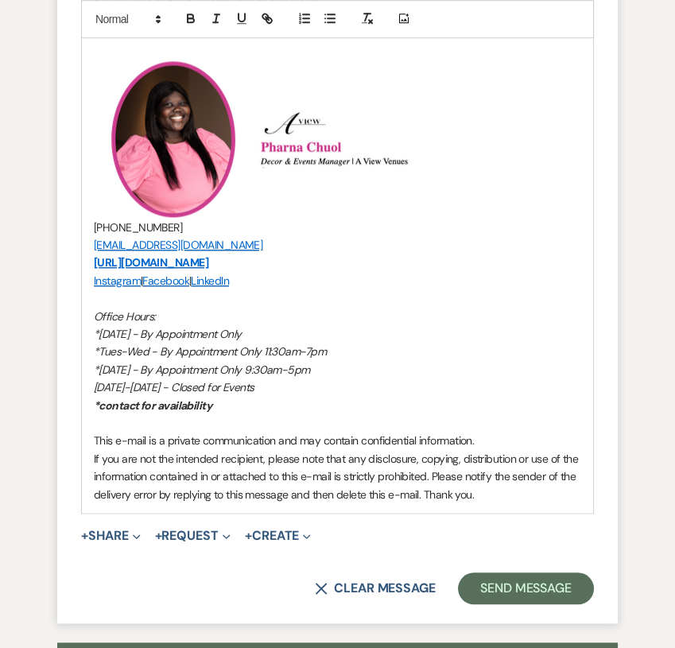
click at [369, 141] on img "﻿ ﻿" at bounding box center [343, 138] width 176 height 57
click at [506, 596] on button "Send Message" at bounding box center [526, 588] width 136 height 32
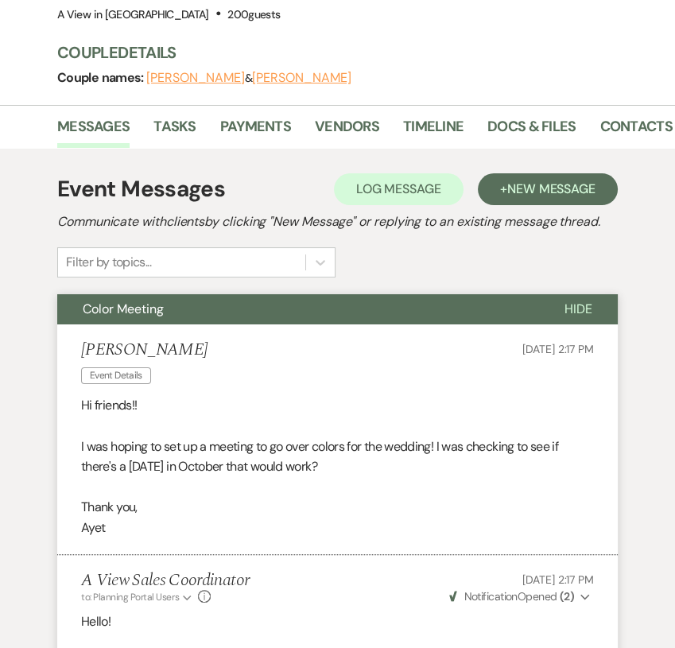
scroll to position [0, 0]
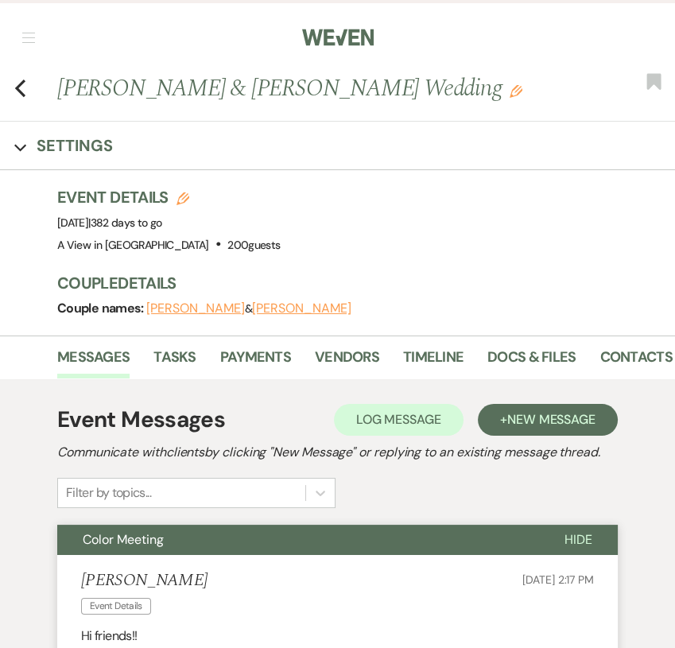
click at [11, 91] on div "Previous [PERSON_NAME] & [PERSON_NAME] Wedding Edit Bookmark" at bounding box center [333, 97] width 683 height 50
click at [21, 91] on icon "Previous" at bounding box center [20, 88] width 12 height 19
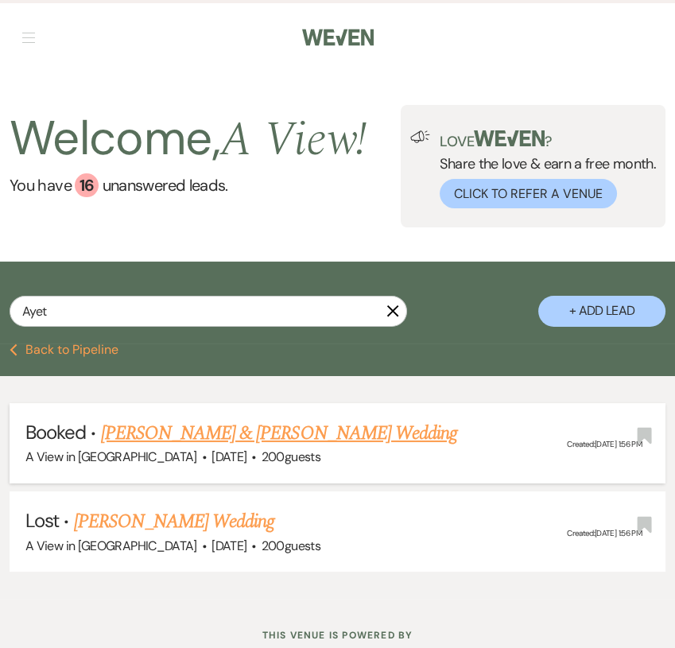
click at [257, 432] on link "[PERSON_NAME] & [PERSON_NAME] Wedding" at bounding box center [279, 433] width 356 height 29
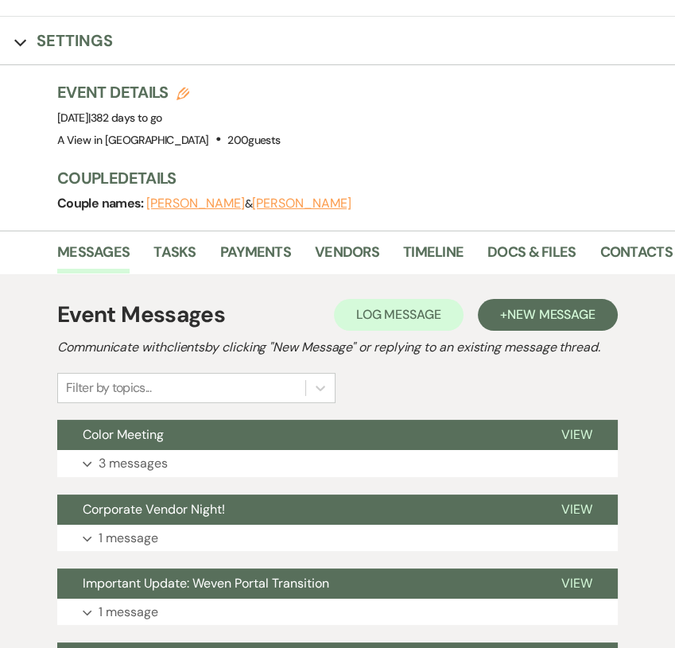
scroll to position [110, 0]
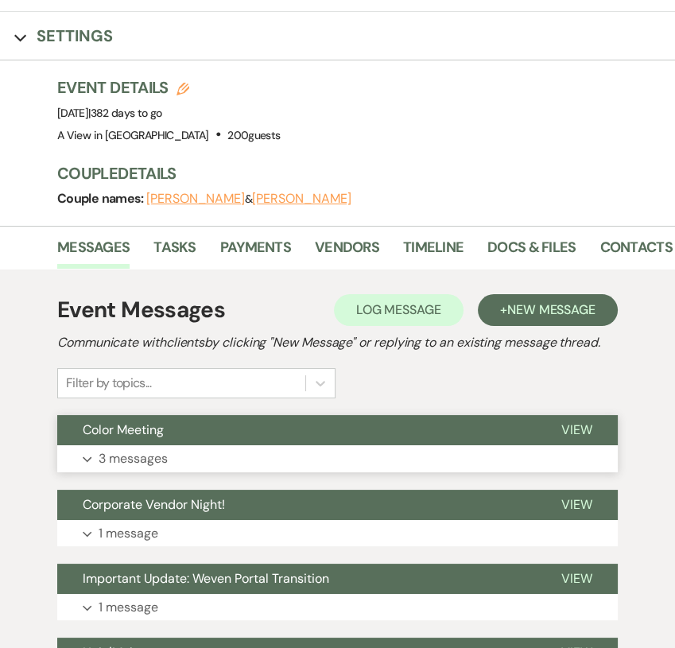
click at [270, 441] on button "Color Meeting" at bounding box center [296, 430] width 479 height 30
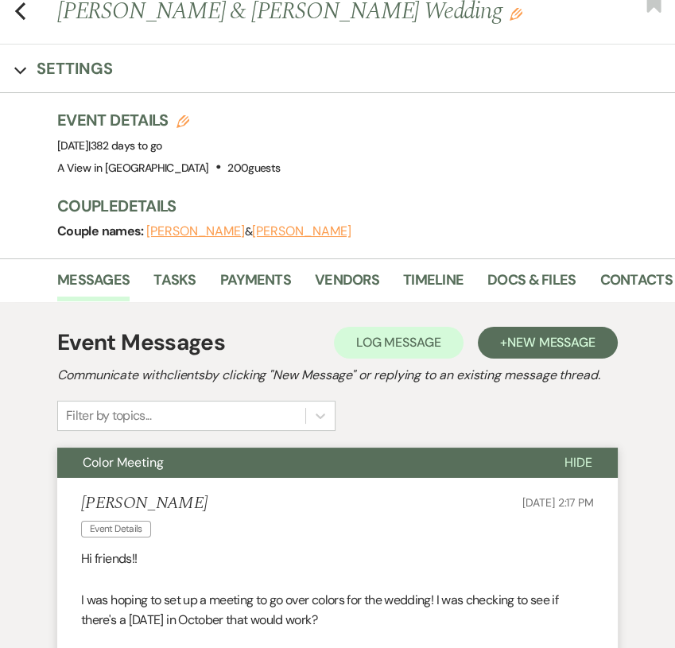
scroll to position [0, 0]
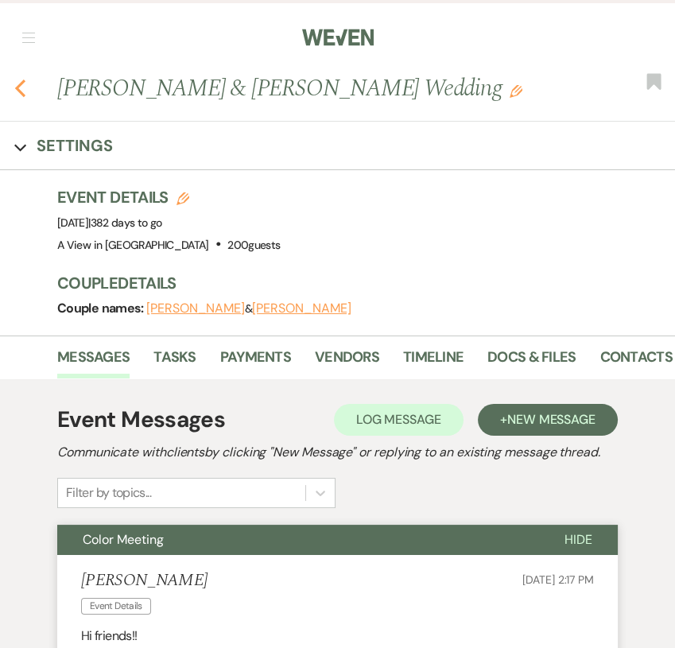
click at [21, 93] on use "button" at bounding box center [20, 87] width 10 height 17
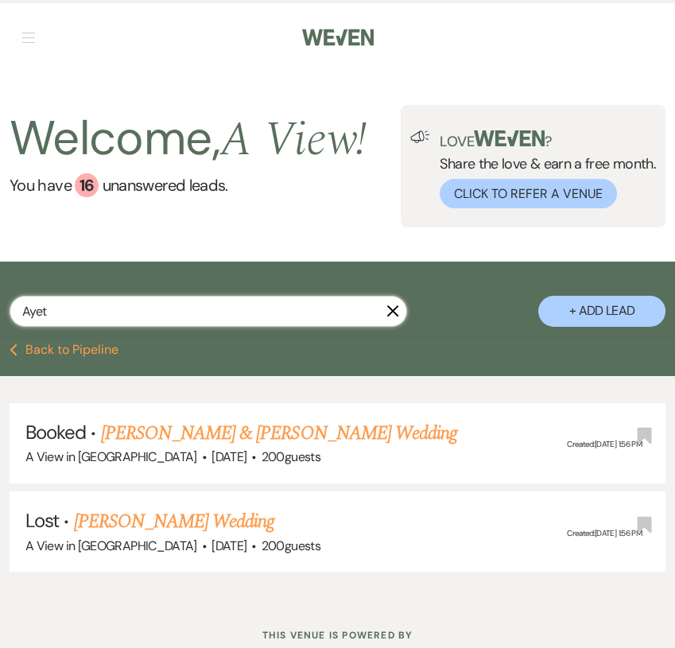
click at [110, 300] on input "Ayet" at bounding box center [208, 311] width 397 height 31
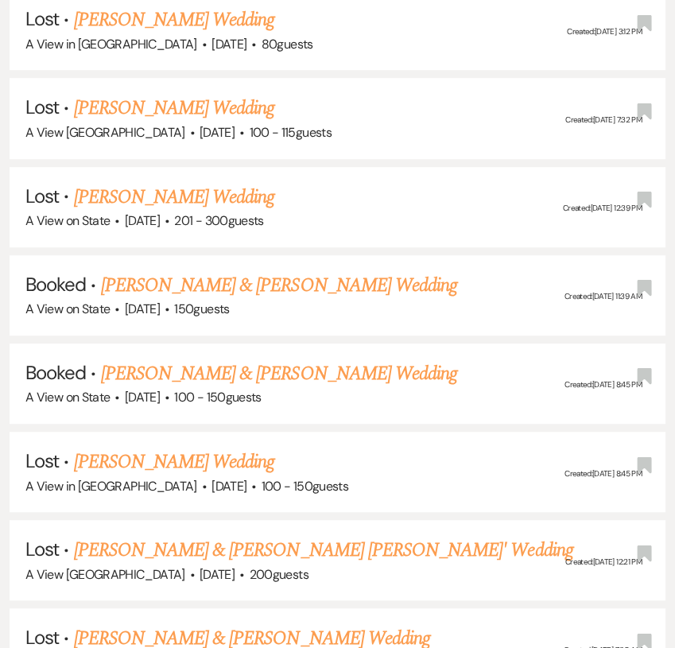
scroll to position [1064, 0]
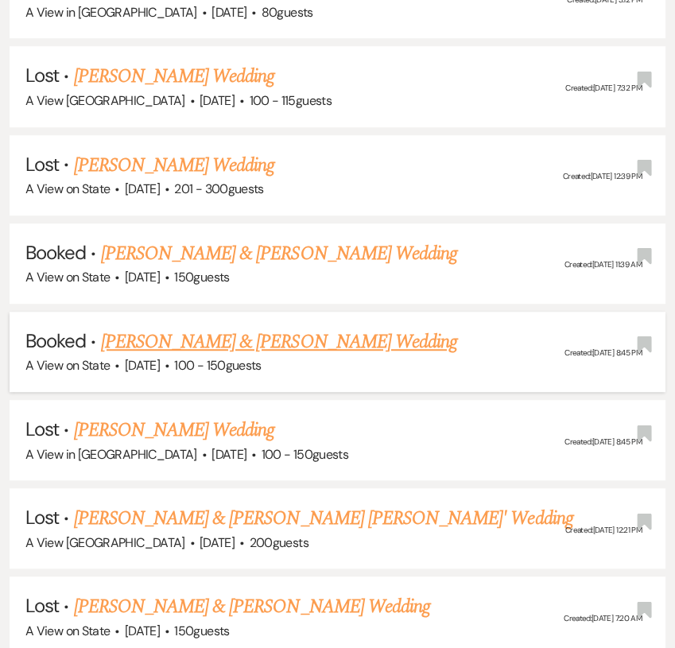
type input "[PERSON_NAME]"
click at [215, 336] on link "[PERSON_NAME] & [PERSON_NAME] Wedding" at bounding box center [279, 341] width 356 height 29
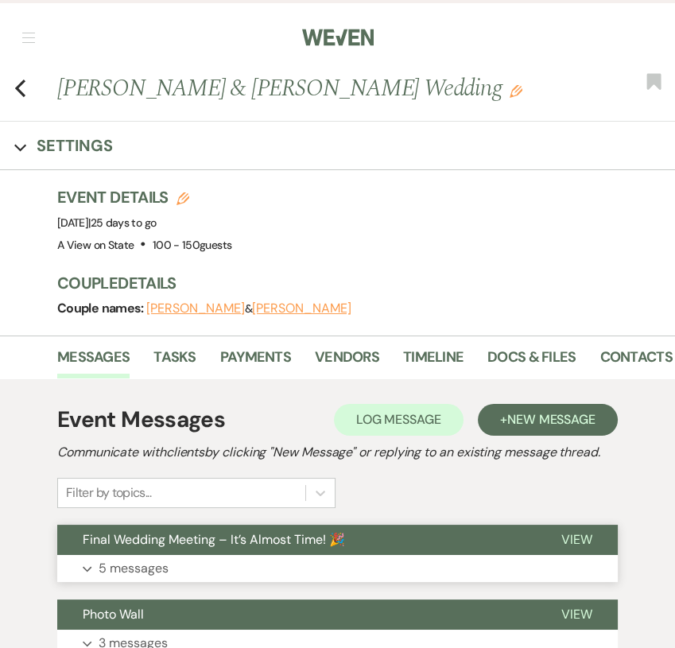
click at [206, 555] on button "Expand 5 messages" at bounding box center [337, 568] width 560 height 27
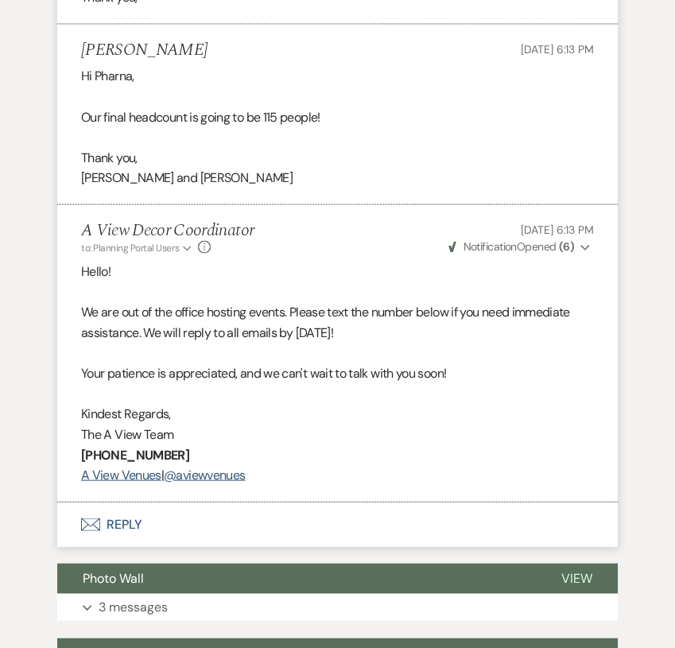
scroll to position [3401, 0]
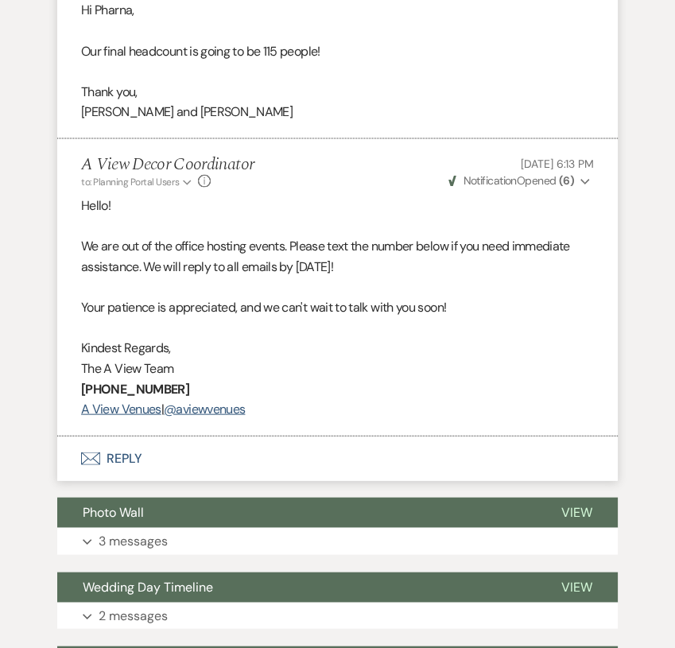
click at [138, 481] on button "Envelope Reply" at bounding box center [337, 458] width 560 height 45
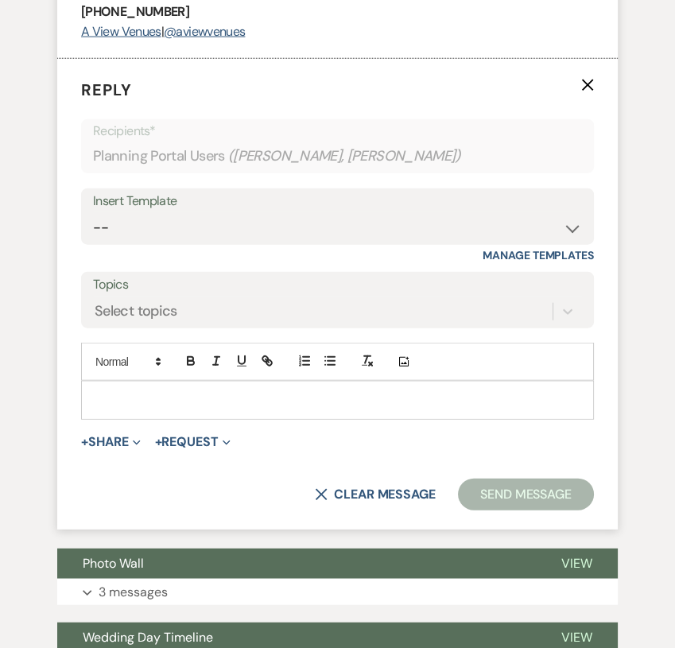
scroll to position [3784, 0]
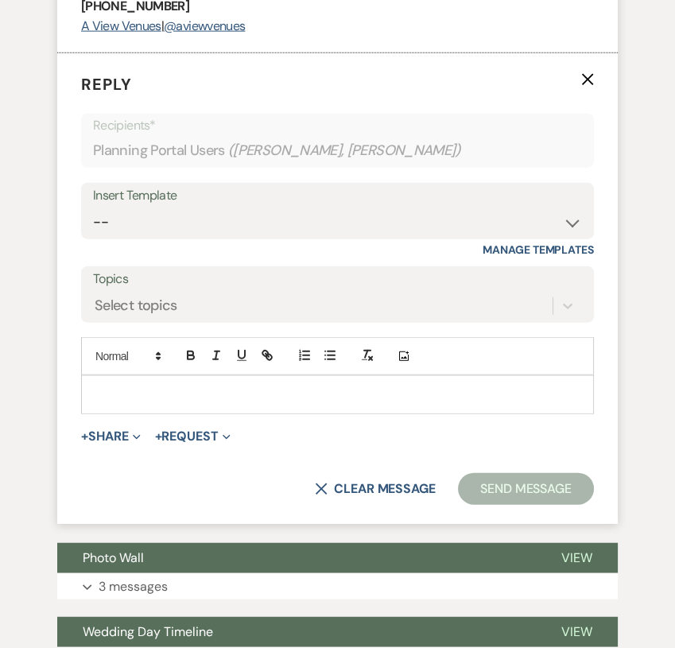
click at [107, 494] on form "Reply X Recipients* Planning Portal Users ( [PERSON_NAME], [PERSON_NAME] ) Inse…" at bounding box center [337, 288] width 560 height 471
click at [240, 238] on select "-- Tour Confirmation Contract (Pre-Booked Leads) Out of office Inquiry Email Al…" at bounding box center [337, 222] width 489 height 31
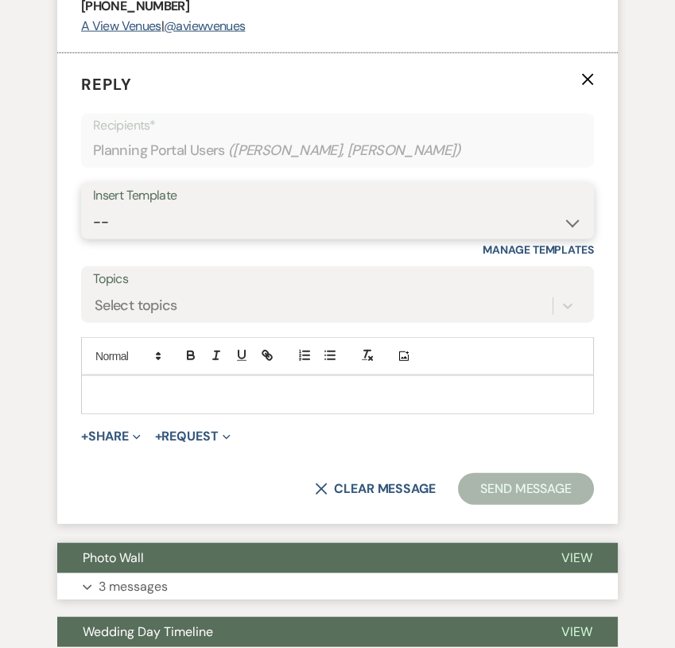
click at [233, 238] on select "-- Tour Confirmation Contract (Pre-Booked Leads) Out of office Inquiry Email Al…" at bounding box center [337, 222] width 489 height 31
select select "3704"
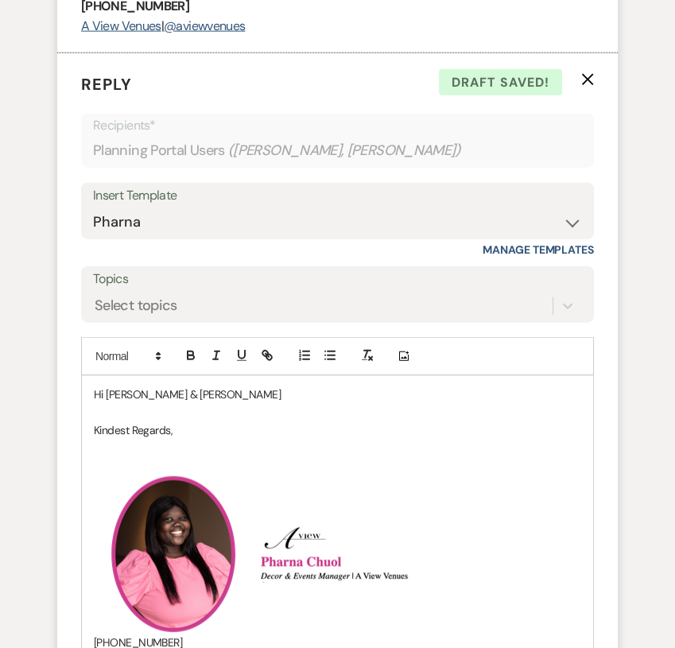
click at [139, 403] on p "Hi [PERSON_NAME] & [PERSON_NAME]" at bounding box center [337, 394] width 487 height 17
click at [221, 403] on p "Hi [PERSON_NAME] & [PERSON_NAME]" at bounding box center [337, 394] width 487 height 17
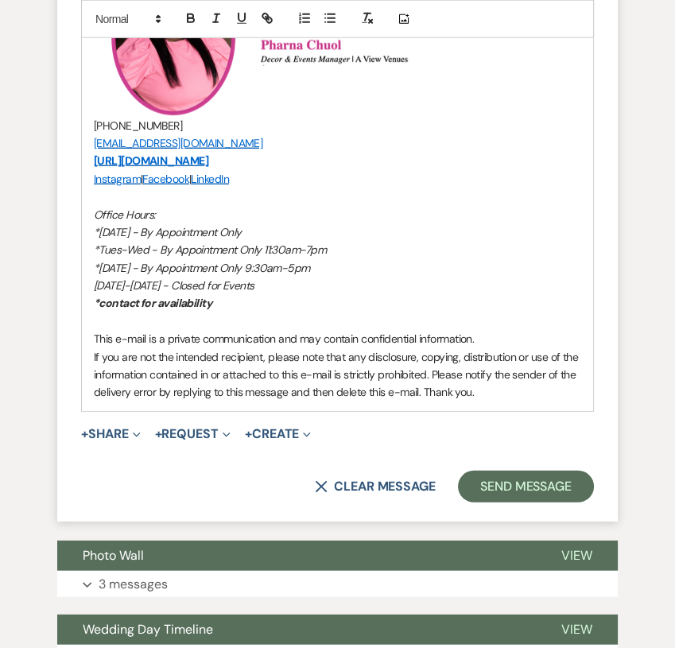
scroll to position [4322, 0]
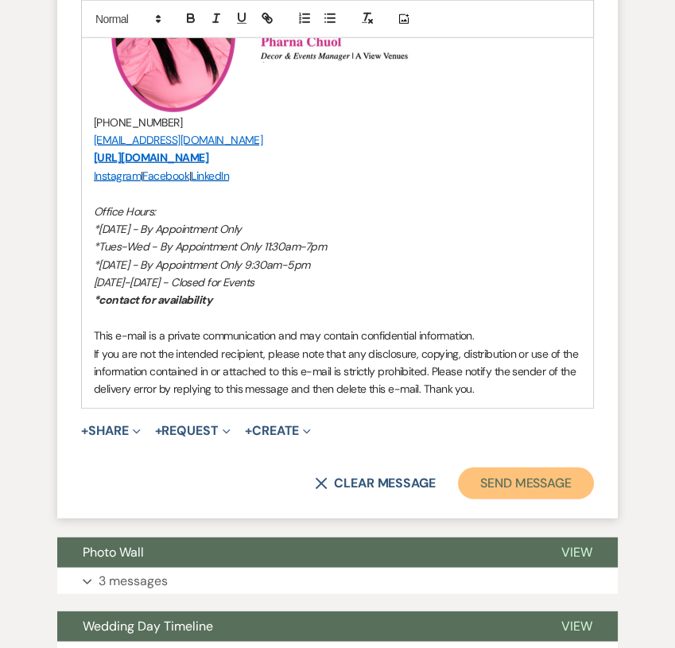
click at [512, 499] on button "Send Message" at bounding box center [526, 483] width 136 height 32
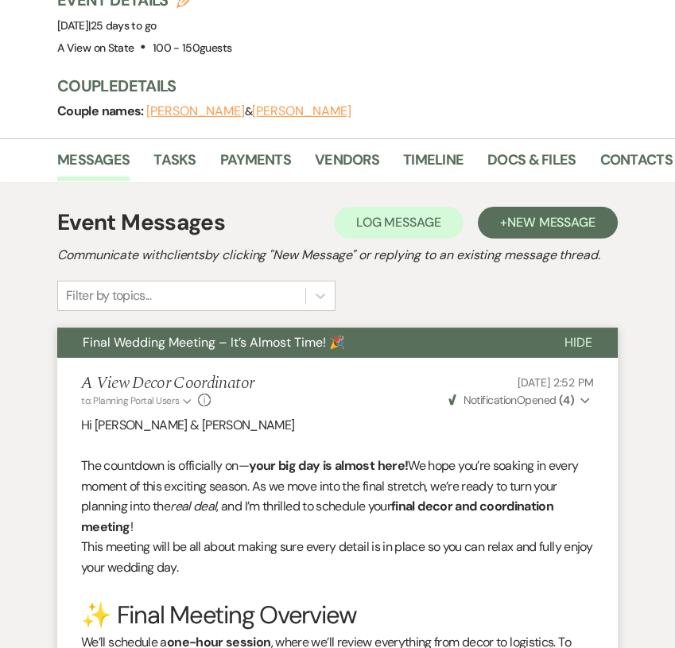
scroll to position [0, 0]
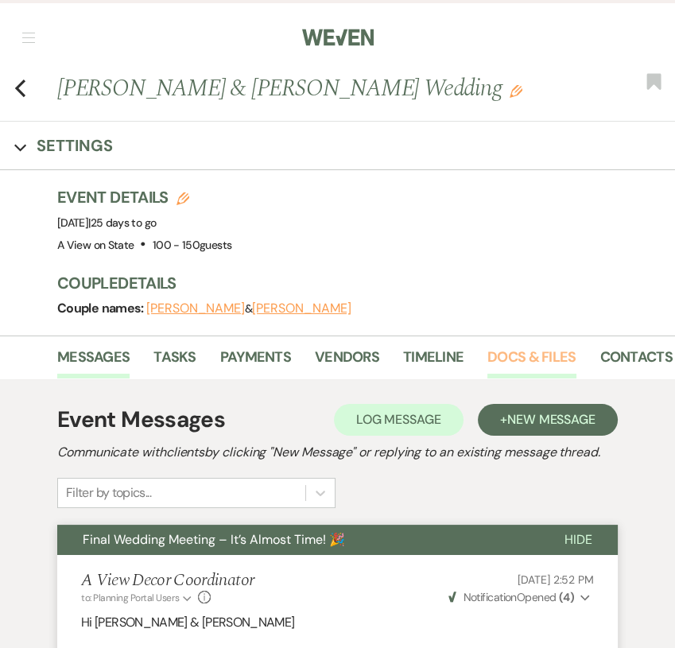
click at [503, 362] on link "Docs & Files" at bounding box center [531, 362] width 88 height 33
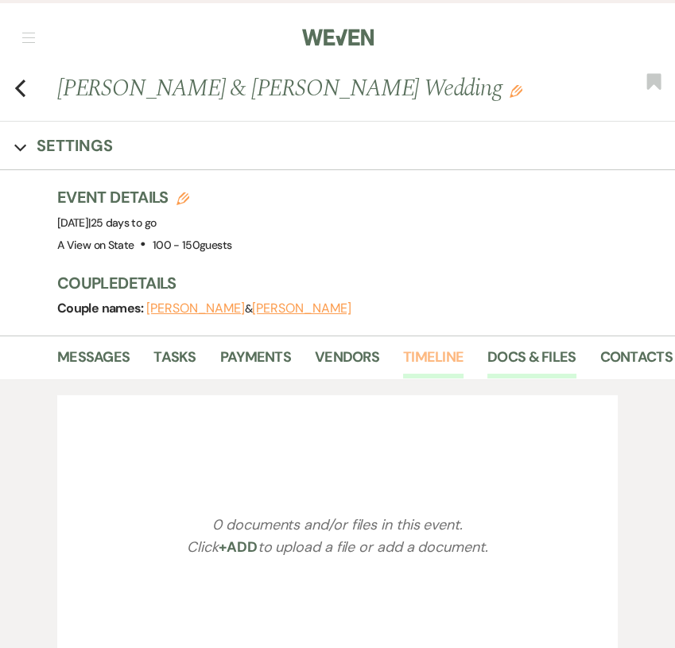
click at [422, 362] on link "Timeline" at bounding box center [433, 362] width 60 height 33
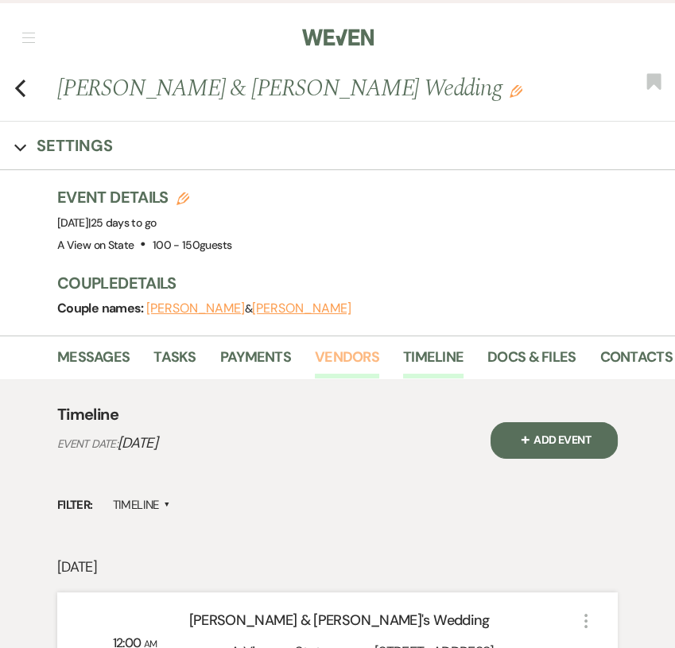
click at [346, 358] on link "Vendors" at bounding box center [347, 362] width 64 height 33
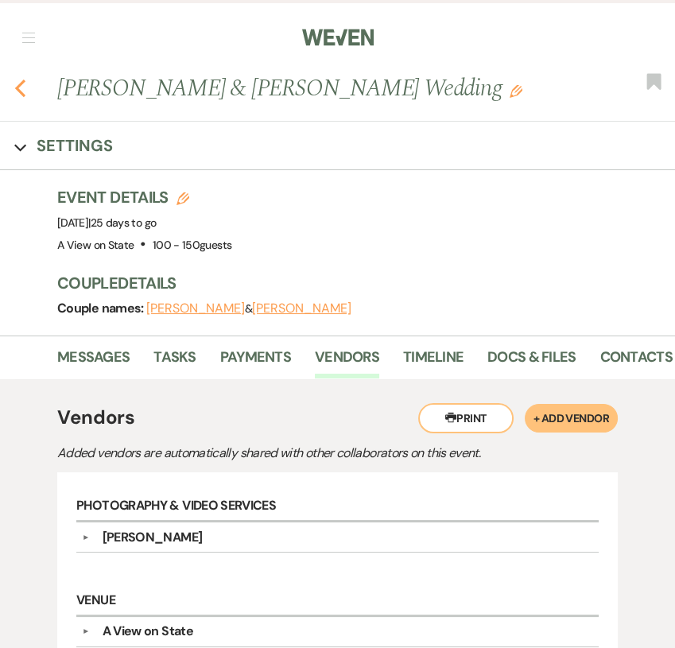
click at [17, 91] on icon "Previous" at bounding box center [20, 88] width 12 height 19
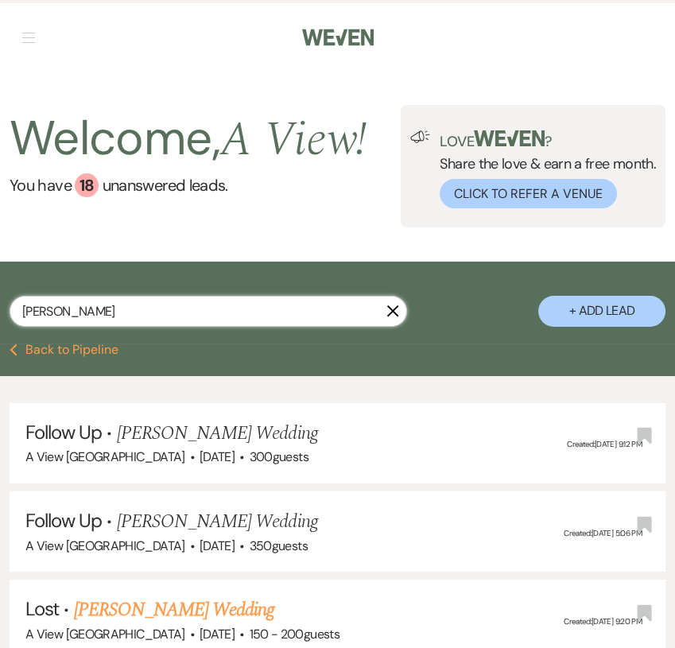
click at [201, 320] on input "[PERSON_NAME]" at bounding box center [208, 311] width 397 height 31
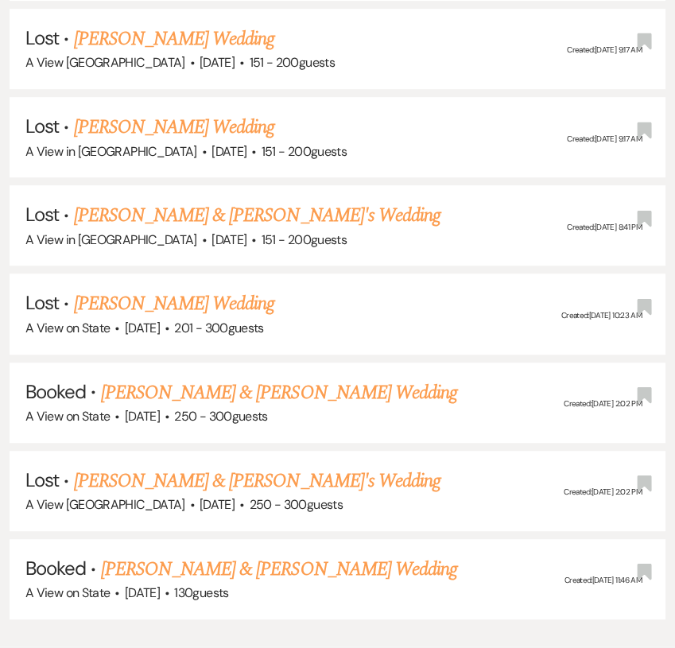
scroll to position [839, 0]
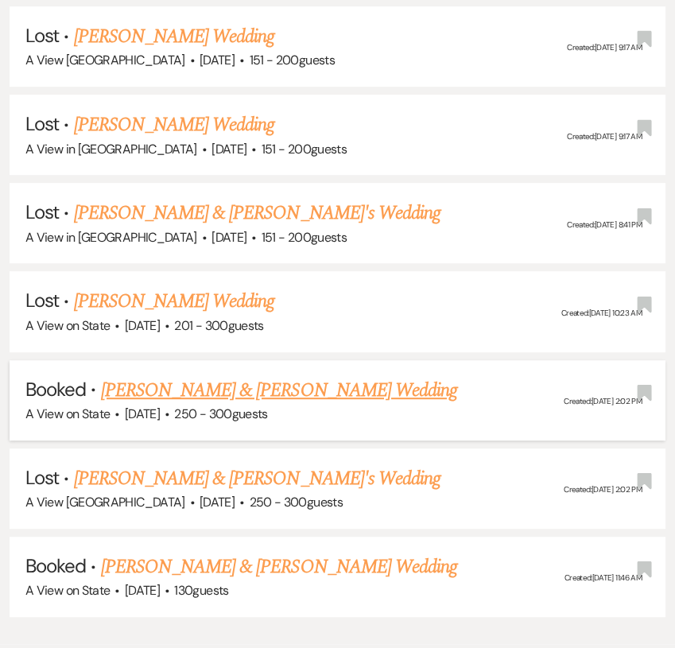
type input "[PERSON_NAME]"
click at [320, 380] on link "[PERSON_NAME] & [PERSON_NAME] Wedding" at bounding box center [279, 390] width 356 height 29
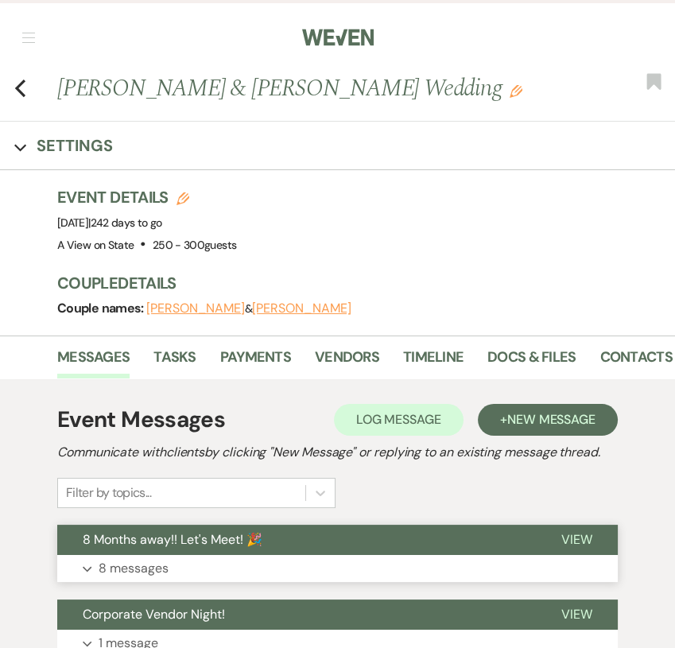
click at [382, 550] on button "8 Months away!! Let's Meet! 🎉" at bounding box center [296, 540] width 479 height 30
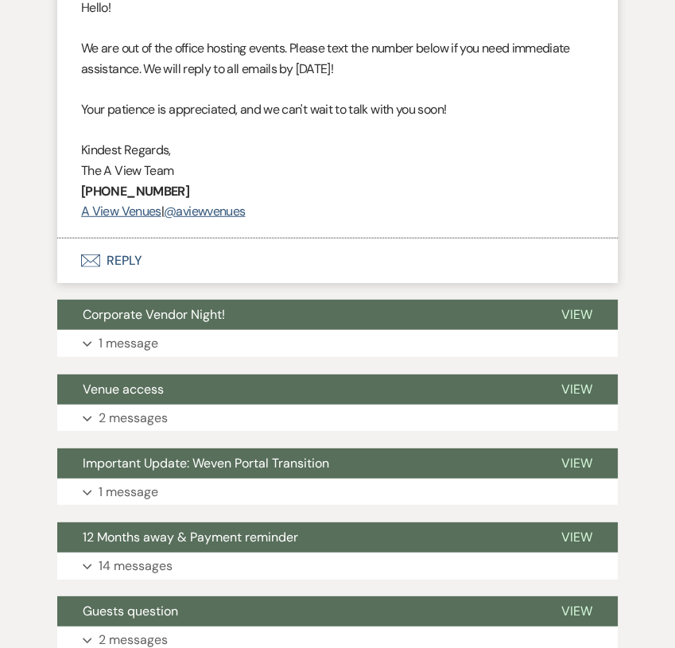
scroll to position [4516, 0]
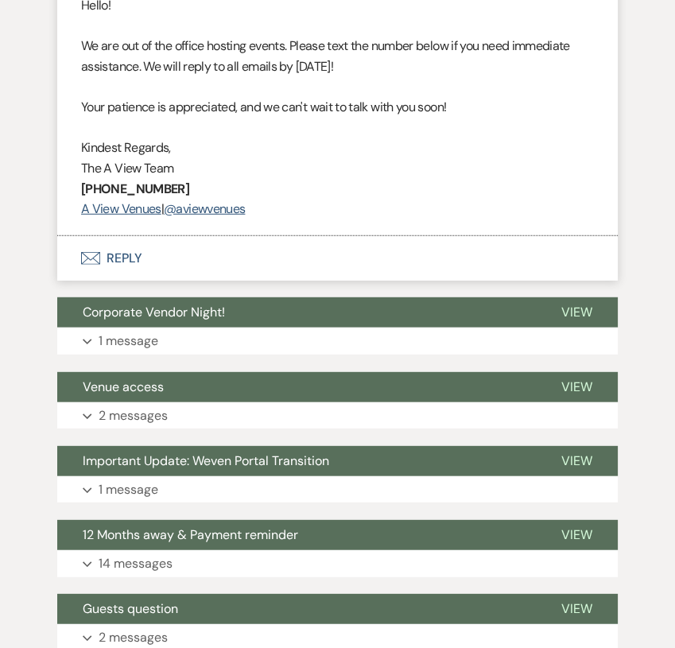
click at [229, 281] on button "Envelope Reply" at bounding box center [337, 258] width 560 height 45
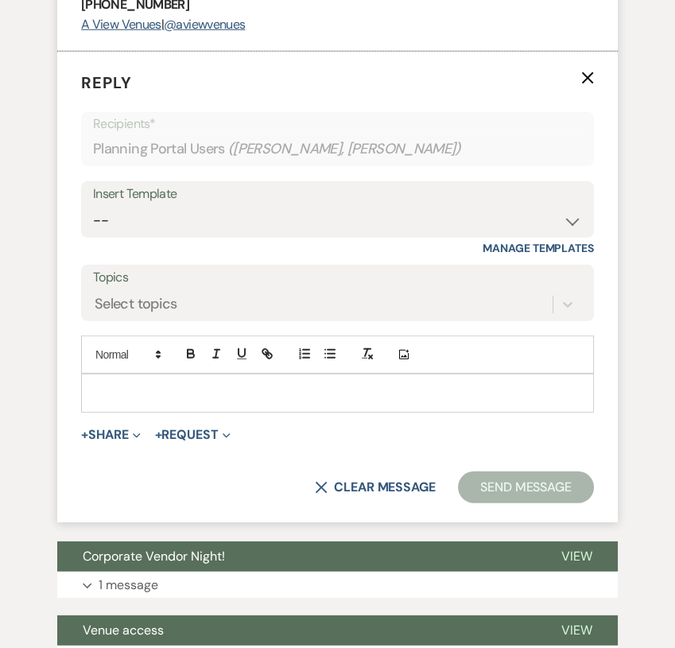
scroll to position [4718, 0]
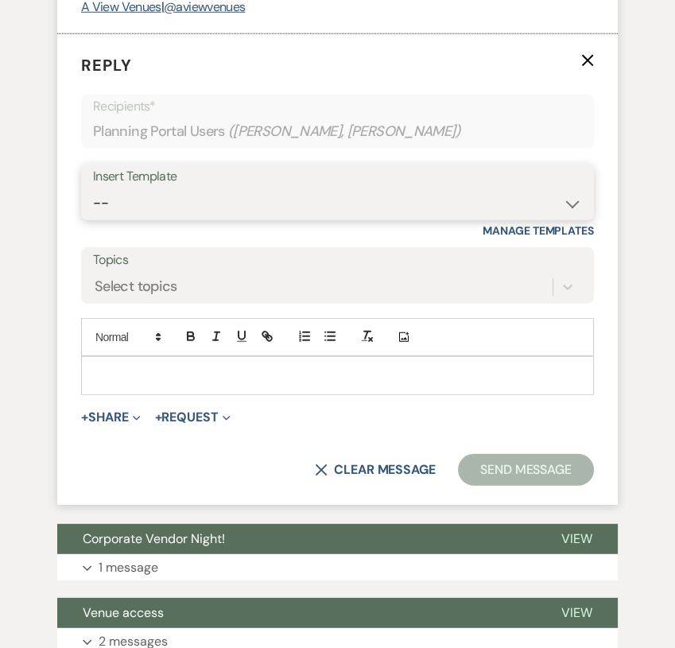
click at [261, 219] on select "-- Tour Confirmation Contract (Pre-Booked Leads) Out of office Inquiry Email Al…" at bounding box center [337, 203] width 489 height 31
select select "3704"
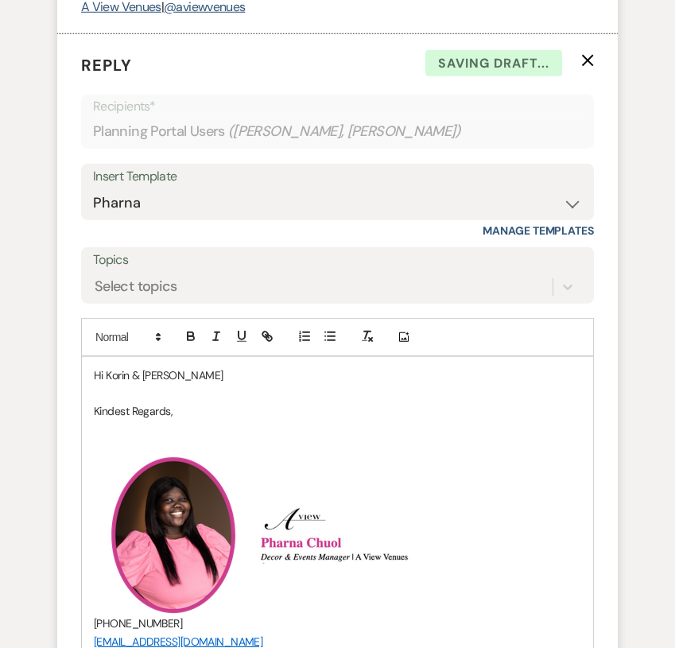
click at [218, 384] on p "Hi Korin & [PERSON_NAME]" at bounding box center [337, 374] width 487 height 17
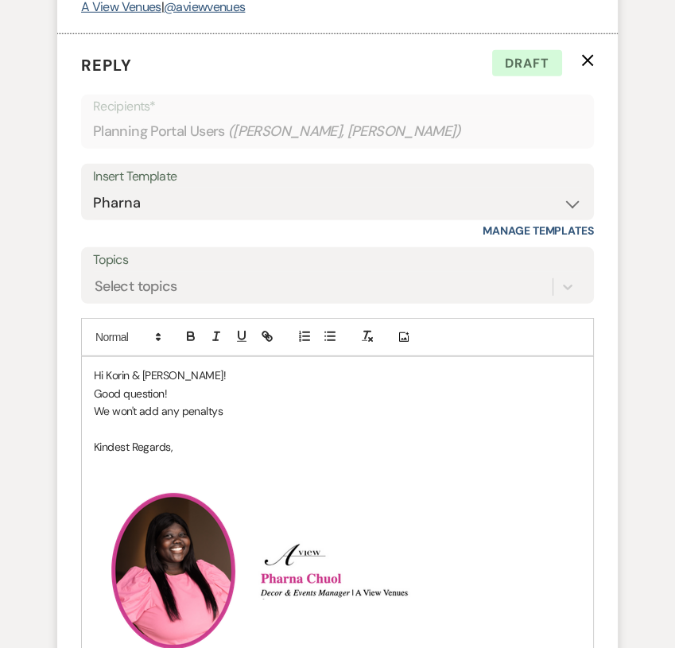
click at [200, 420] on p "We won't add any penaltys" at bounding box center [337, 410] width 487 height 17
click at [254, 420] on p "We won't add any penalties" at bounding box center [337, 410] width 487 height 17
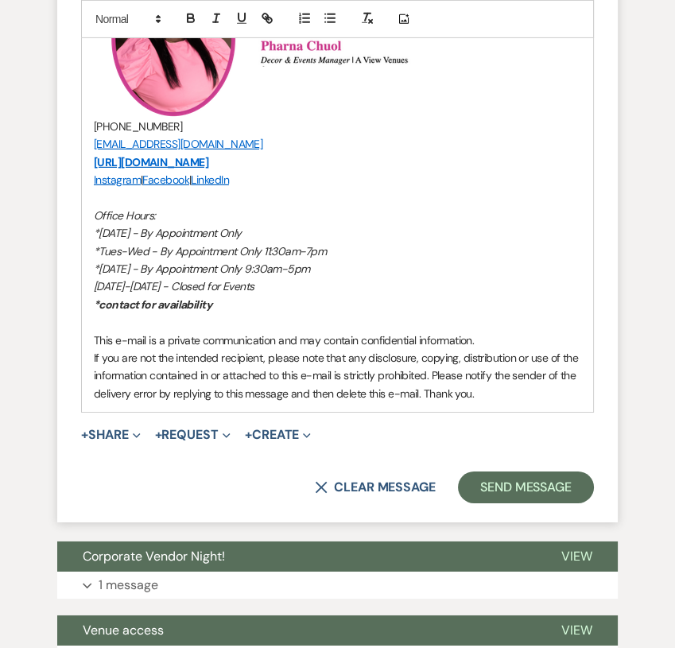
scroll to position [5288, 0]
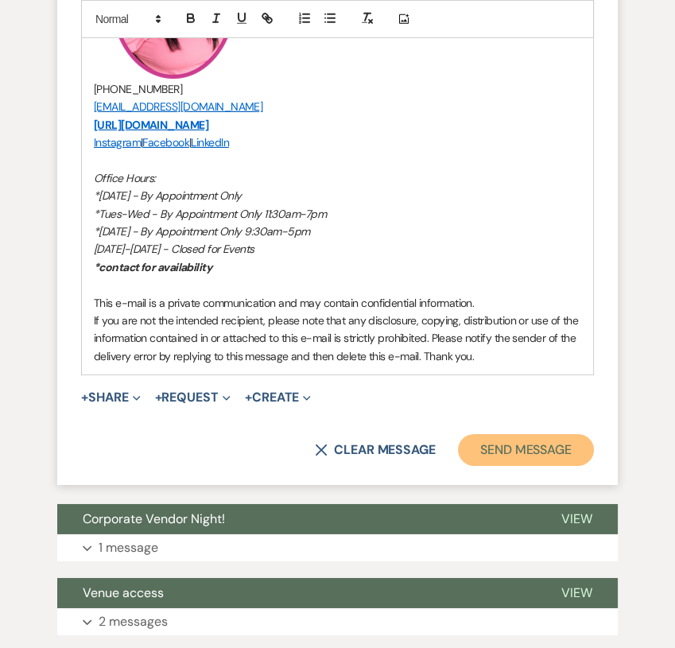
click at [509, 466] on button "Send Message" at bounding box center [526, 450] width 136 height 32
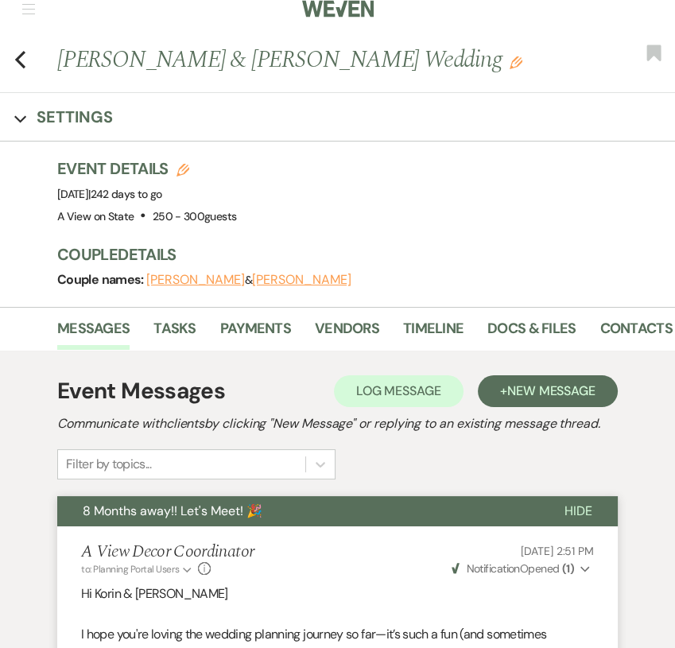
scroll to position [0, 0]
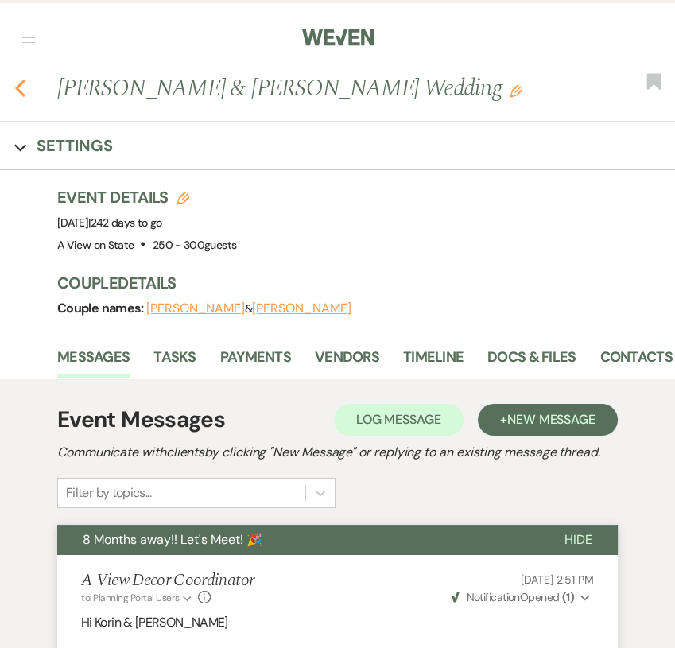
click at [14, 86] on icon "Previous" at bounding box center [20, 88] width 12 height 19
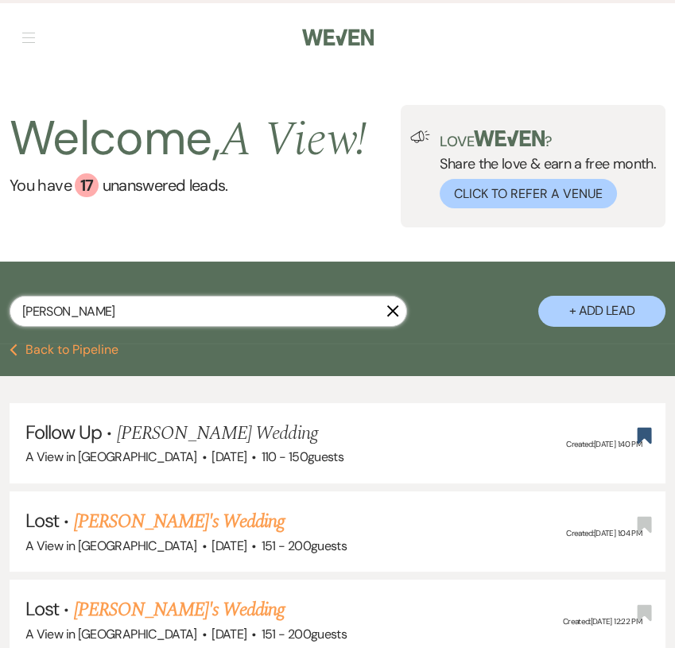
click at [232, 316] on input "[PERSON_NAME]" at bounding box center [208, 311] width 397 height 31
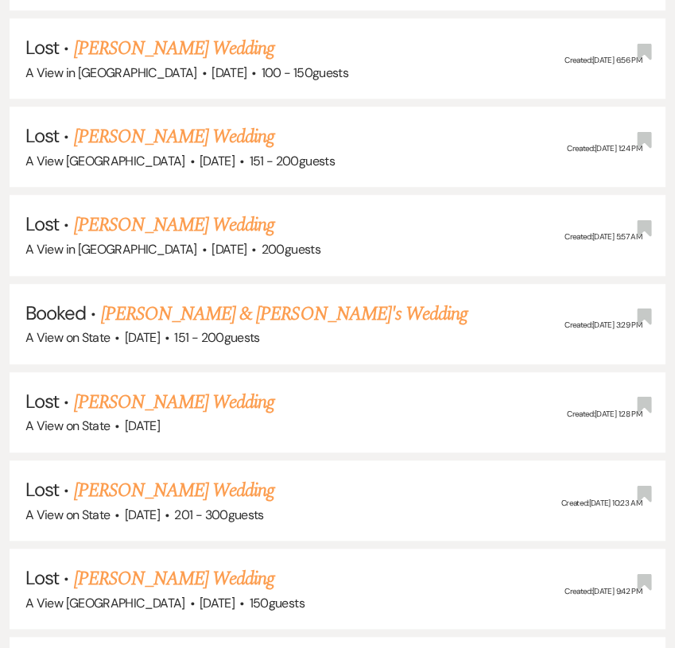
scroll to position [1453, 0]
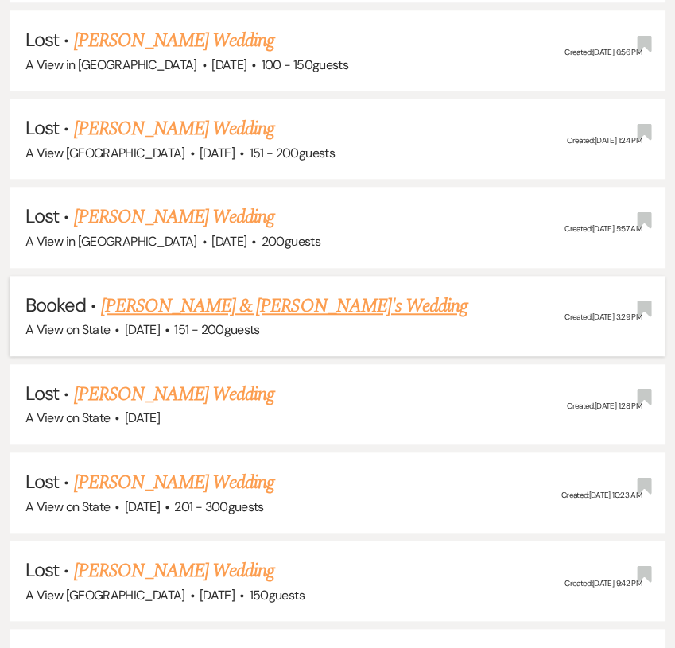
type input "[PERSON_NAME]"
click at [327, 300] on link "[PERSON_NAME] & [PERSON_NAME]'s Wedding" at bounding box center [284, 306] width 367 height 29
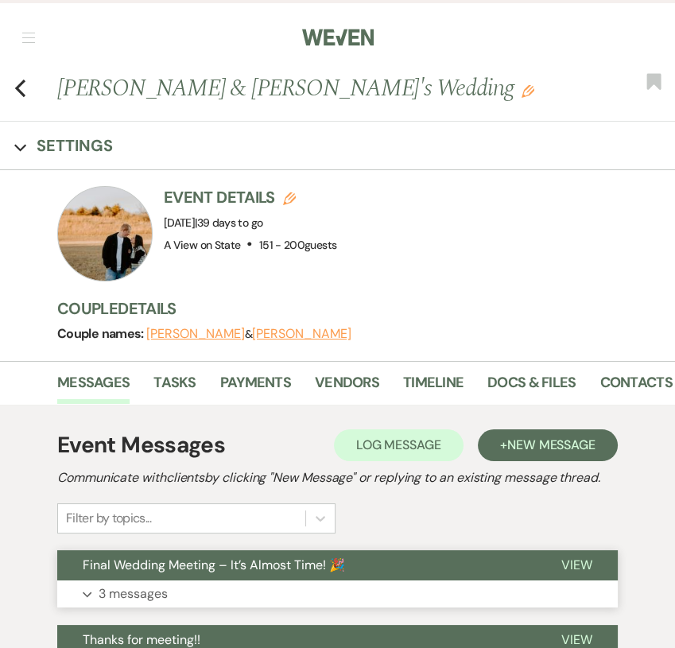
click at [246, 556] on span "Final Wedding Meeting – It’s Almost Time! 🎉" at bounding box center [214, 564] width 262 height 17
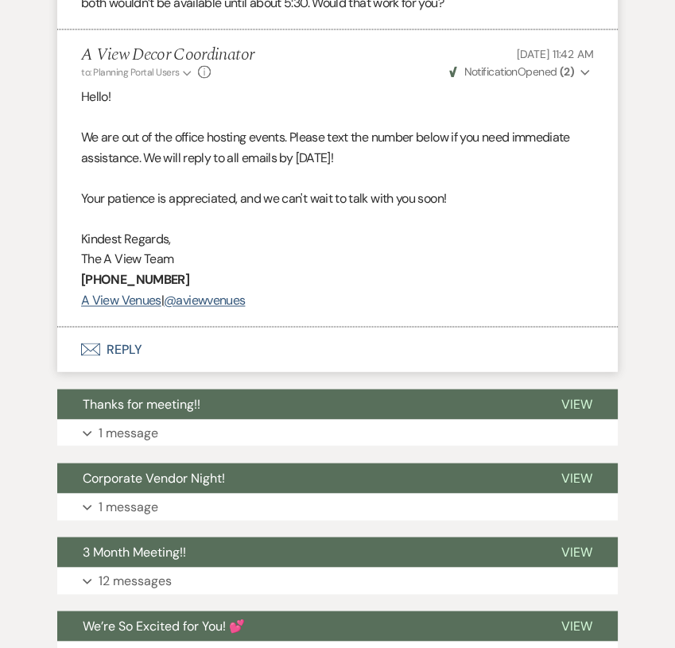
scroll to position [2736, 0]
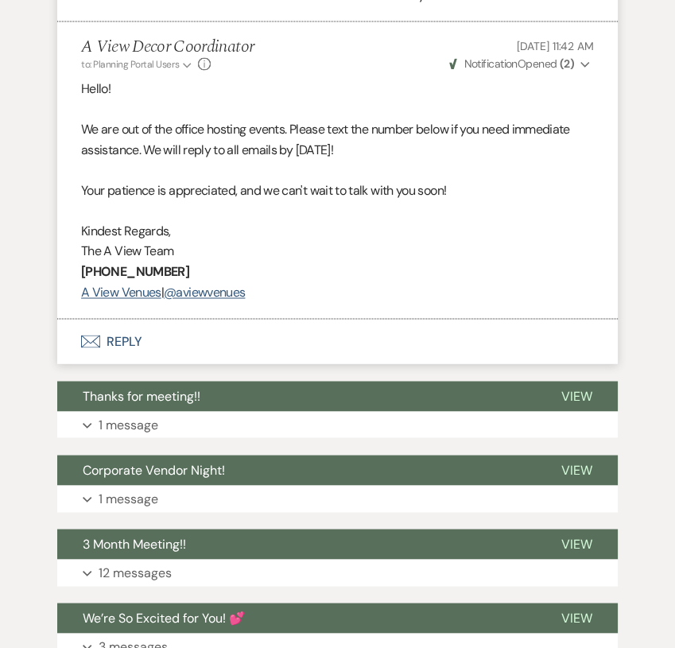
click at [122, 349] on button "Envelope Reply" at bounding box center [337, 341] width 560 height 45
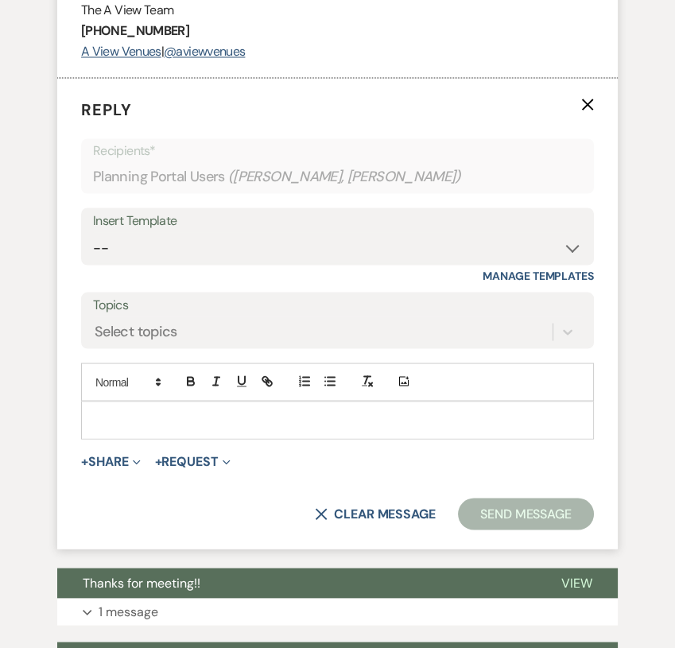
scroll to position [2982, 0]
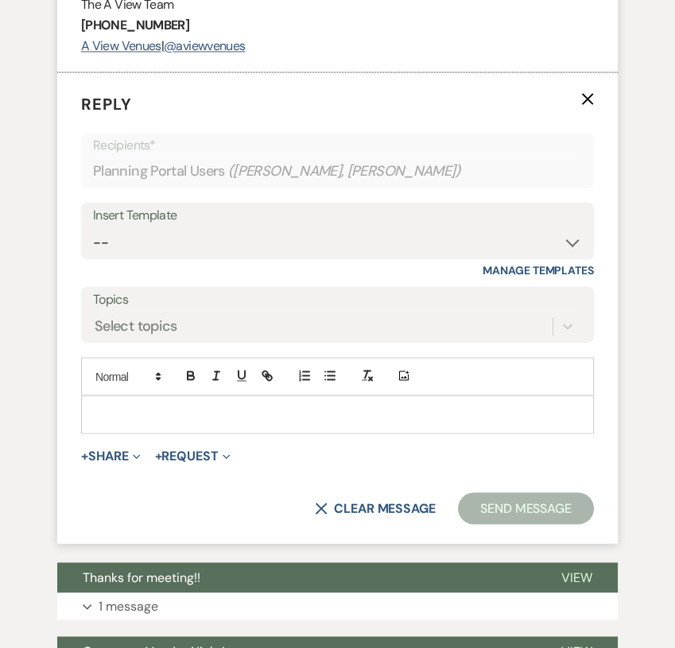
click at [223, 227] on div "Insert Template" at bounding box center [337, 214] width 489 height 23
click at [227, 255] on select "-- Tour Confirmation Contract (Pre-Booked Leads) Out of office Inquiry Email Al…" at bounding box center [337, 242] width 489 height 31
select select "3704"
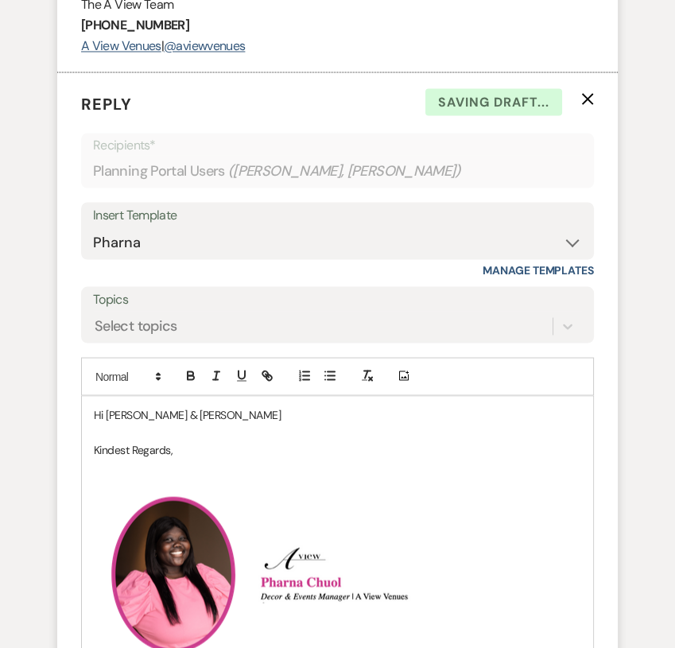
click at [189, 423] on p "Hi [PERSON_NAME] & [PERSON_NAME]" at bounding box center [337, 413] width 487 height 17
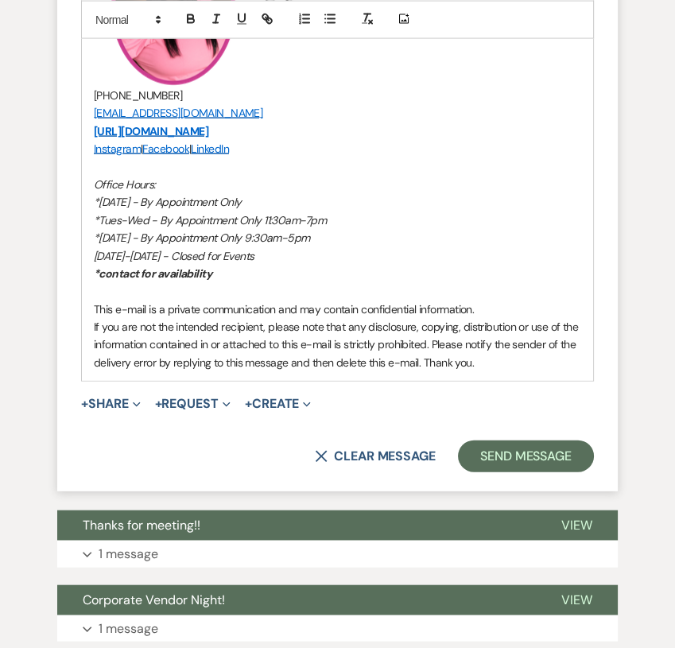
scroll to position [3602, 0]
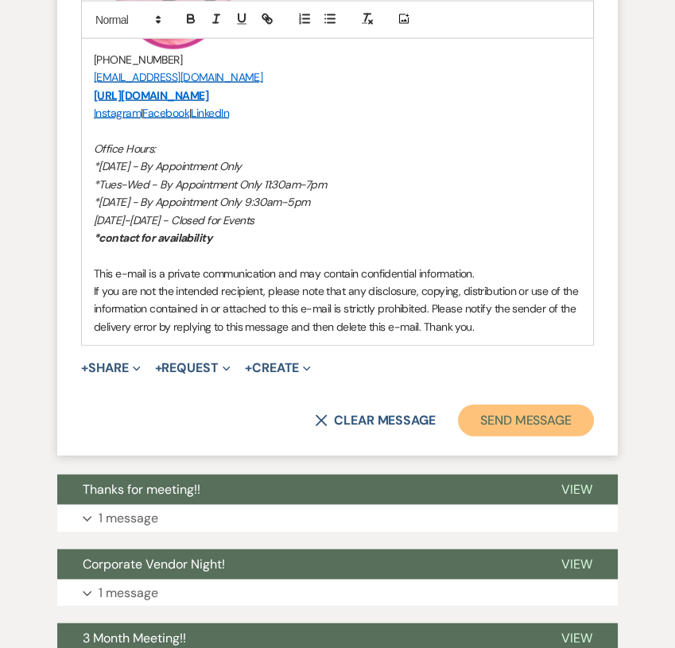
click at [525, 433] on button "Send Message" at bounding box center [526, 421] width 136 height 32
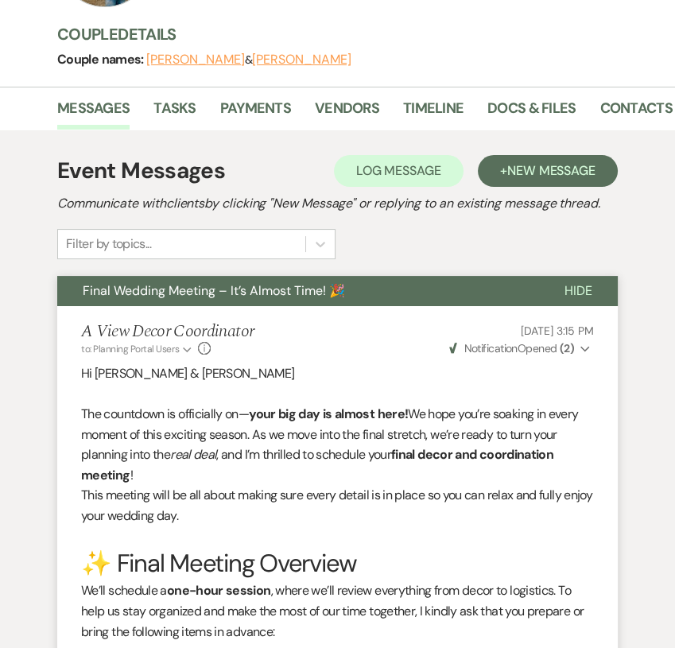
scroll to position [0, 0]
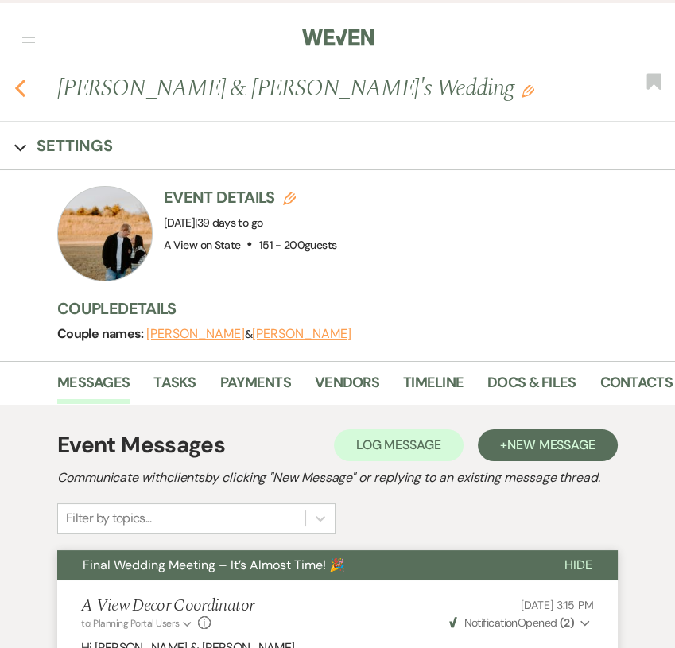
click at [22, 88] on icon "Previous" at bounding box center [20, 88] width 12 height 19
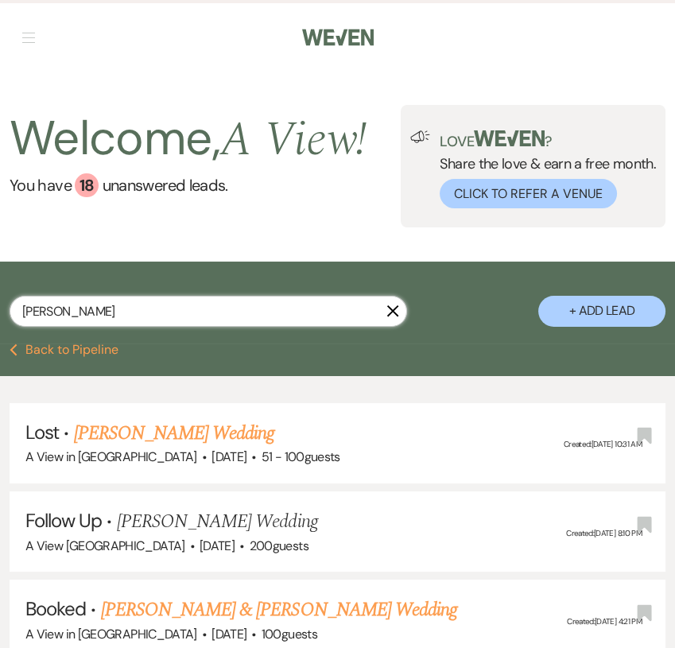
click at [161, 318] on input "[PERSON_NAME]" at bounding box center [208, 311] width 397 height 31
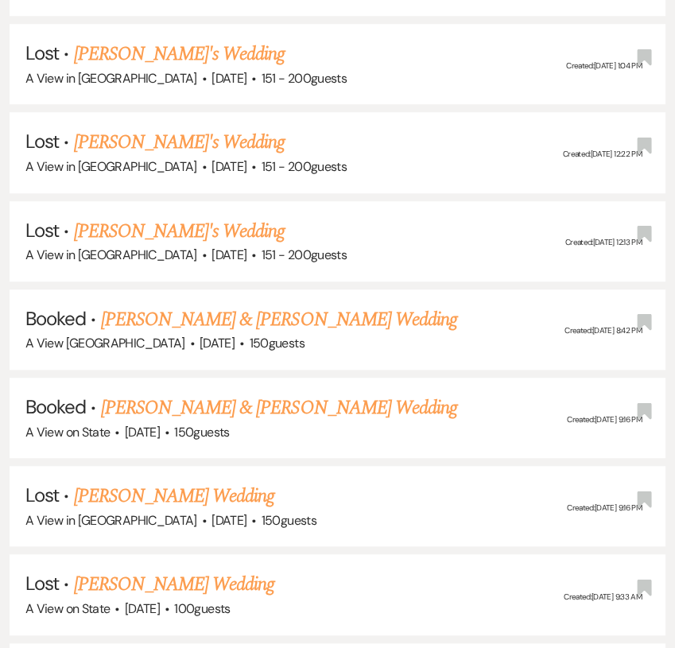
scroll to position [1296, 0]
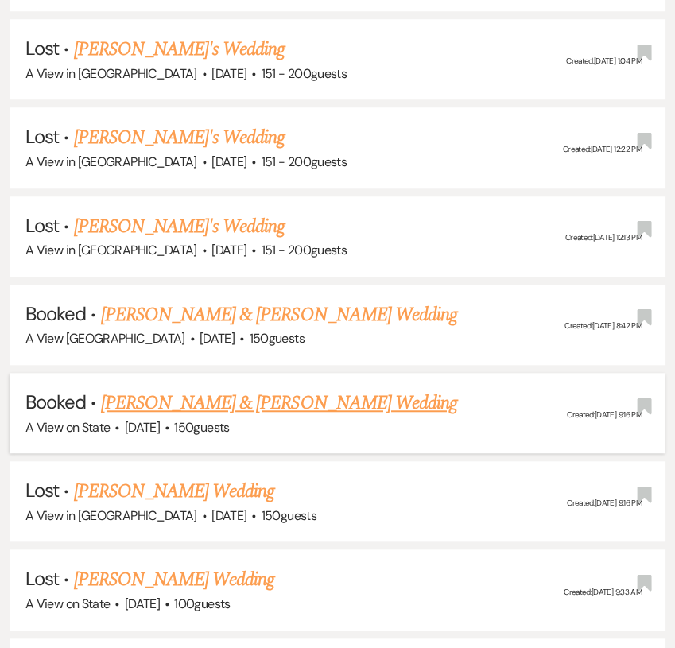
type input "[PERSON_NAME]"
click at [278, 391] on link "[PERSON_NAME] & [PERSON_NAME] Wedding" at bounding box center [279, 403] width 356 height 29
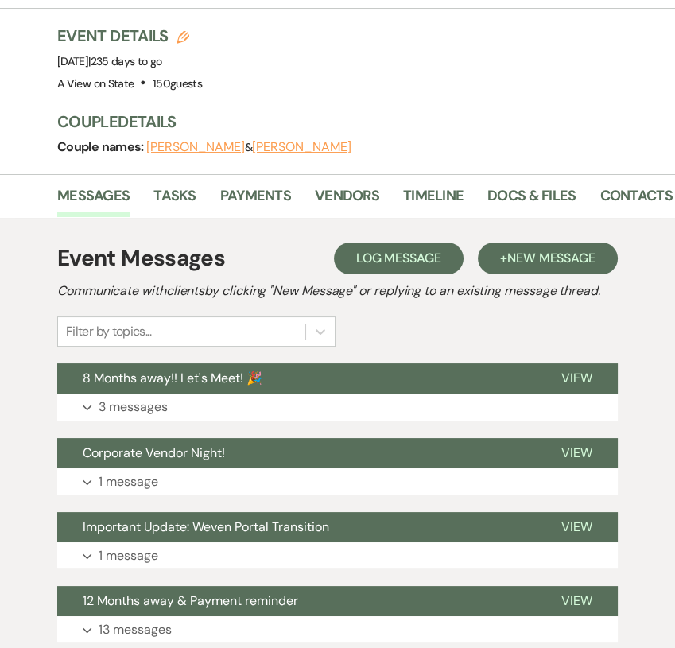
scroll to position [184, 0]
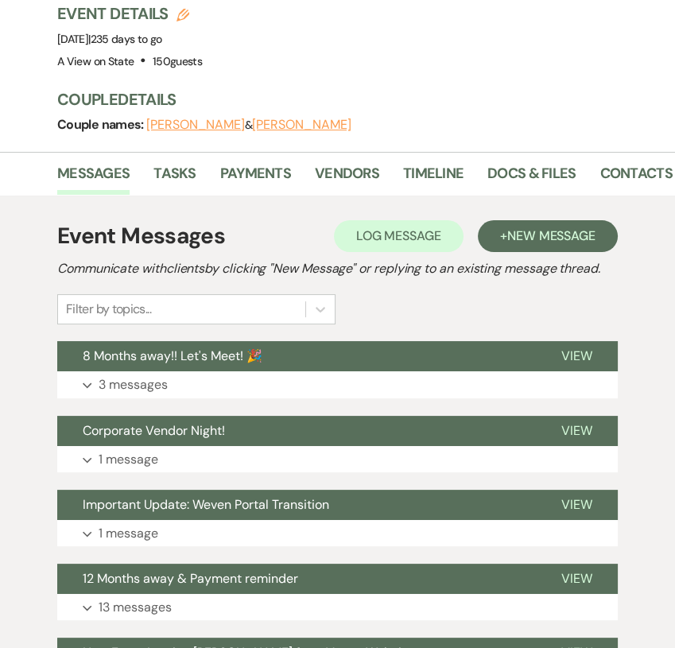
click at [401, 334] on div "Event Messages Log Log Message + New Message Communicate with clients by clicki…" at bounding box center [337, 568] width 560 height 714
click at [418, 367] on button "8 Months away!! Let's Meet! 🎉" at bounding box center [296, 356] width 479 height 30
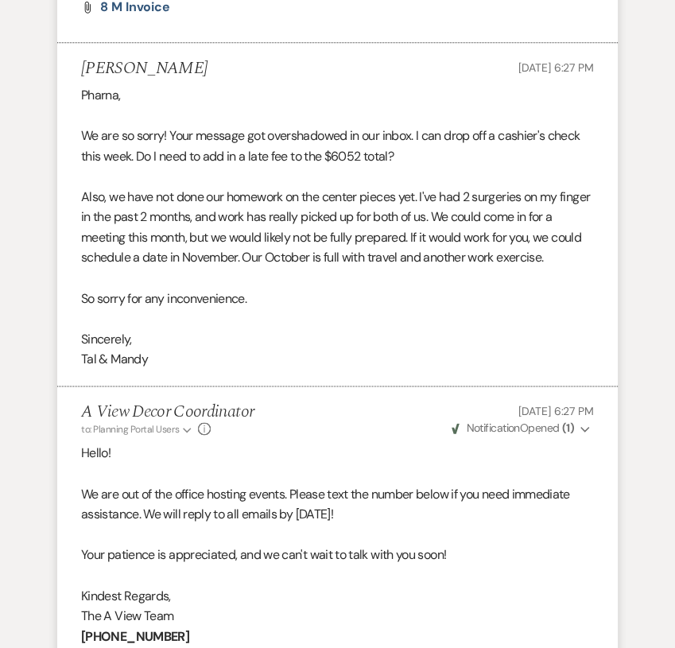
scroll to position [1926, 0]
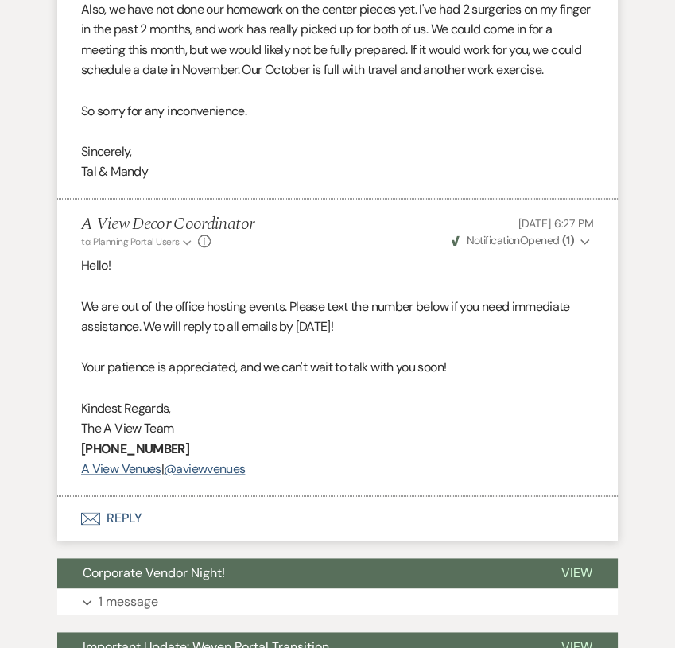
click at [136, 532] on button "Envelope Reply" at bounding box center [337, 518] width 560 height 45
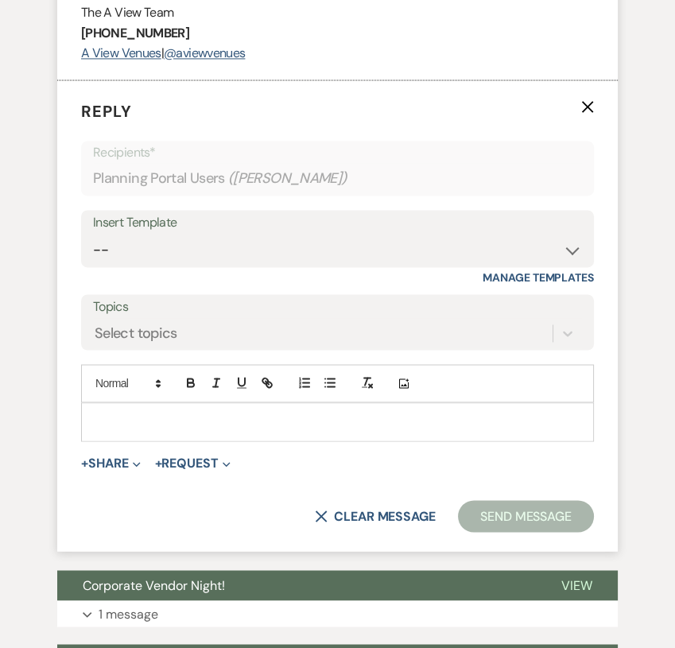
scroll to position [2533, 0]
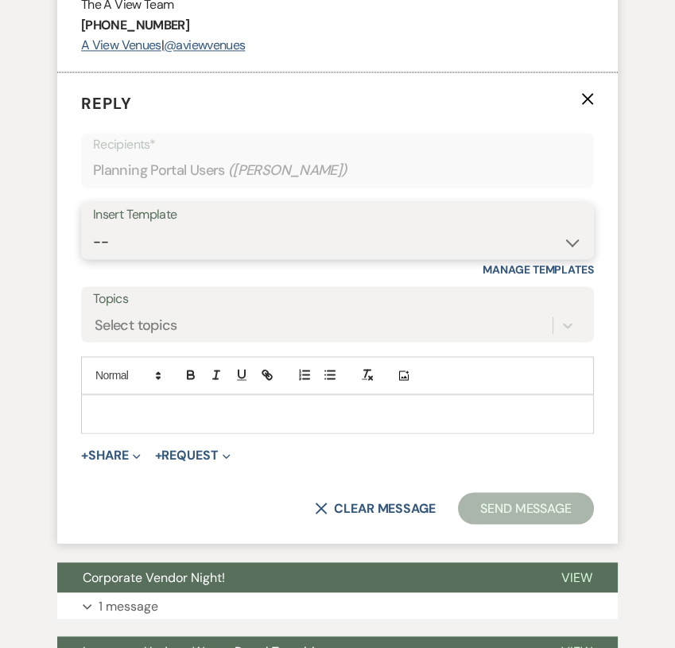
click at [301, 258] on select "-- Tour Confirmation Contract (Pre-Booked Leads) Out of office Inquiry Email Al…" at bounding box center [337, 242] width 489 height 31
select select "3704"
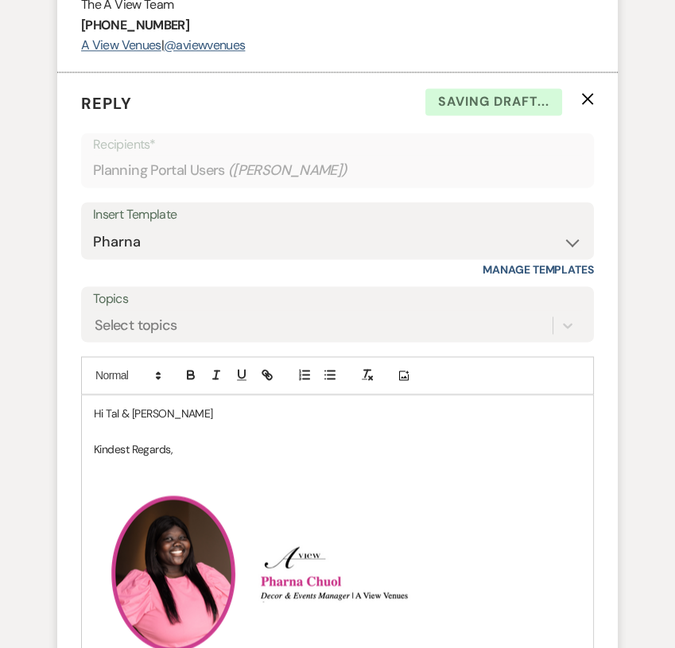
click at [204, 422] on p "Hi Tal & [PERSON_NAME]" at bounding box center [337, 413] width 487 height 17
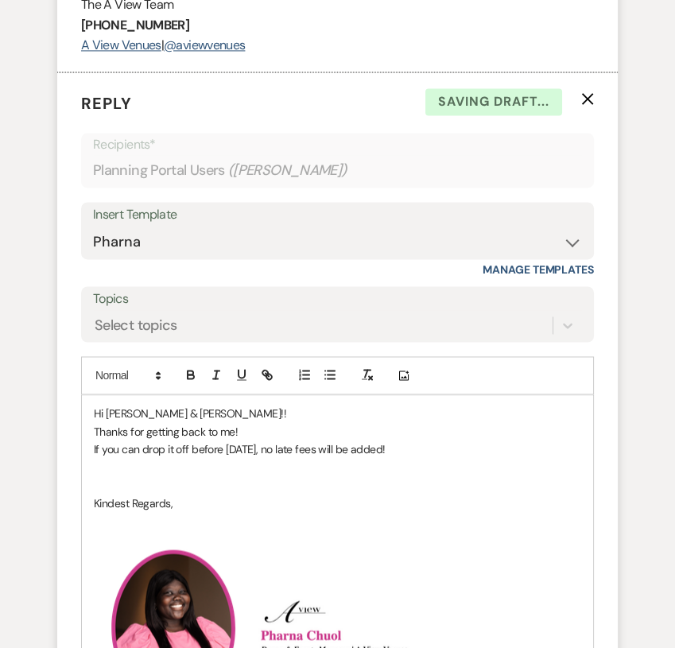
click at [278, 494] on p at bounding box center [337, 484] width 487 height 17
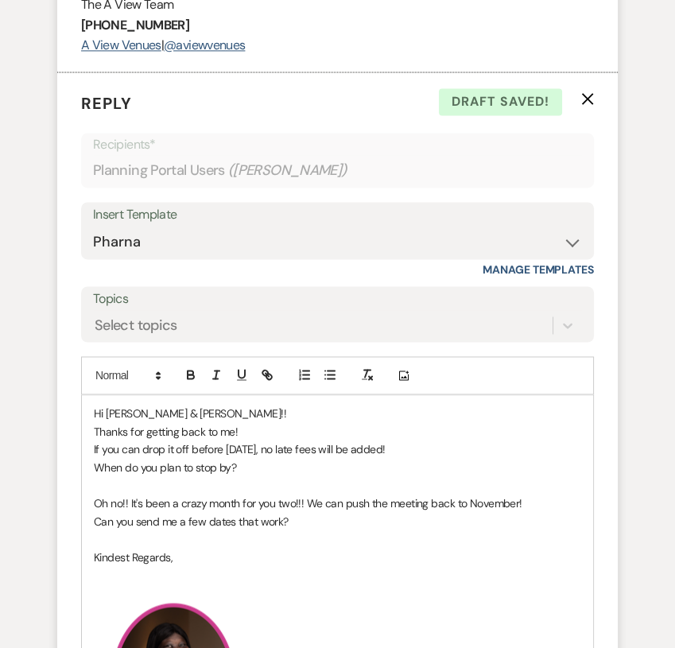
click at [337, 545] on p at bounding box center [337, 537] width 487 height 17
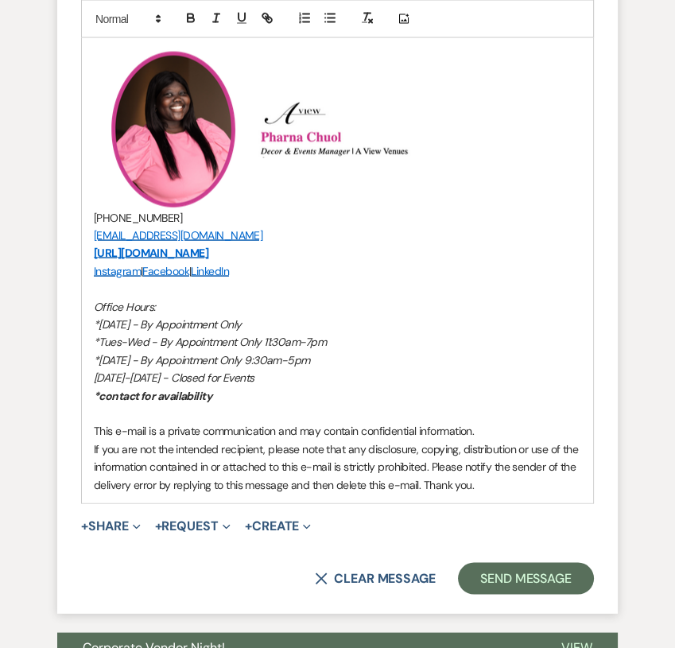
scroll to position [3092, 0]
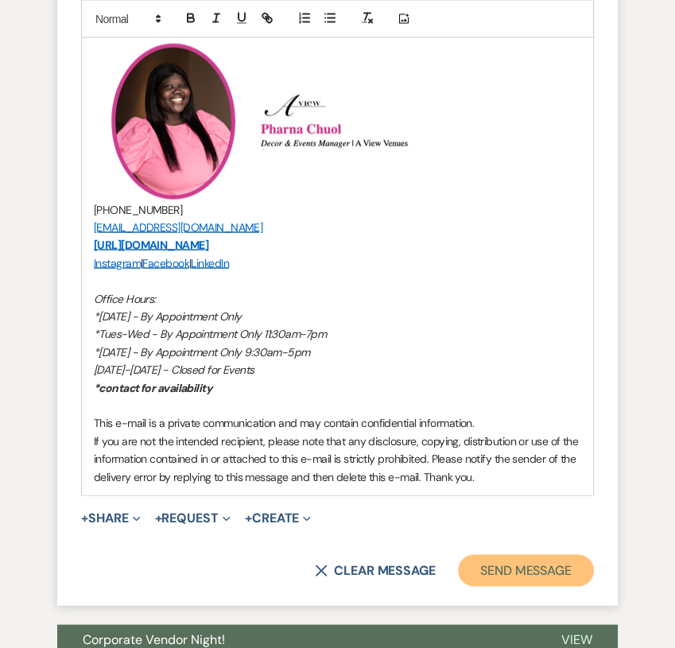
click at [520, 583] on button "Send Message" at bounding box center [526, 571] width 136 height 32
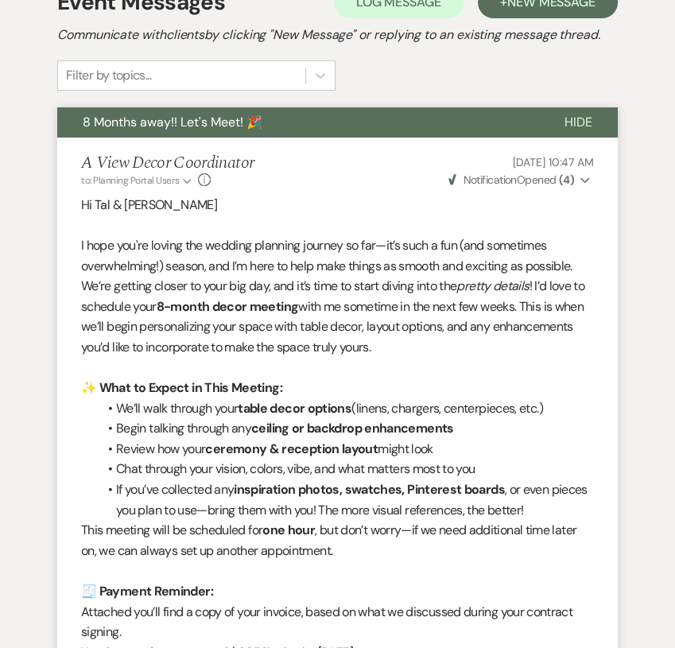
scroll to position [0, 0]
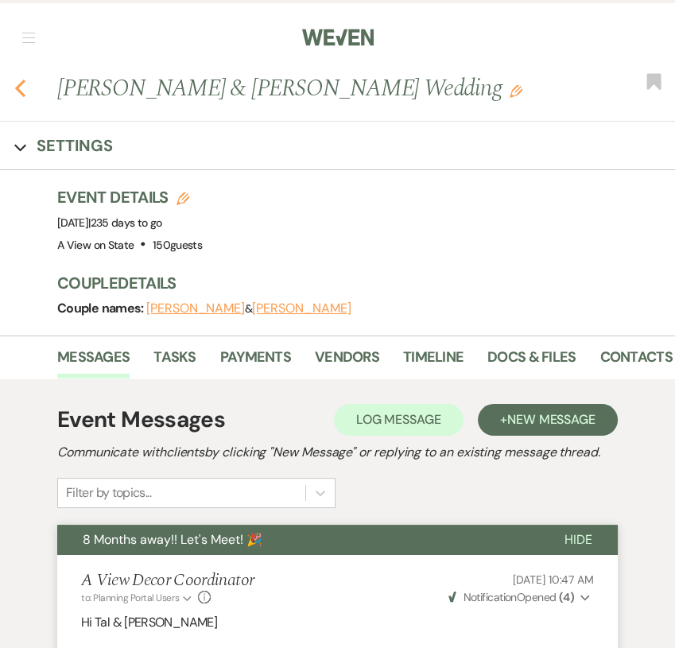
click at [21, 86] on icon "Previous" at bounding box center [20, 88] width 12 height 19
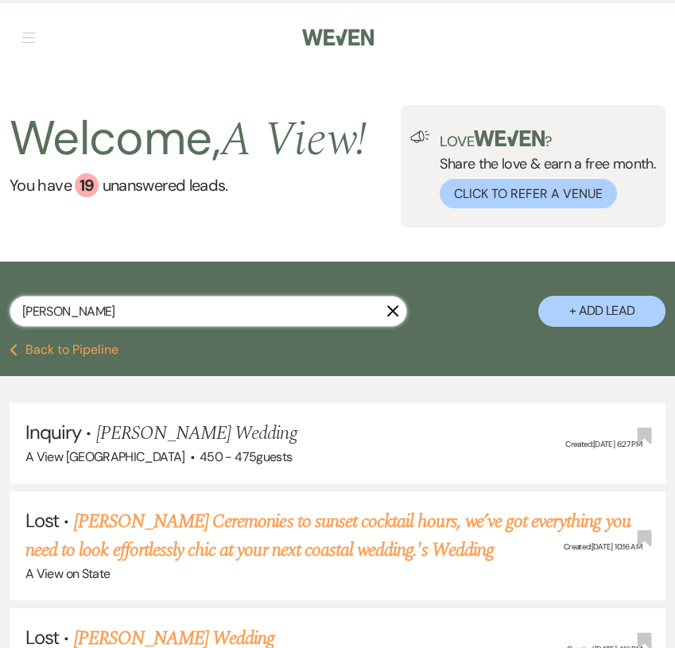
click at [150, 319] on input "[PERSON_NAME]" at bounding box center [208, 311] width 397 height 31
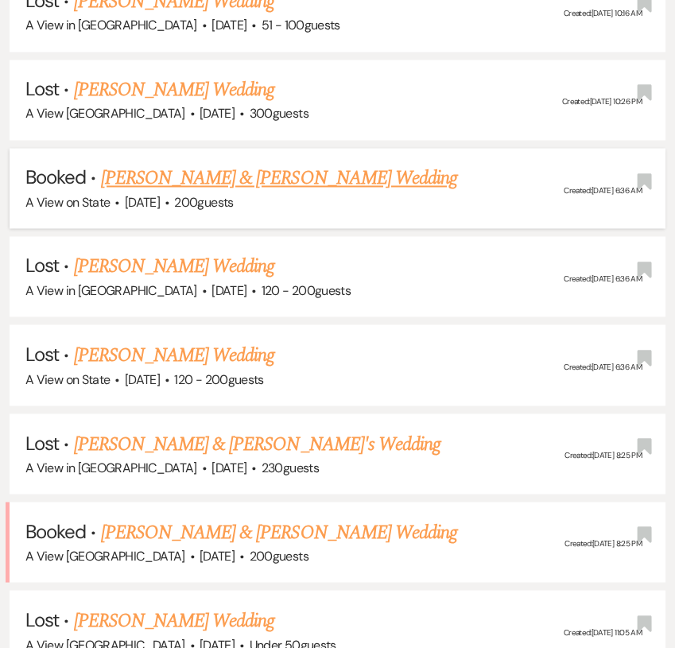
scroll to position [2734, 0]
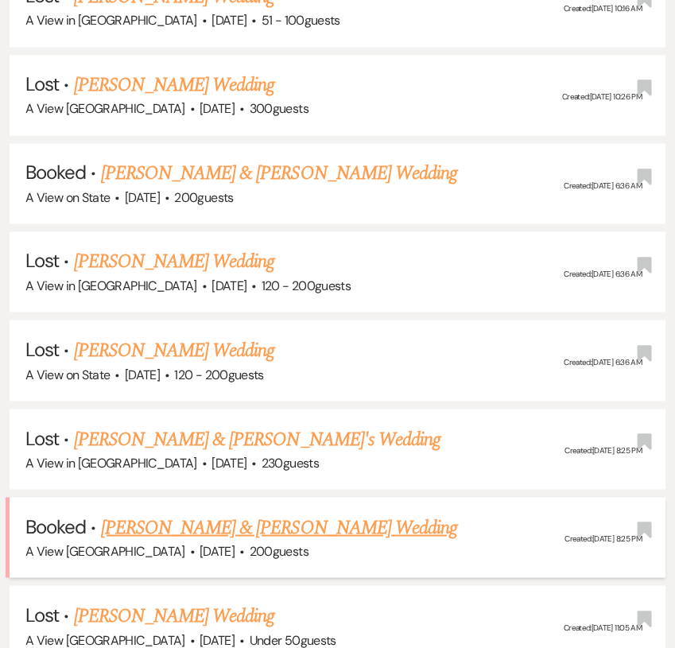
type input "[PERSON_NAME]"
click at [265, 513] on link "[PERSON_NAME] & [PERSON_NAME] Wedding" at bounding box center [279, 527] width 356 height 29
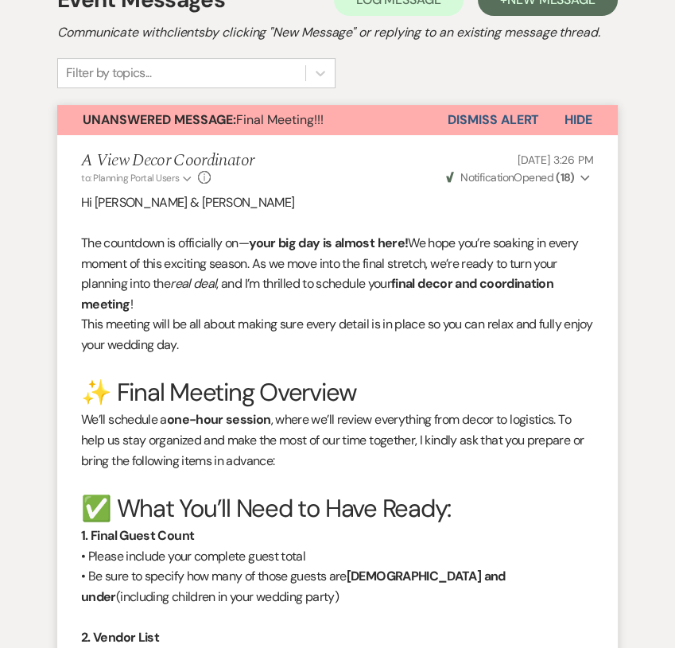
scroll to position [375, 0]
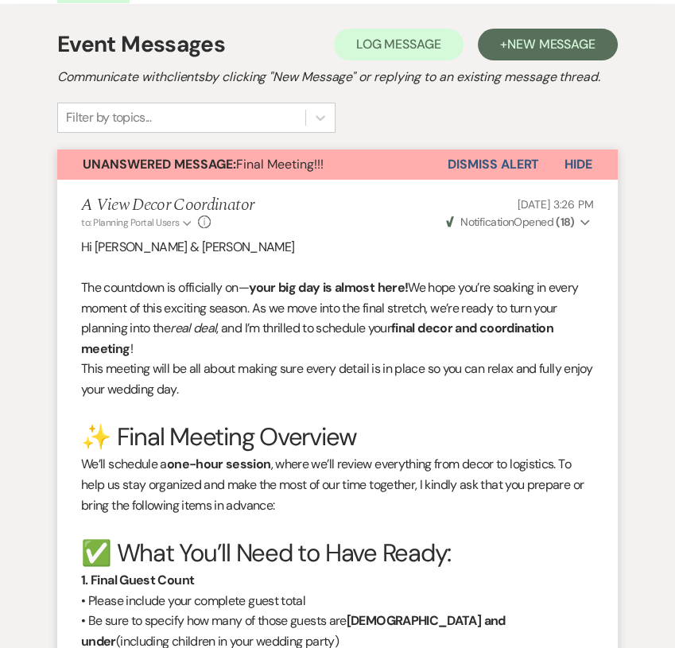
click at [552, 223] on span "Weven Check Notification Opened ( 18 )" at bounding box center [510, 222] width 129 height 14
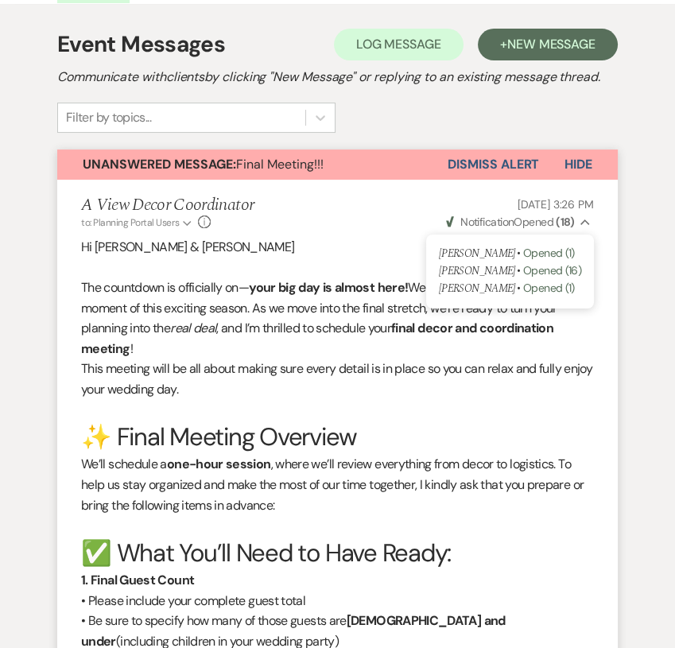
click at [405, 253] on p "Hi [PERSON_NAME] & [PERSON_NAME]" at bounding box center [337, 247] width 513 height 21
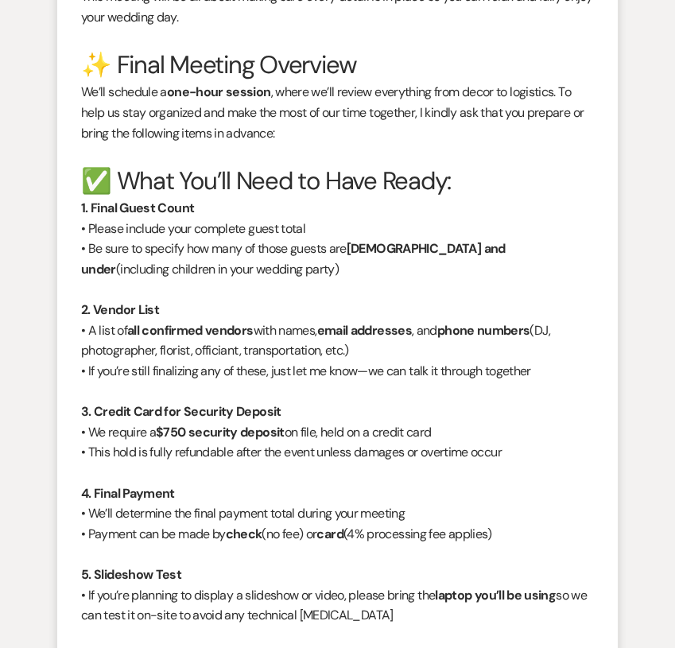
scroll to position [0, 0]
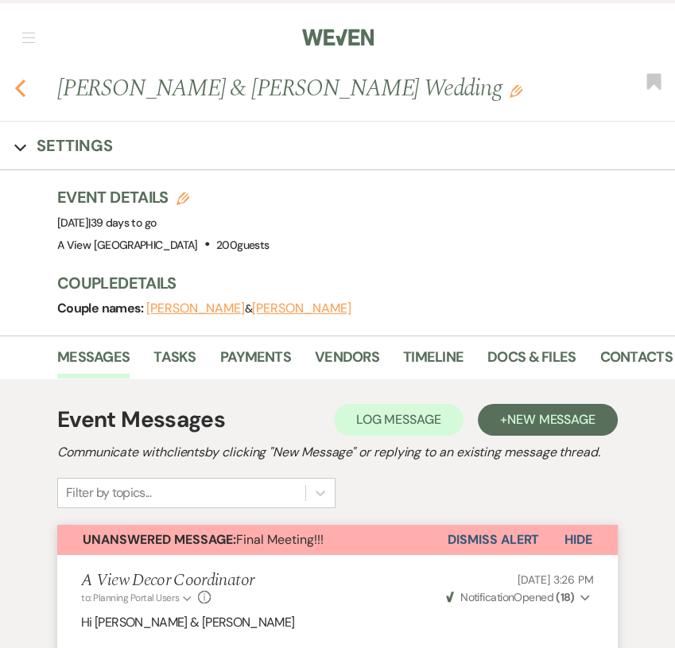
click at [21, 87] on icon "Previous" at bounding box center [20, 88] width 12 height 19
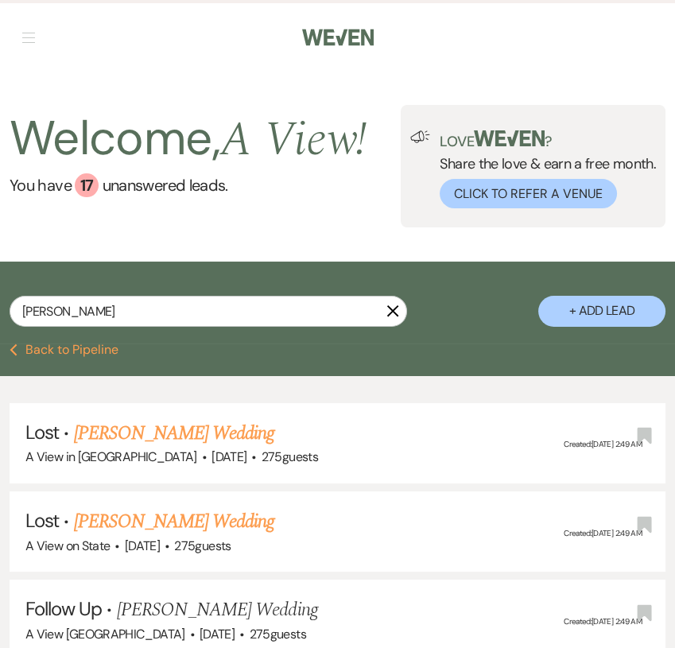
drag, startPoint x: 31, startPoint y: 347, endPoint x: 405, endPoint y: 323, distance: 374.4
click at [31, 347] on button "Previous Back to Pipeline" at bounding box center [64, 349] width 109 height 13
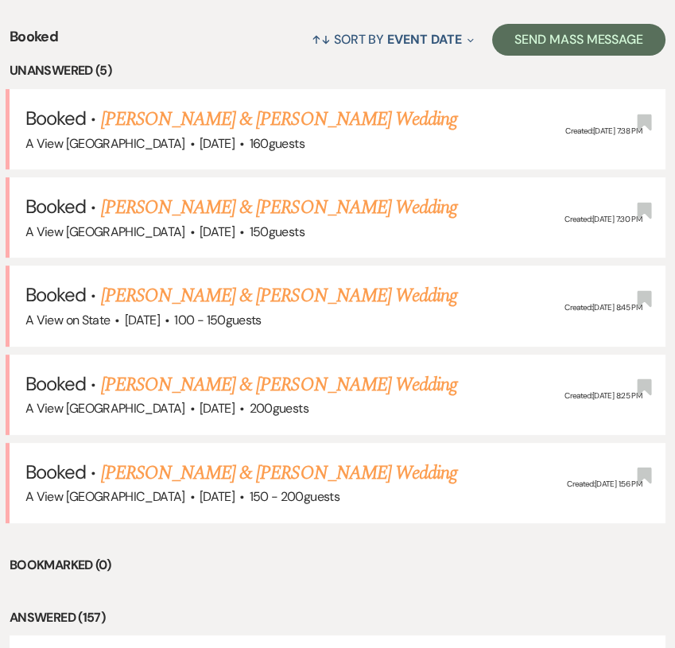
scroll to position [609, 0]
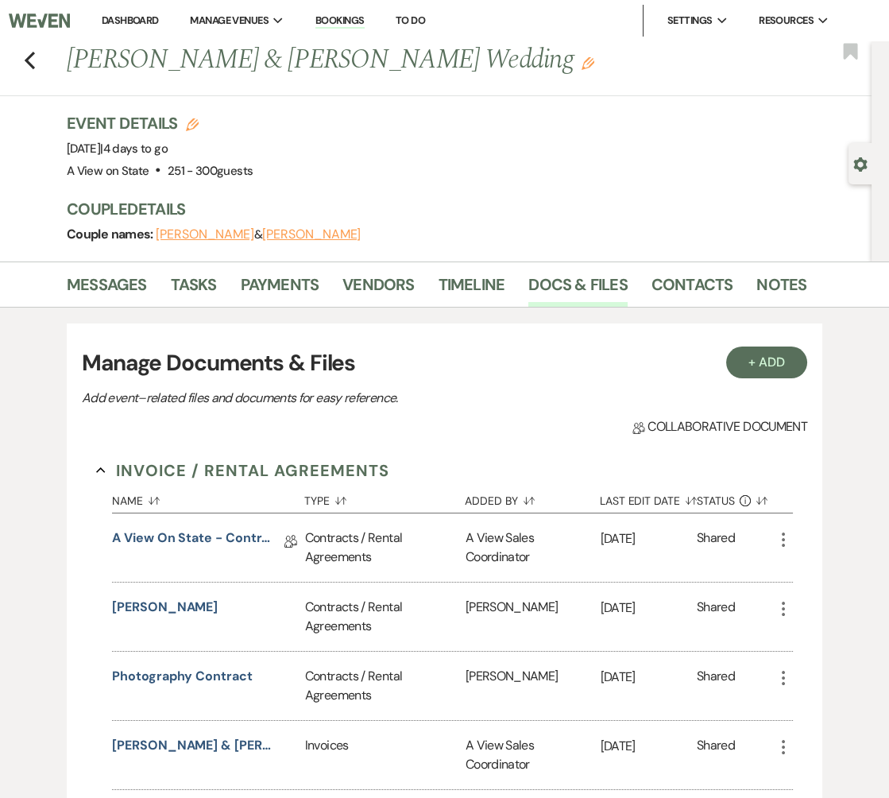
click at [126, 17] on link "Dashboard" at bounding box center [130, 21] width 57 height 14
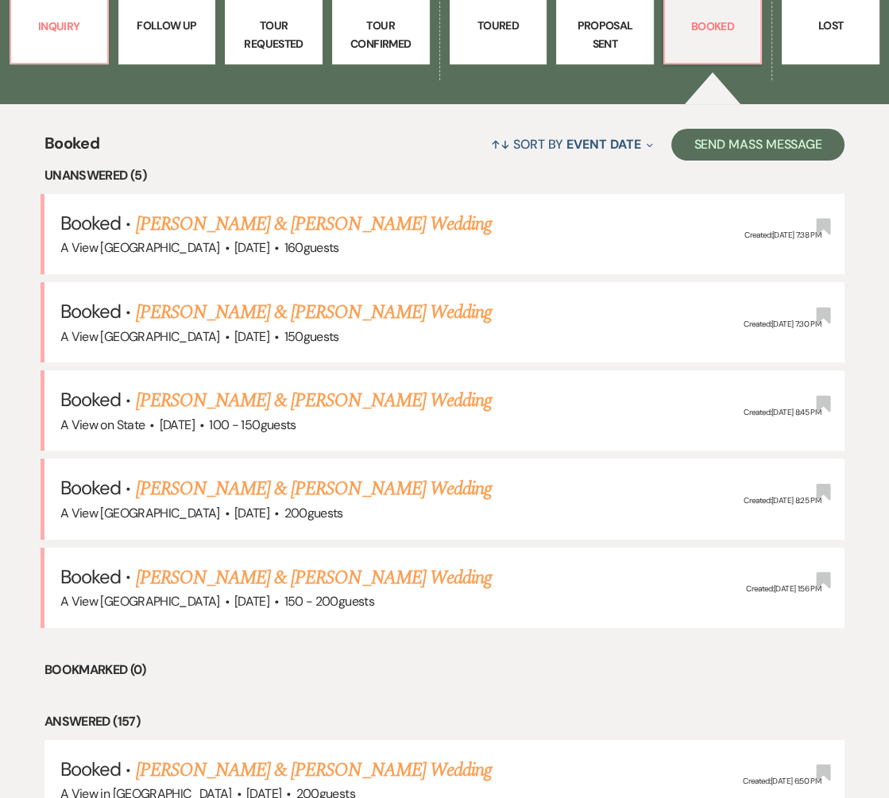
scroll to position [494, 0]
